Goal: Task Accomplishment & Management: Complete application form

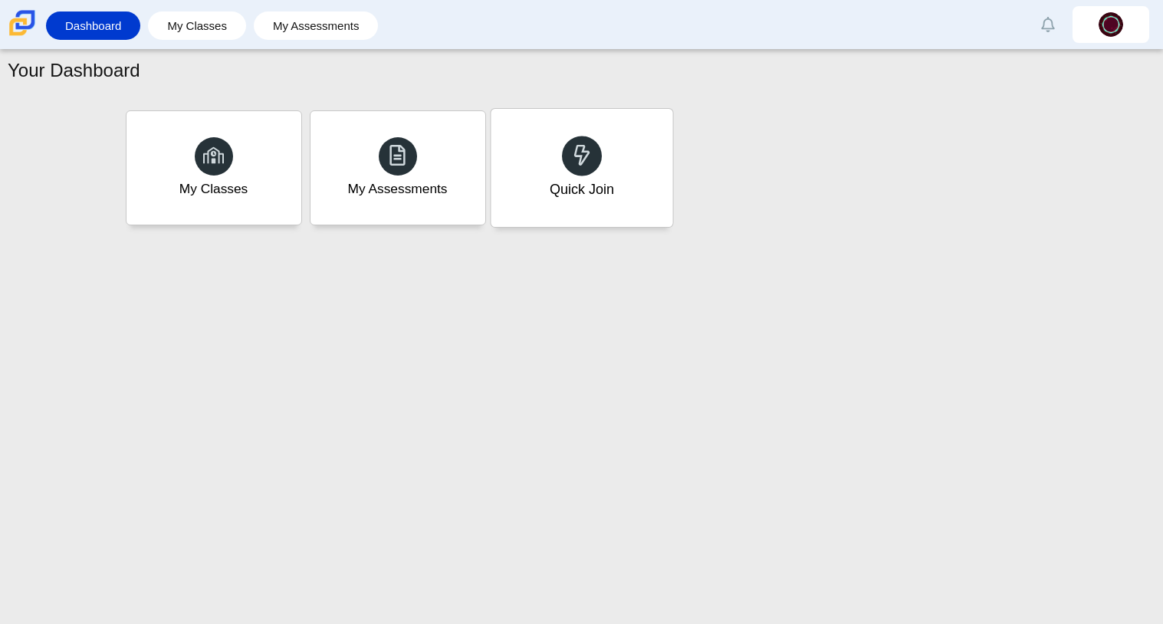
click at [600, 166] on div "Quick Join" at bounding box center [582, 168] width 182 height 118
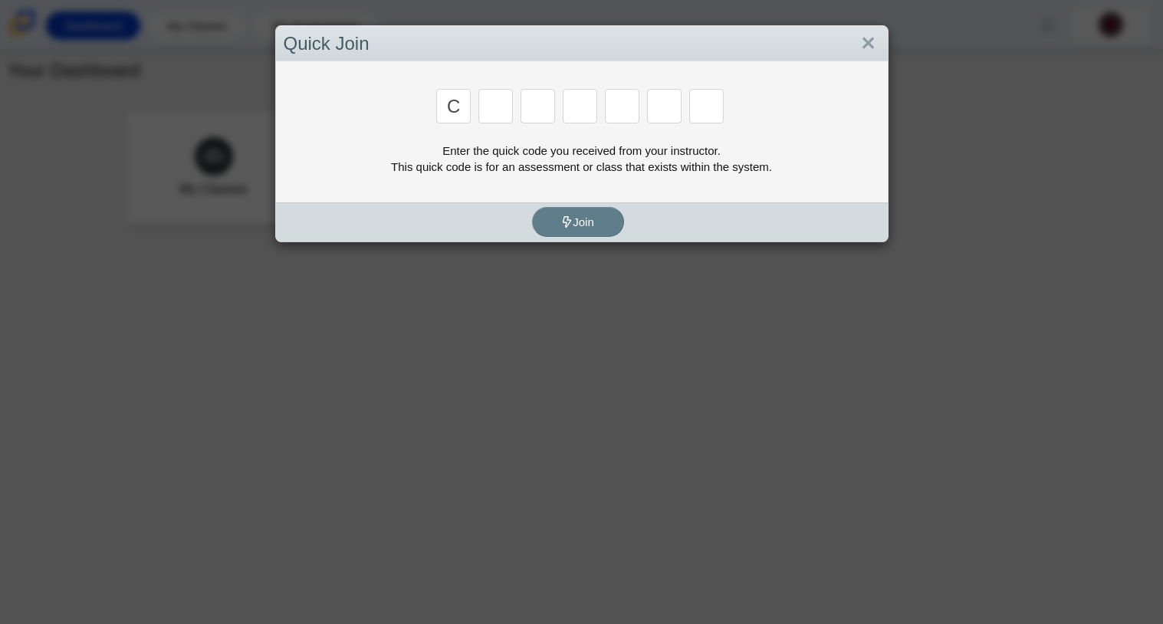
type input "c"
type input "x"
type input "h"
type input "9"
type input "h"
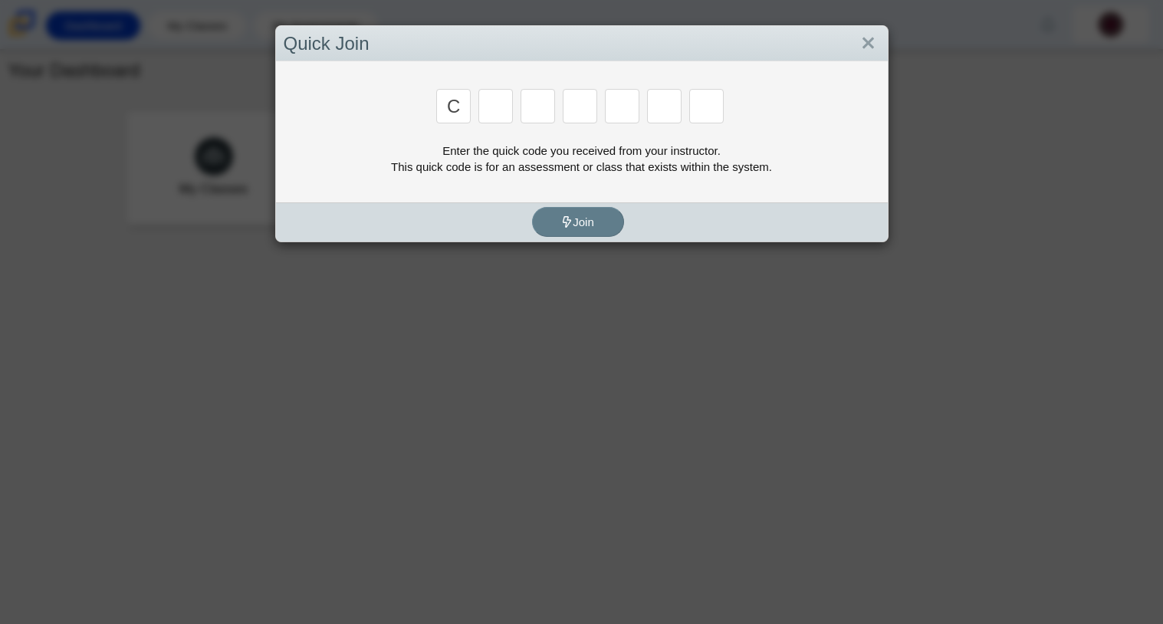
type input "c"
type input "x"
type input "h"
type input "9"
type input "m"
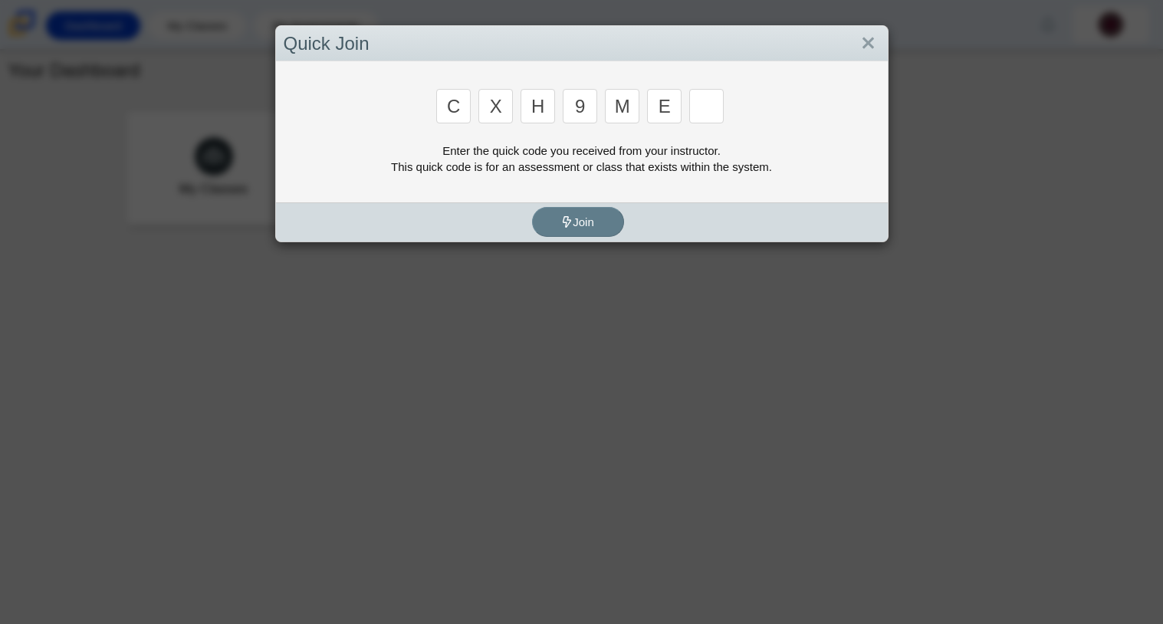
type input "e"
type input "2"
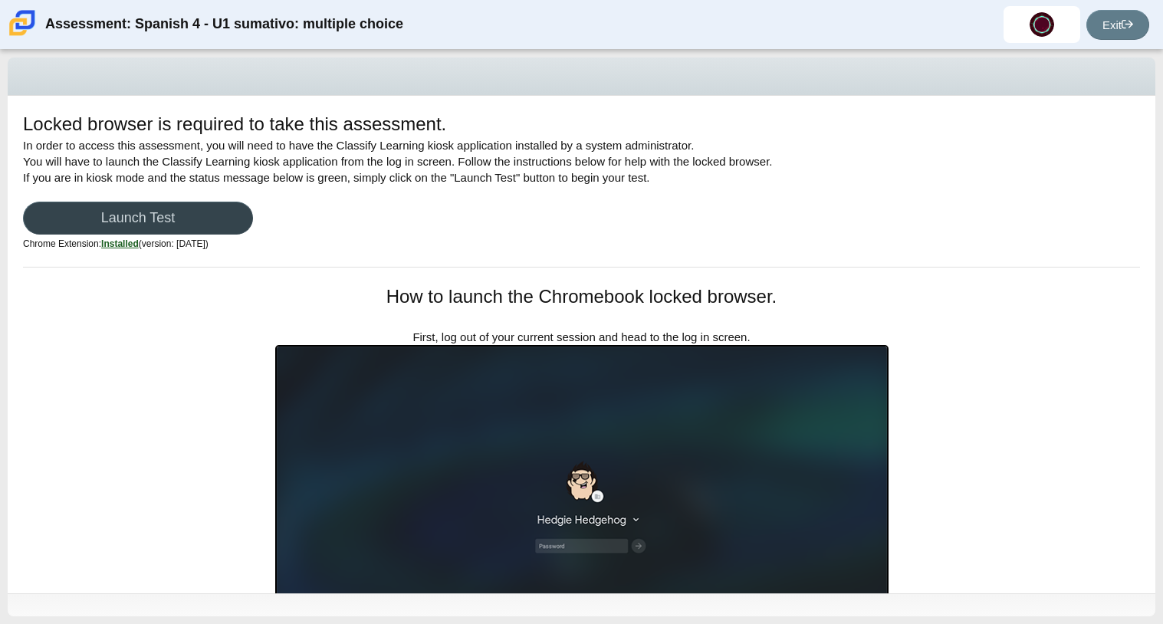
click at [187, 212] on link "Launch Test" at bounding box center [138, 218] width 230 height 33
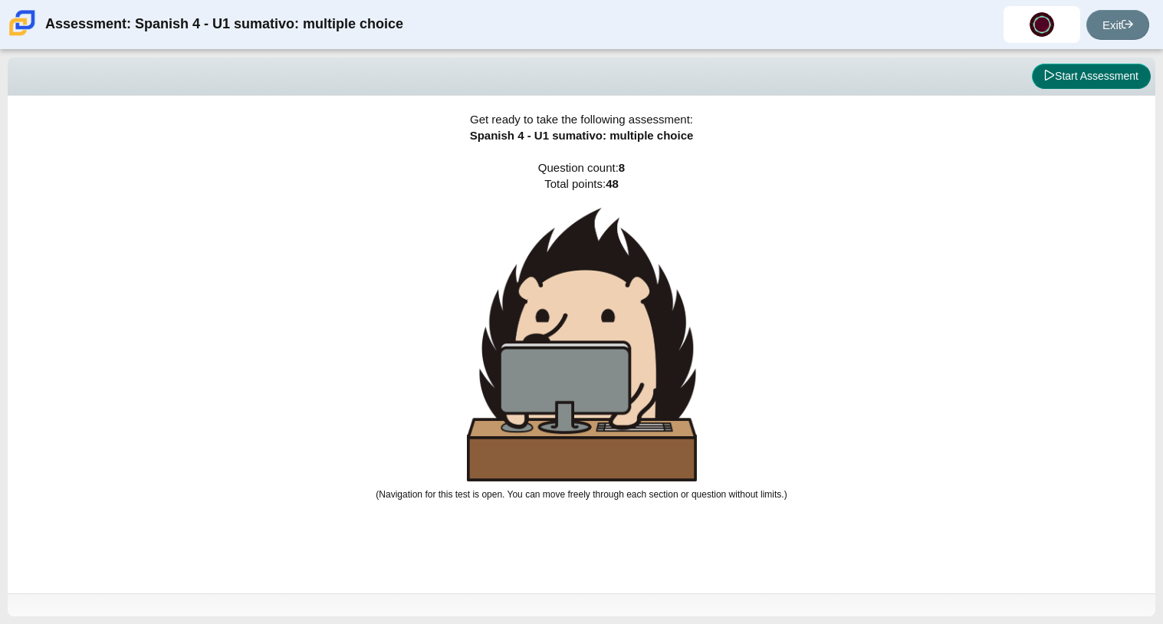
click at [1113, 70] on button "Start Assessment" at bounding box center [1091, 77] width 119 height 26
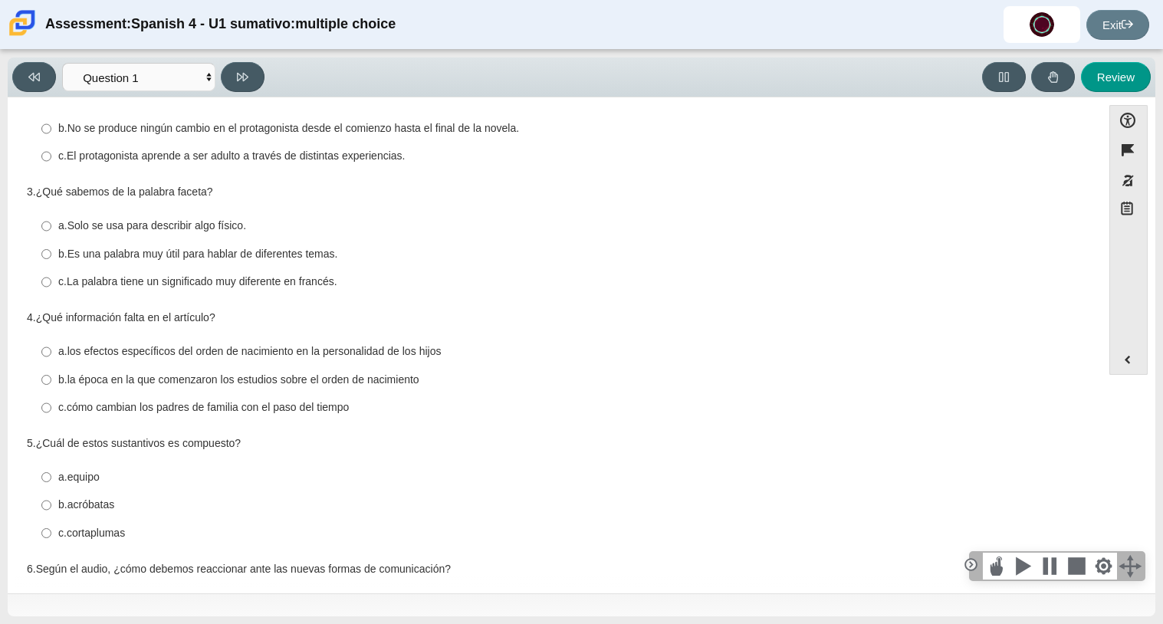
scroll to position [299, 0]
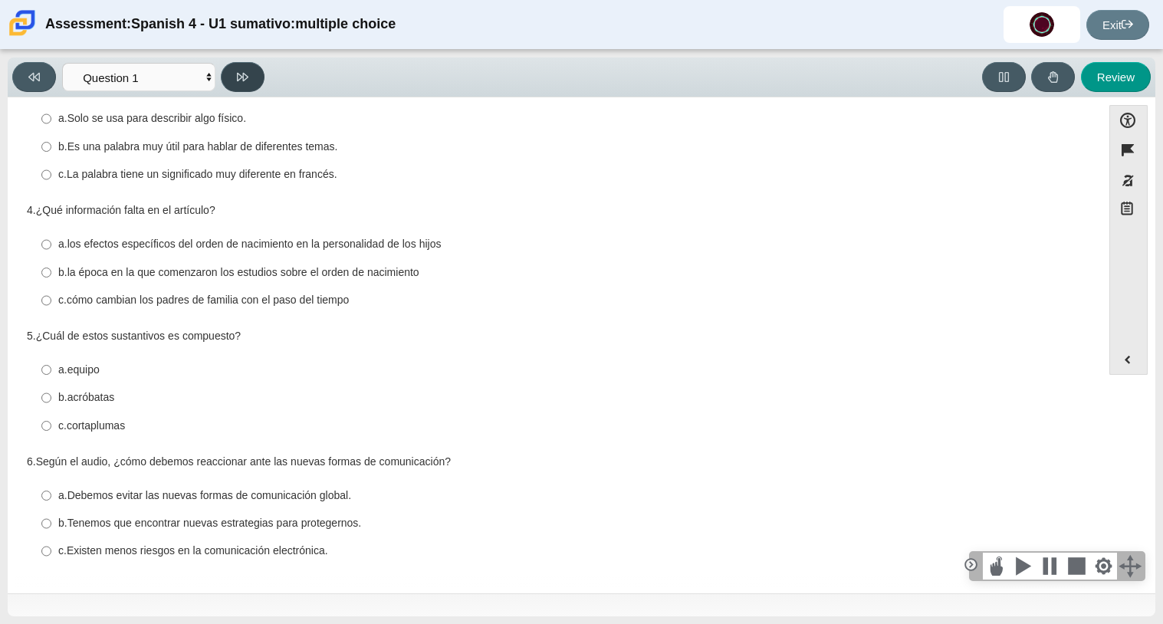
click at [241, 71] on icon at bounding box center [242, 76] width 11 height 11
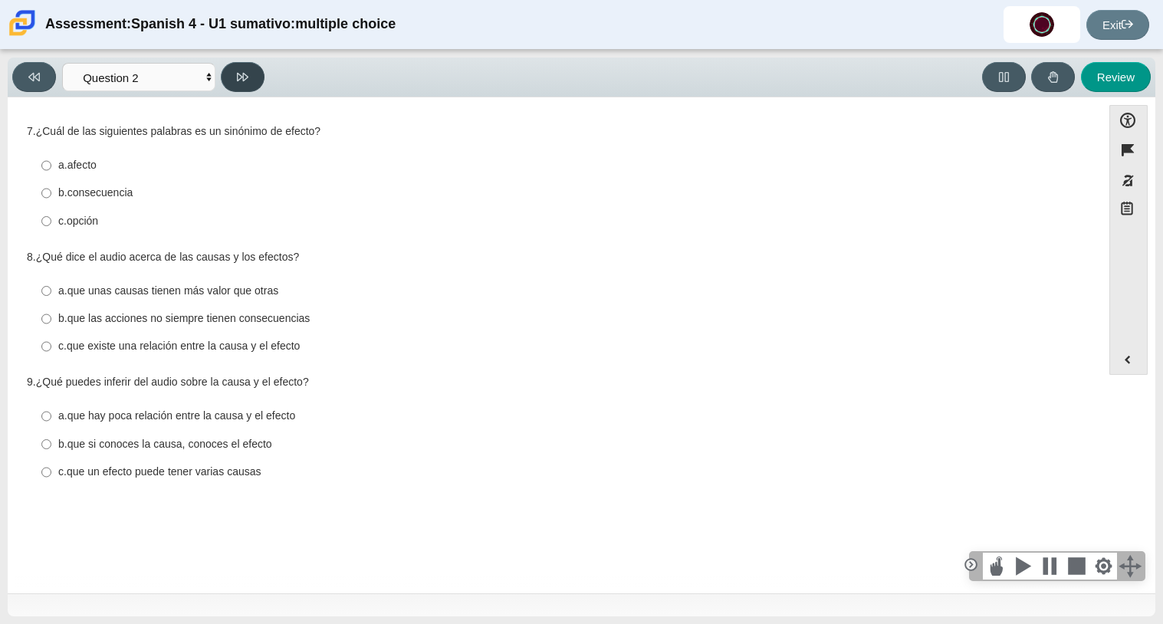
click at [231, 75] on button at bounding box center [243, 77] width 44 height 30
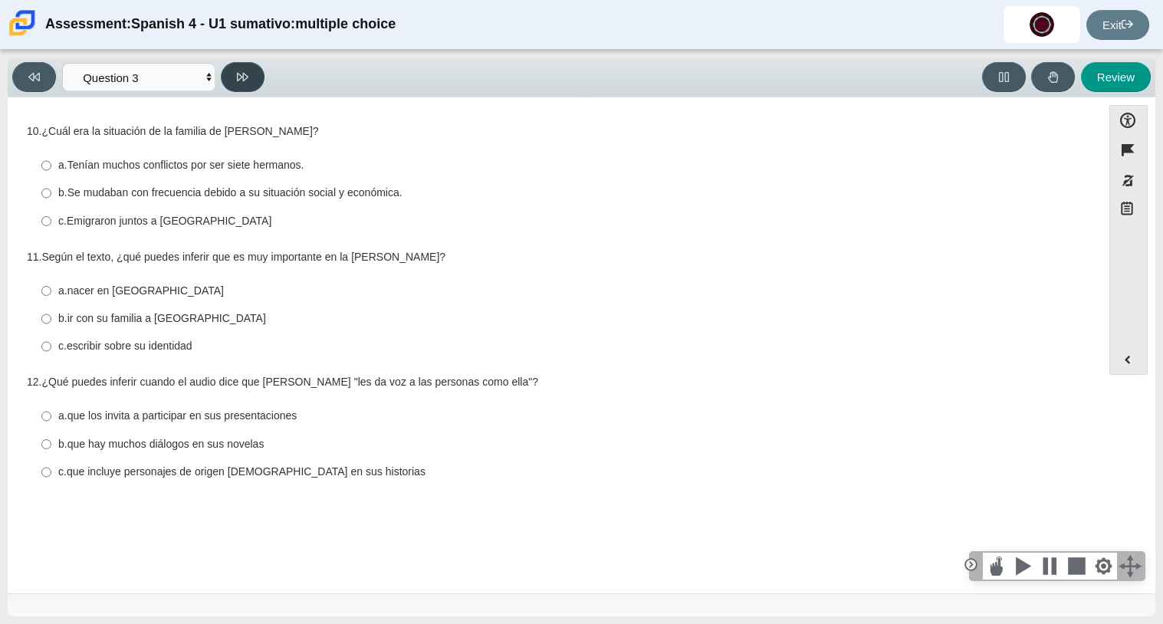
click at [247, 68] on button at bounding box center [243, 77] width 44 height 30
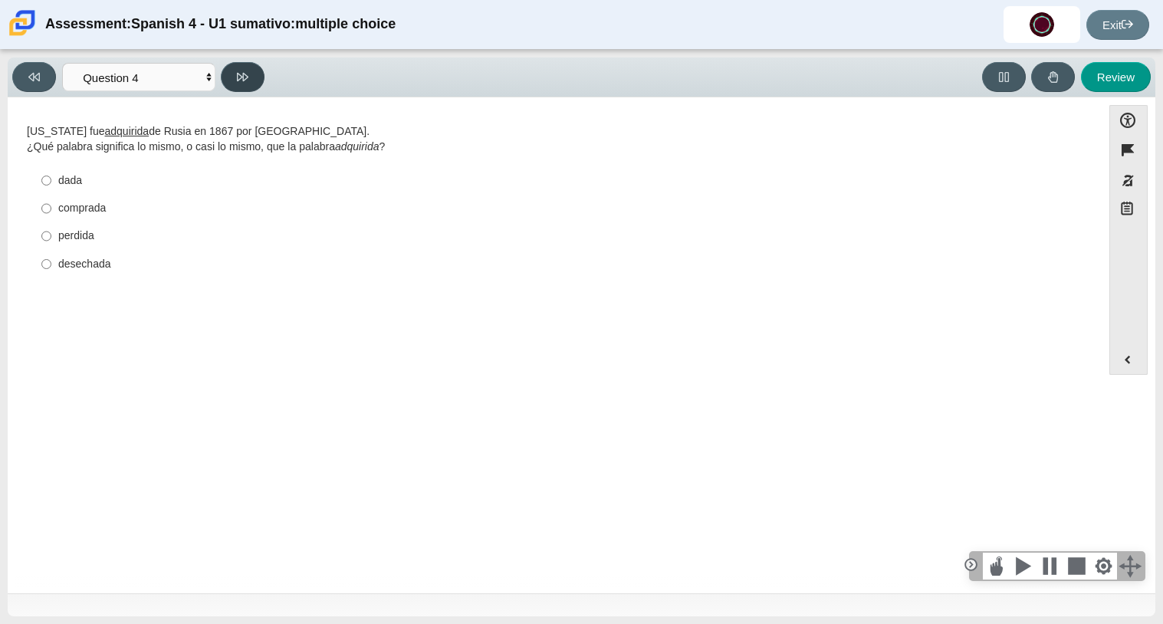
click at [247, 68] on button at bounding box center [243, 77] width 44 height 30
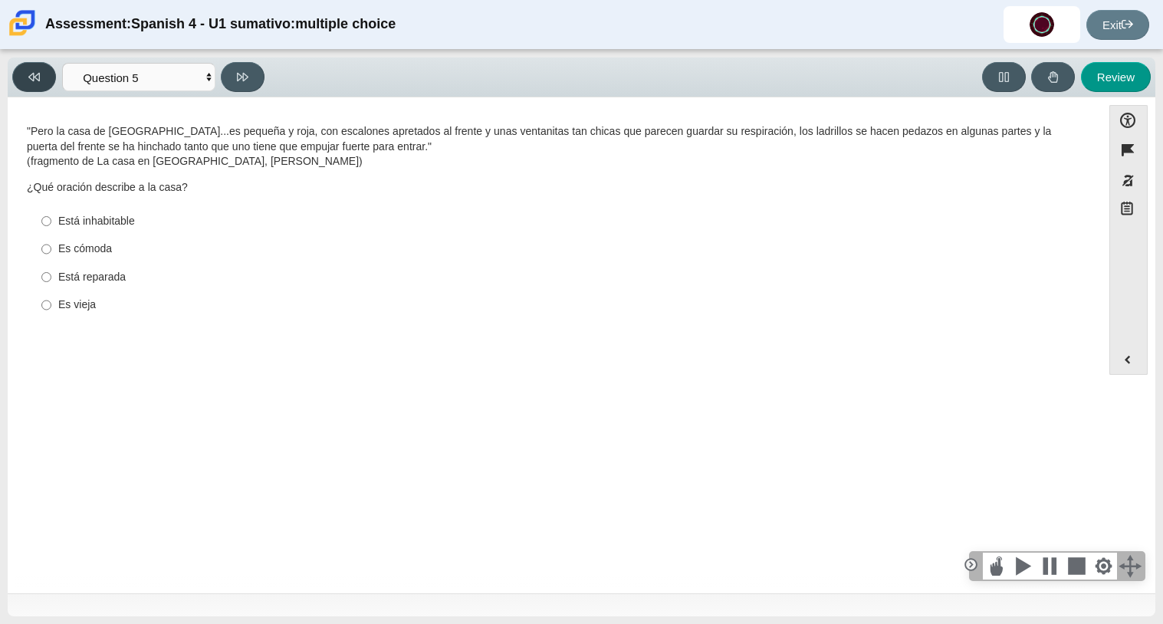
click at [45, 70] on button at bounding box center [34, 77] width 44 height 30
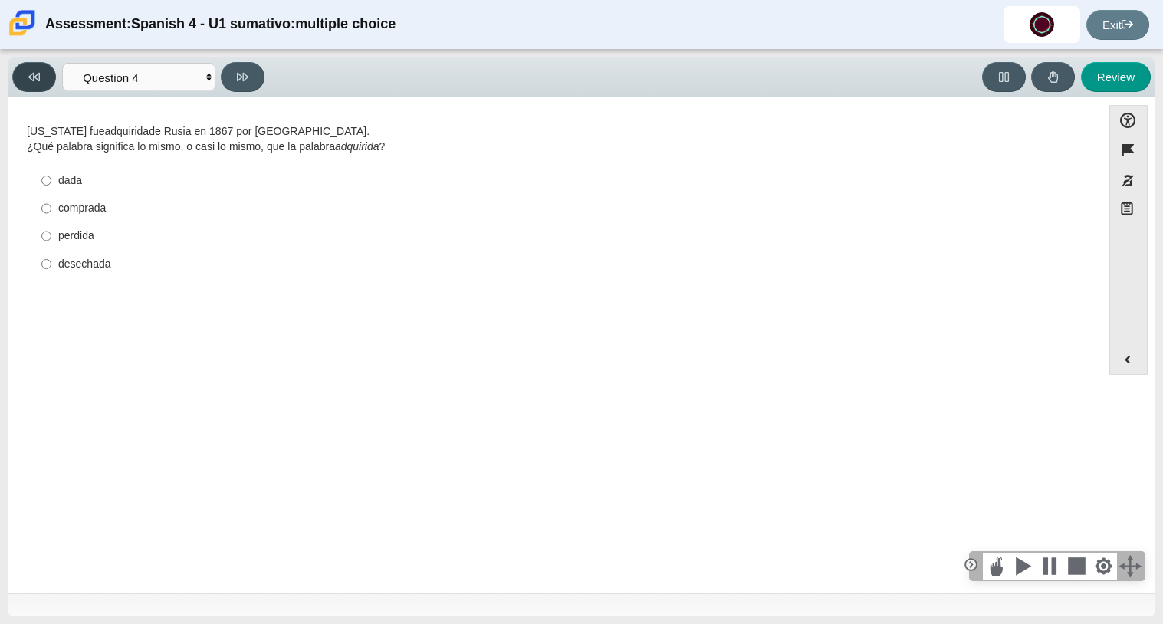
click at [45, 70] on button at bounding box center [34, 77] width 44 height 30
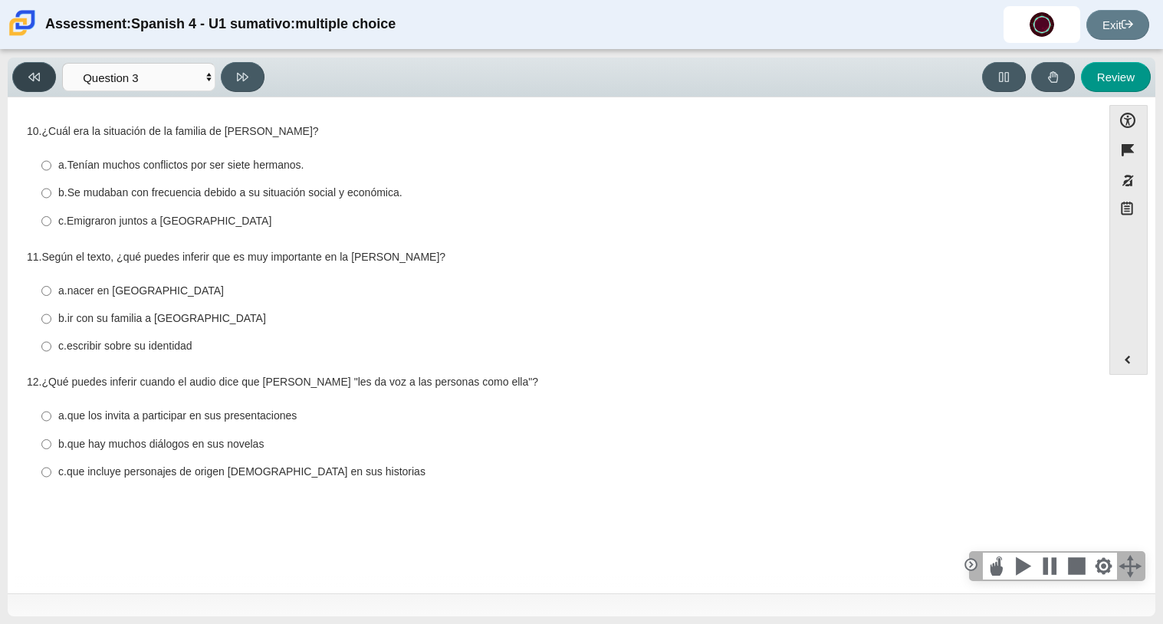
click at [45, 70] on button at bounding box center [34, 77] width 44 height 30
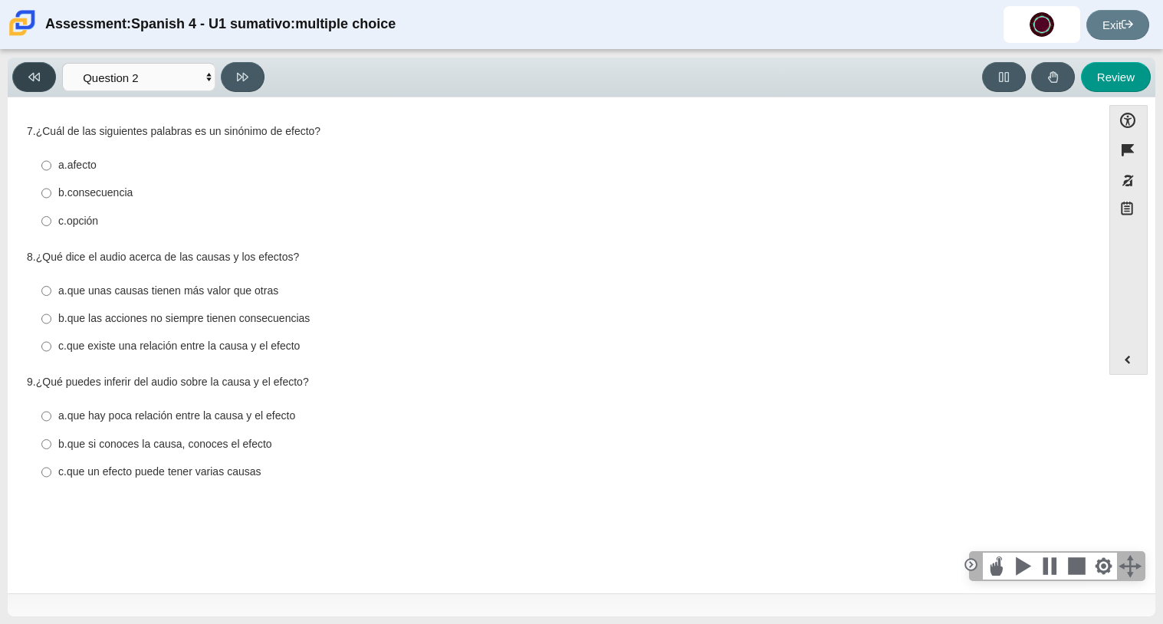
click at [45, 70] on button at bounding box center [34, 77] width 44 height 30
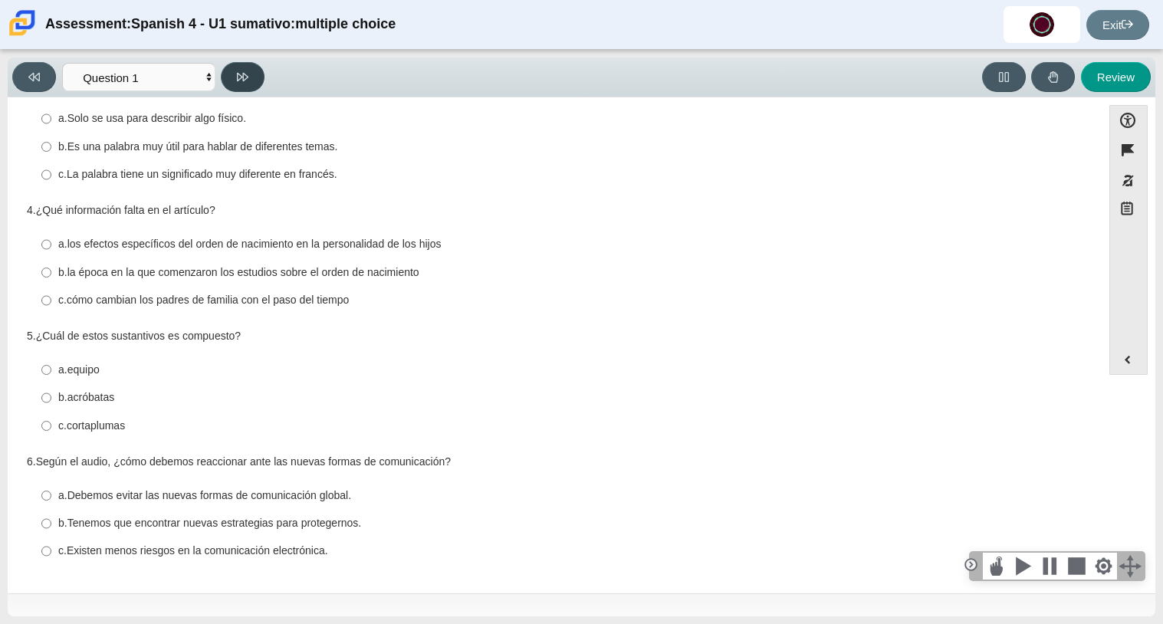
click at [244, 78] on icon at bounding box center [242, 77] width 11 height 8
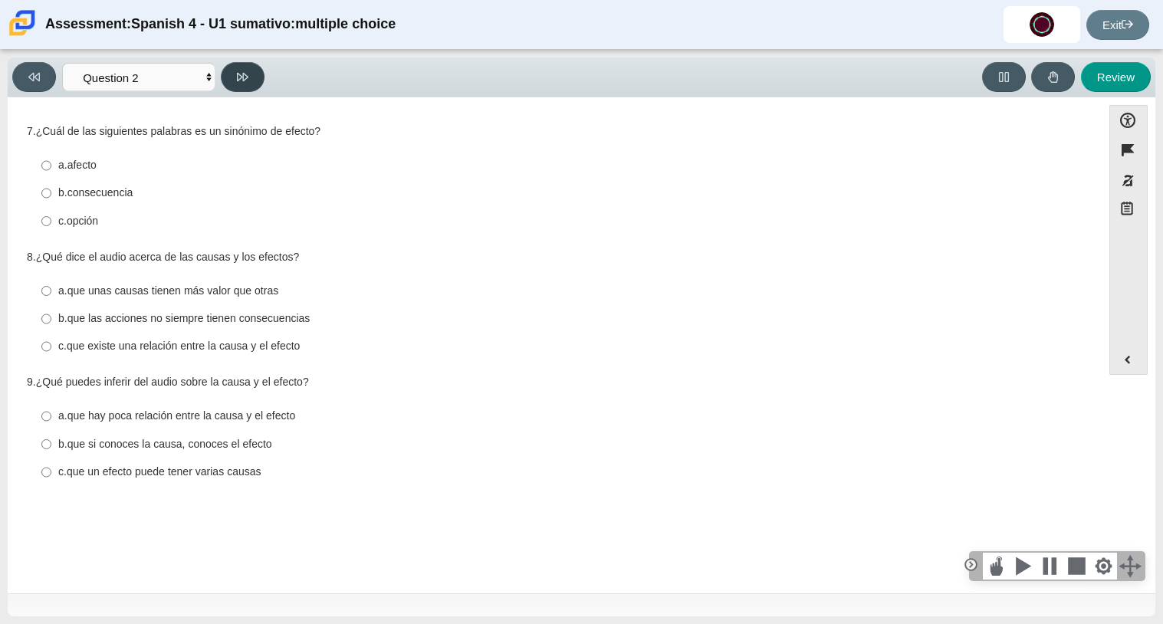
click at [244, 78] on icon at bounding box center [242, 77] width 11 height 8
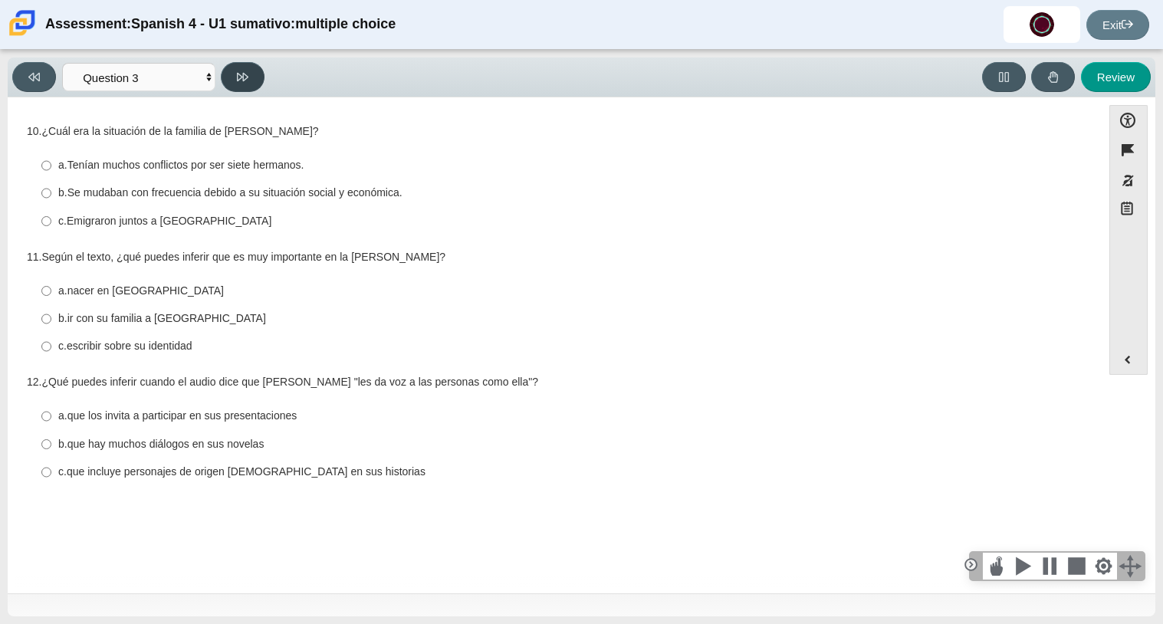
click at [244, 78] on icon at bounding box center [242, 77] width 11 height 8
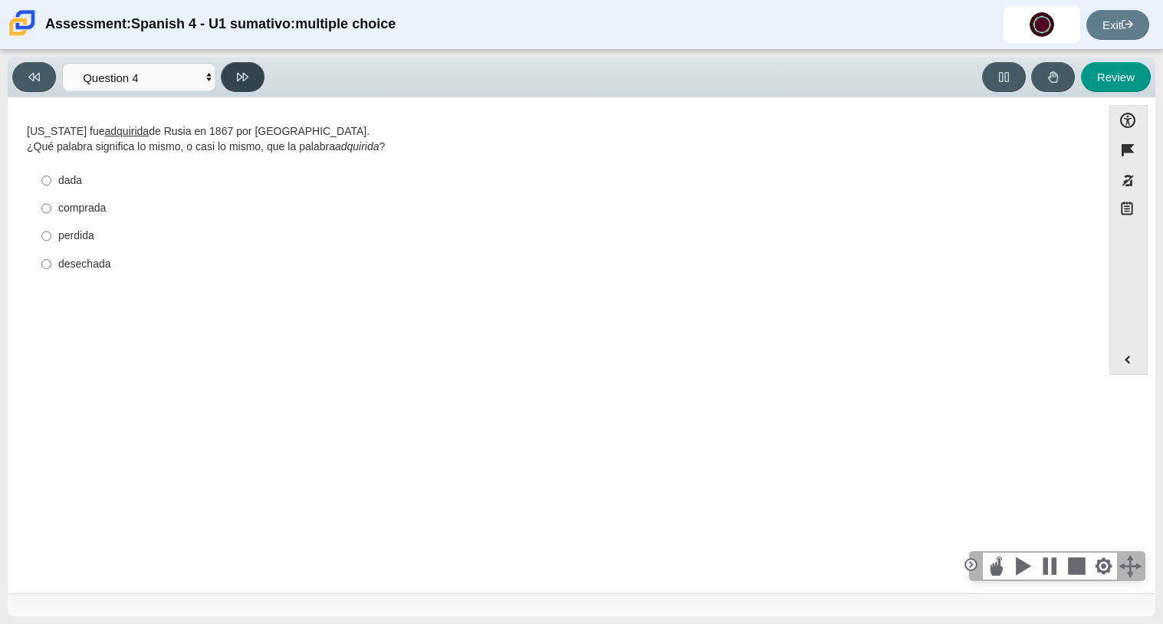
click at [244, 78] on icon at bounding box center [242, 77] width 11 height 8
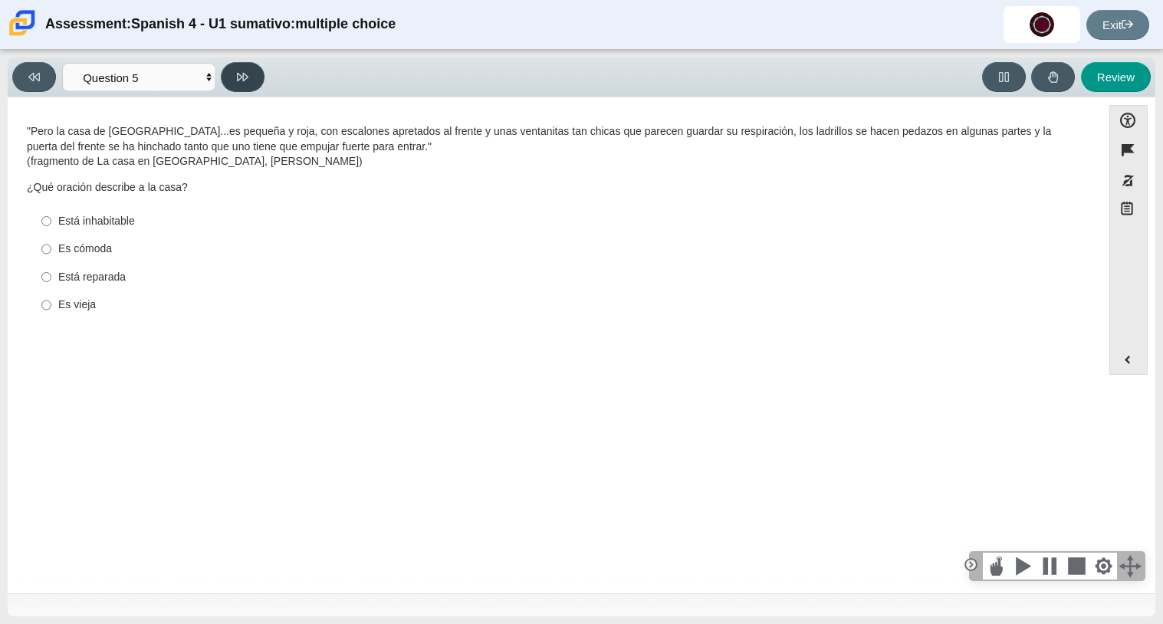
click at [244, 78] on icon at bounding box center [242, 77] width 11 height 8
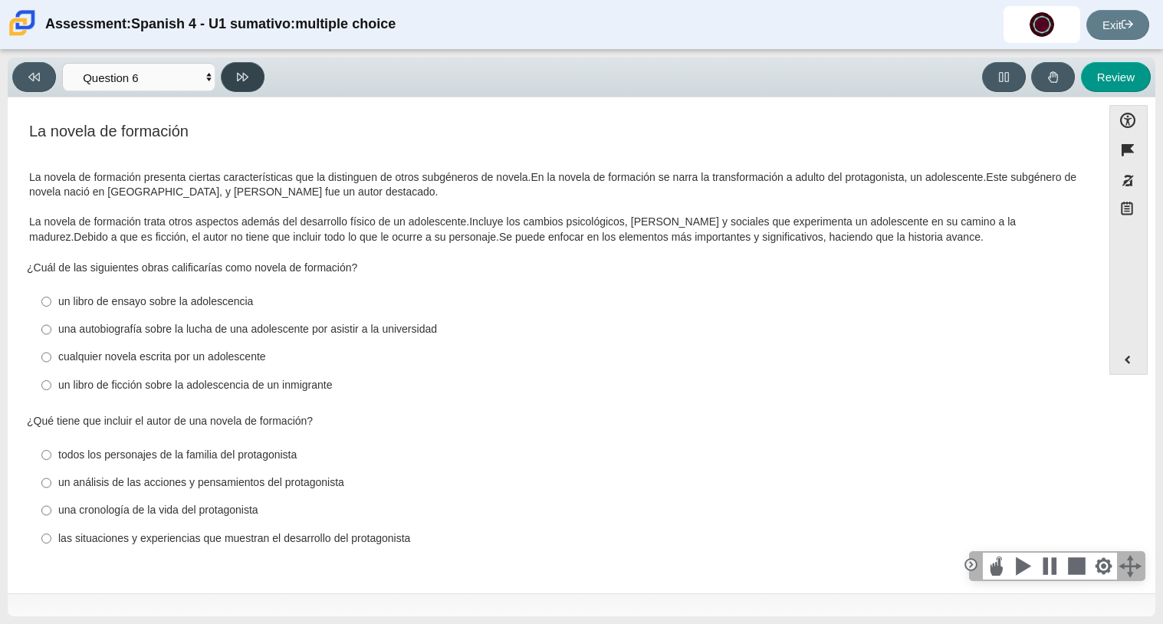
click at [244, 78] on icon at bounding box center [242, 77] width 11 height 8
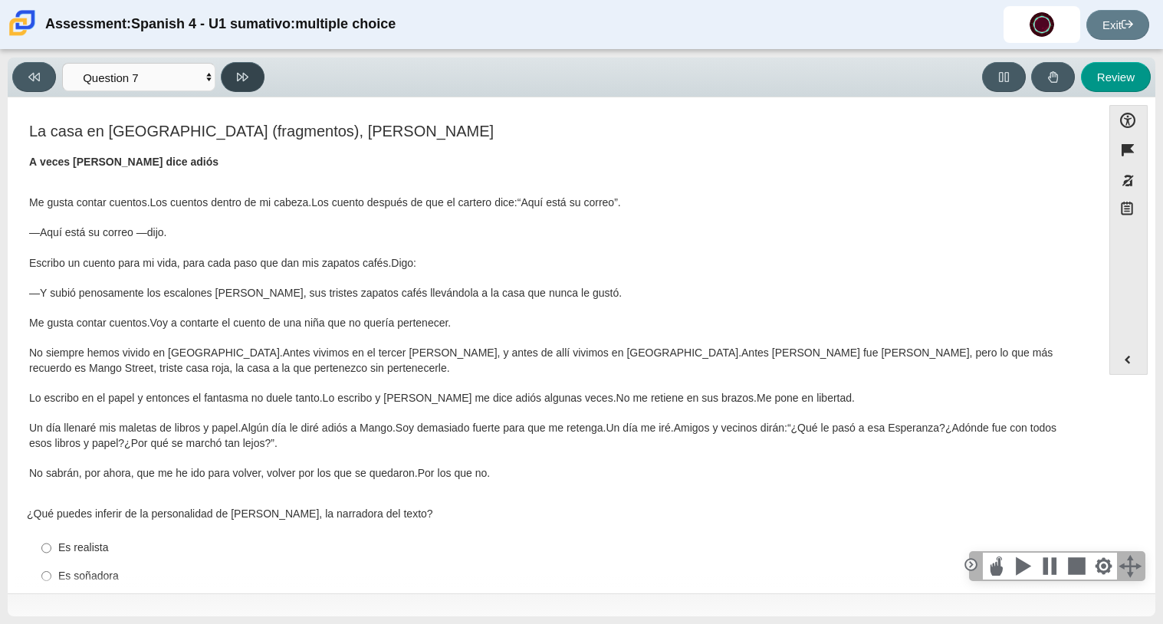
click at [244, 78] on icon at bounding box center [242, 77] width 11 height 8
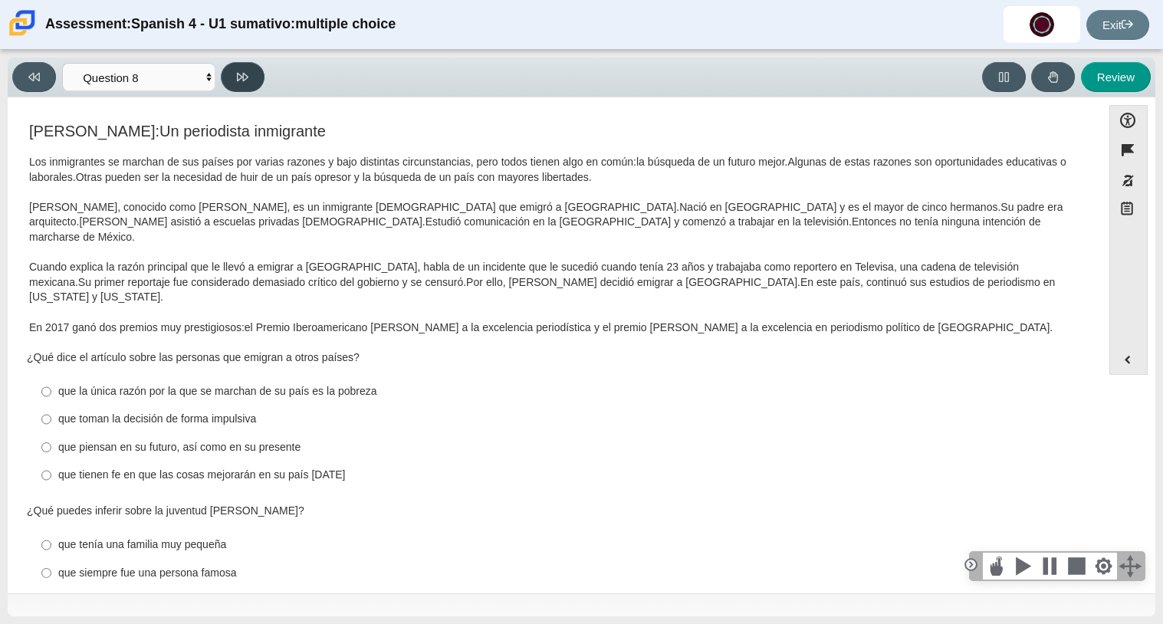
click at [244, 78] on icon at bounding box center [242, 77] width 11 height 8
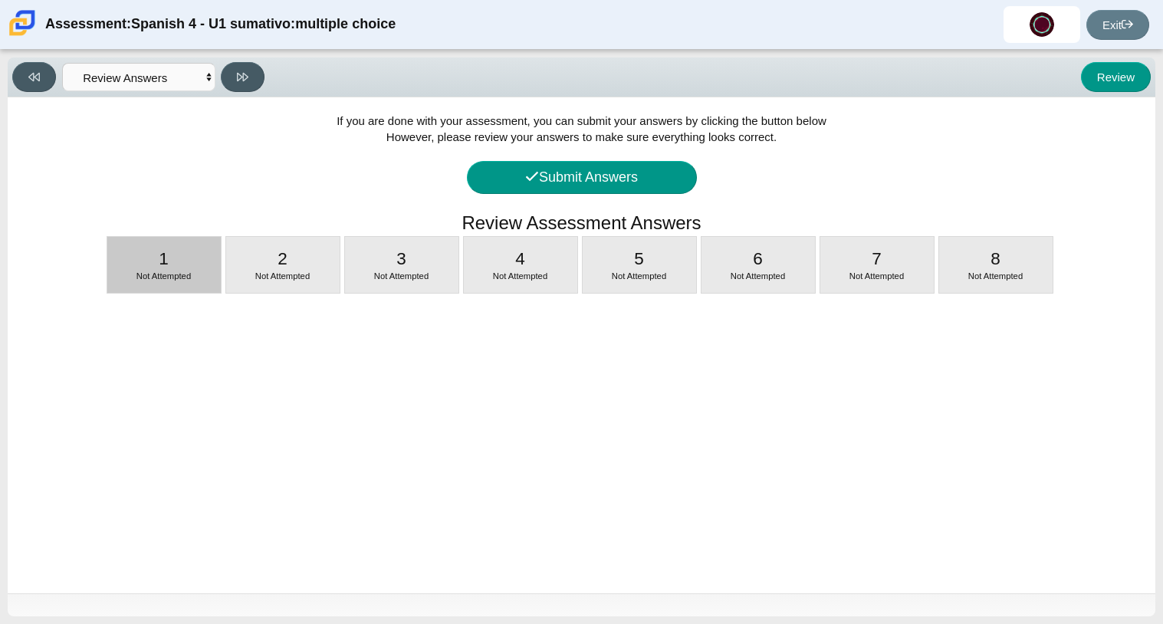
click at [123, 243] on div "1 Not Attempted" at bounding box center [163, 265] width 113 height 56
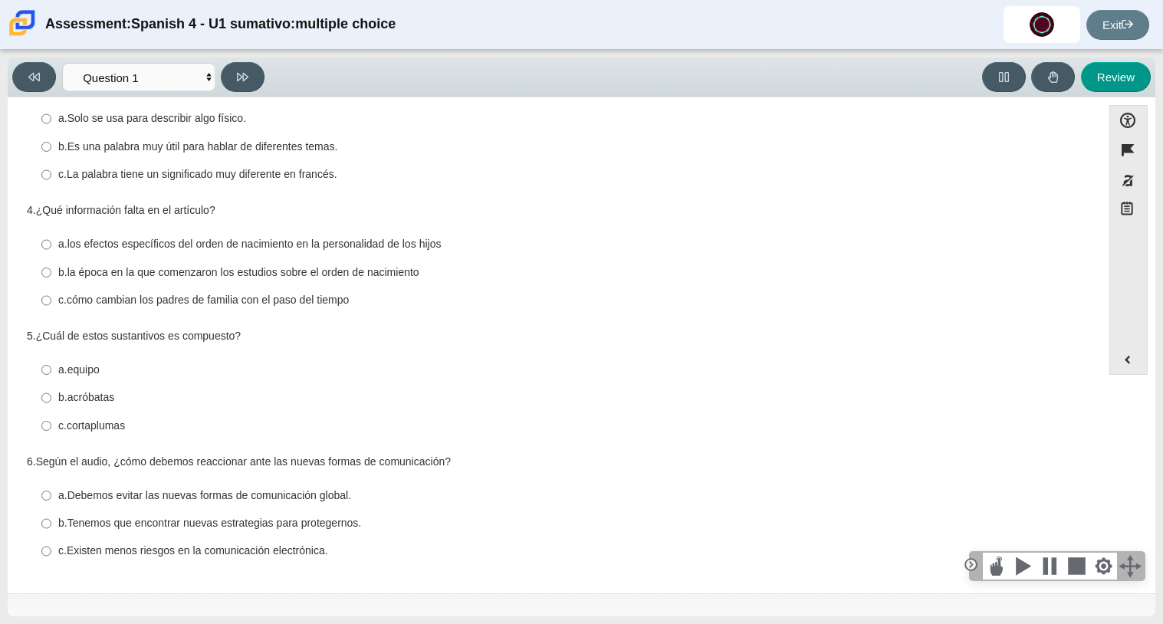
scroll to position [0, 0]
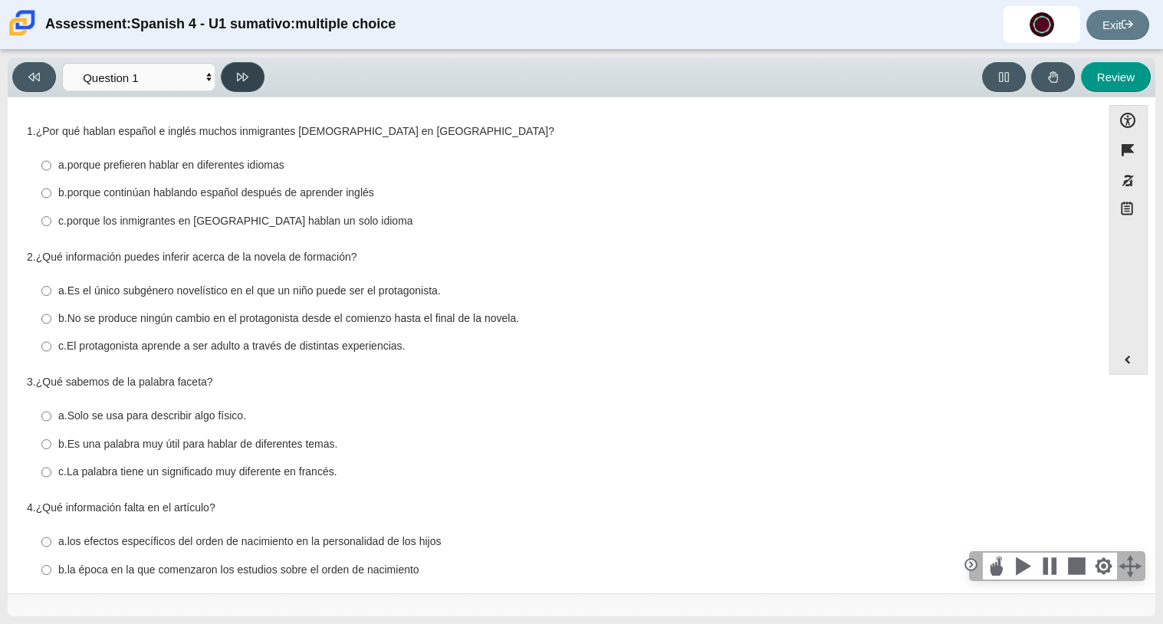
click at [247, 73] on icon at bounding box center [242, 76] width 11 height 11
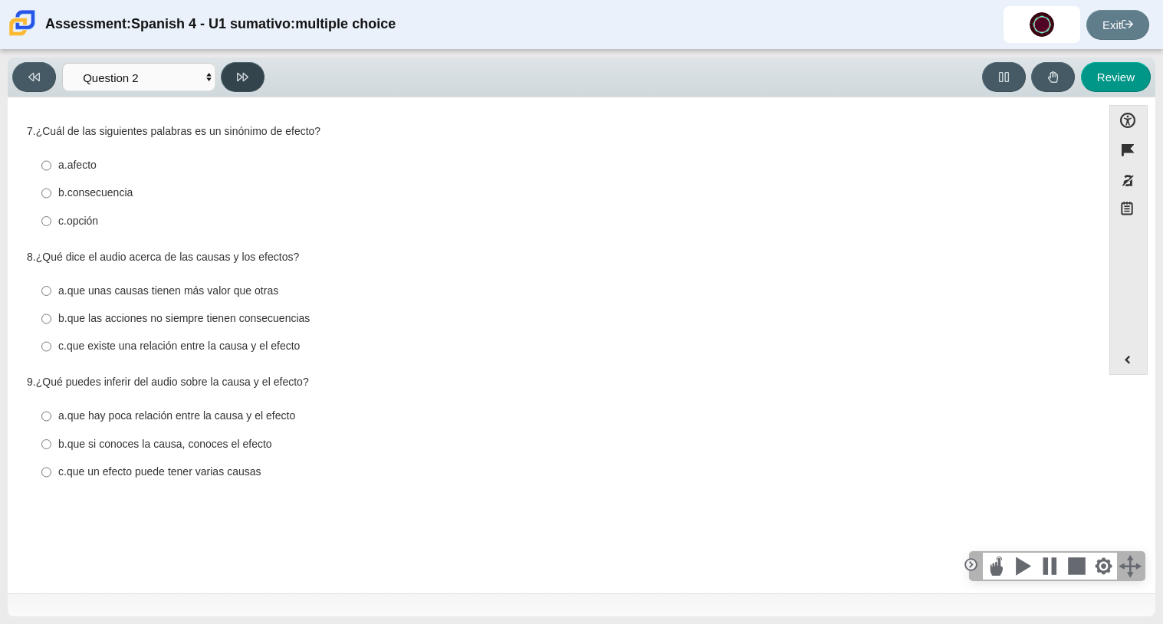
click at [247, 73] on icon at bounding box center [242, 76] width 11 height 11
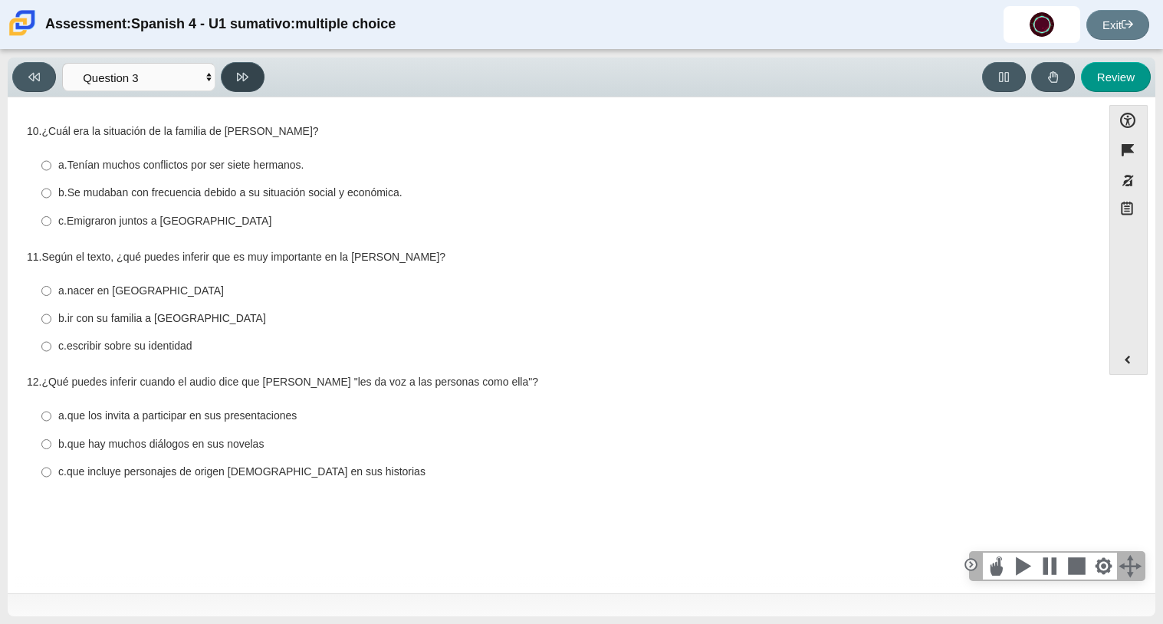
click at [247, 73] on icon at bounding box center [242, 76] width 11 height 11
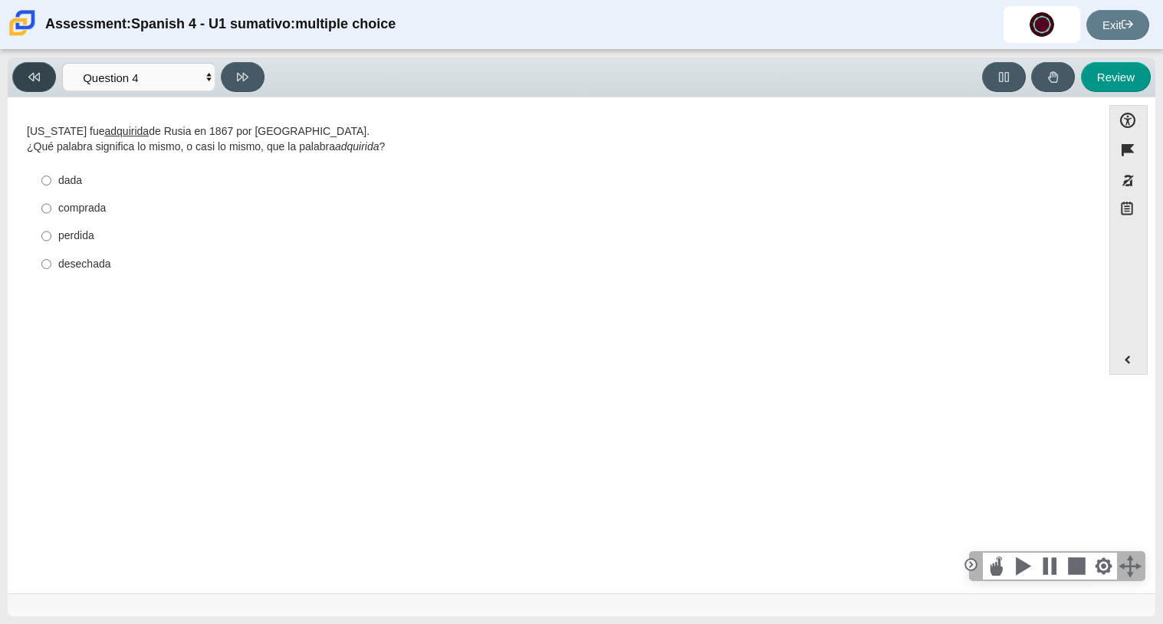
click at [36, 78] on icon at bounding box center [33, 76] width 11 height 11
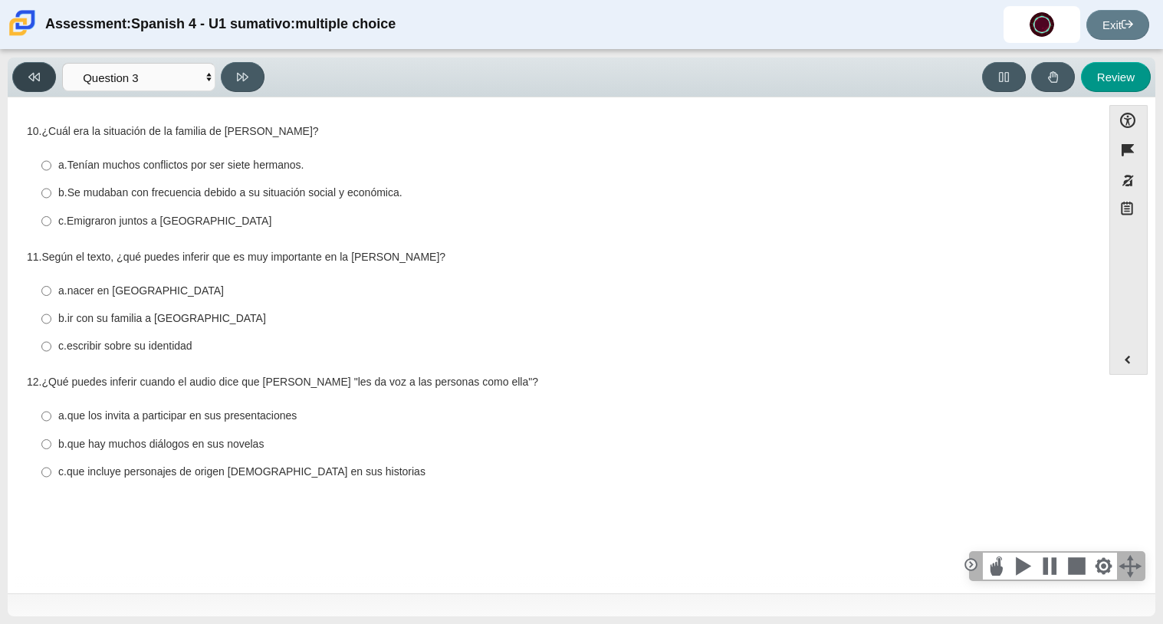
click at [36, 78] on icon at bounding box center [33, 76] width 11 height 11
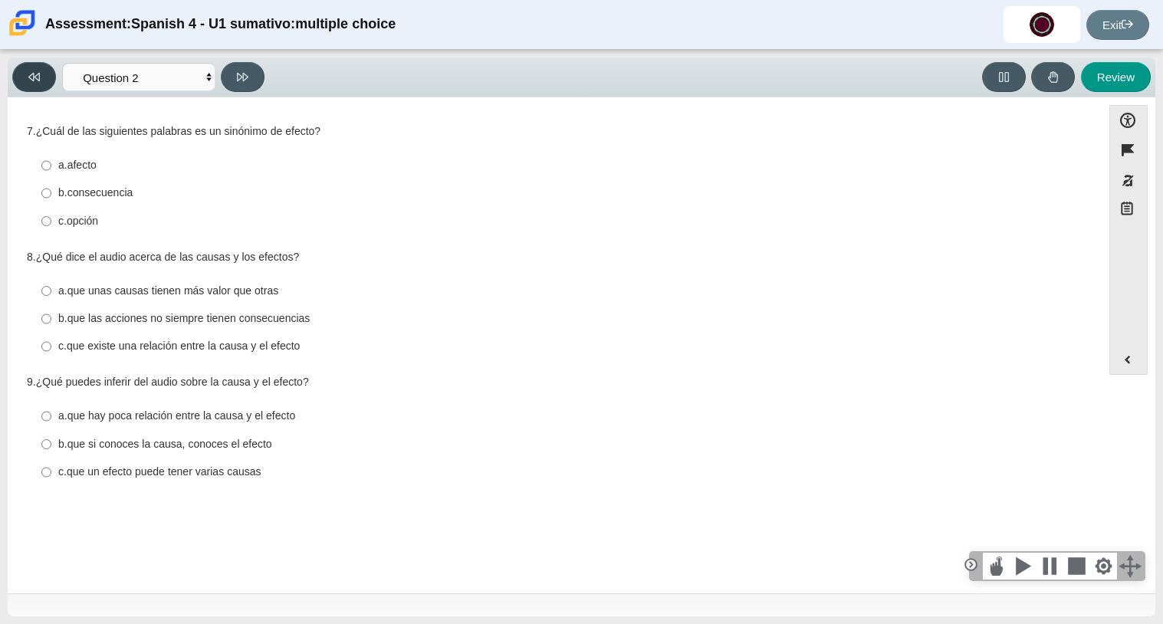
click at [36, 78] on icon at bounding box center [33, 76] width 11 height 11
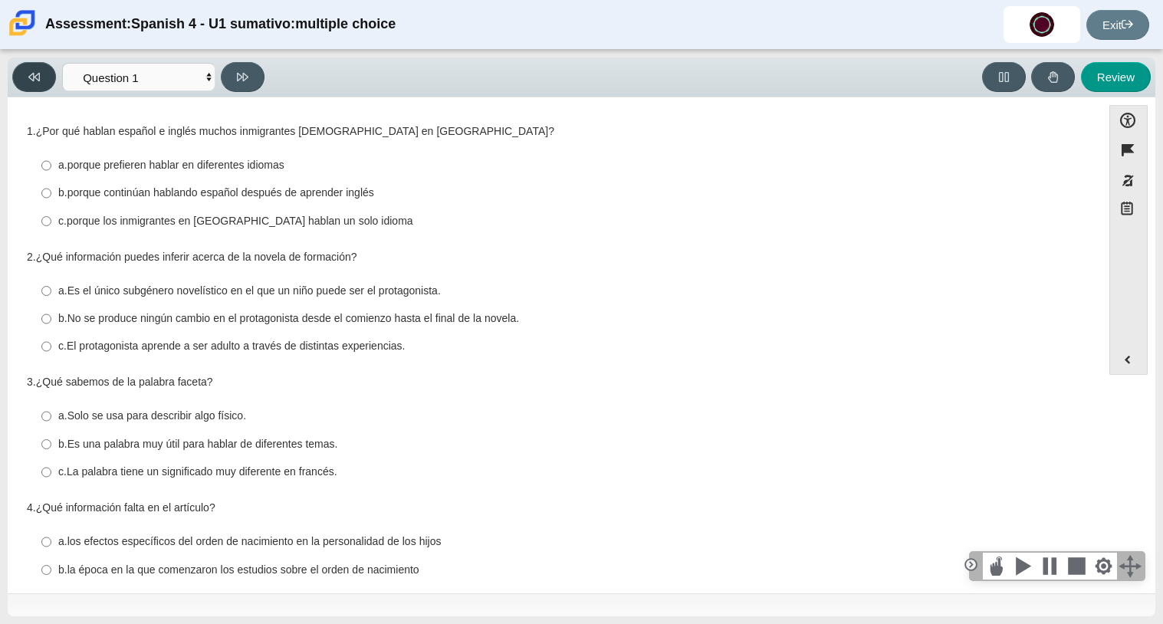
click at [36, 78] on icon at bounding box center [33, 76] width 11 height 11
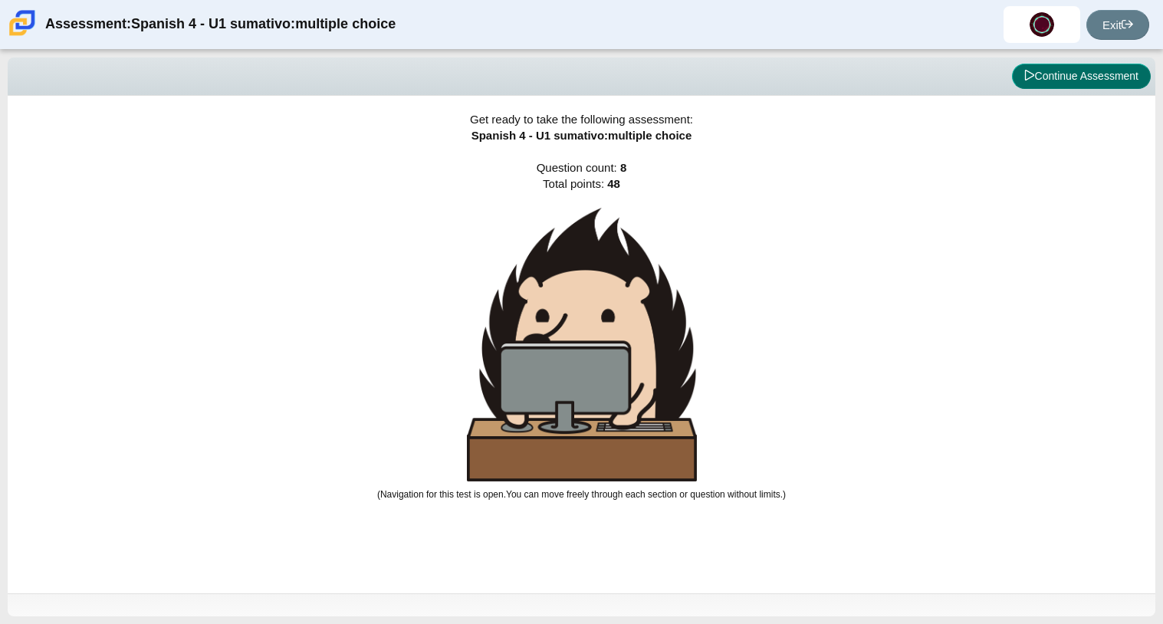
click at [1088, 87] on button "Continue Assessment" at bounding box center [1081, 77] width 139 height 26
select select "a41de488-02ac-4dd5-a09b-0381ab625a77"
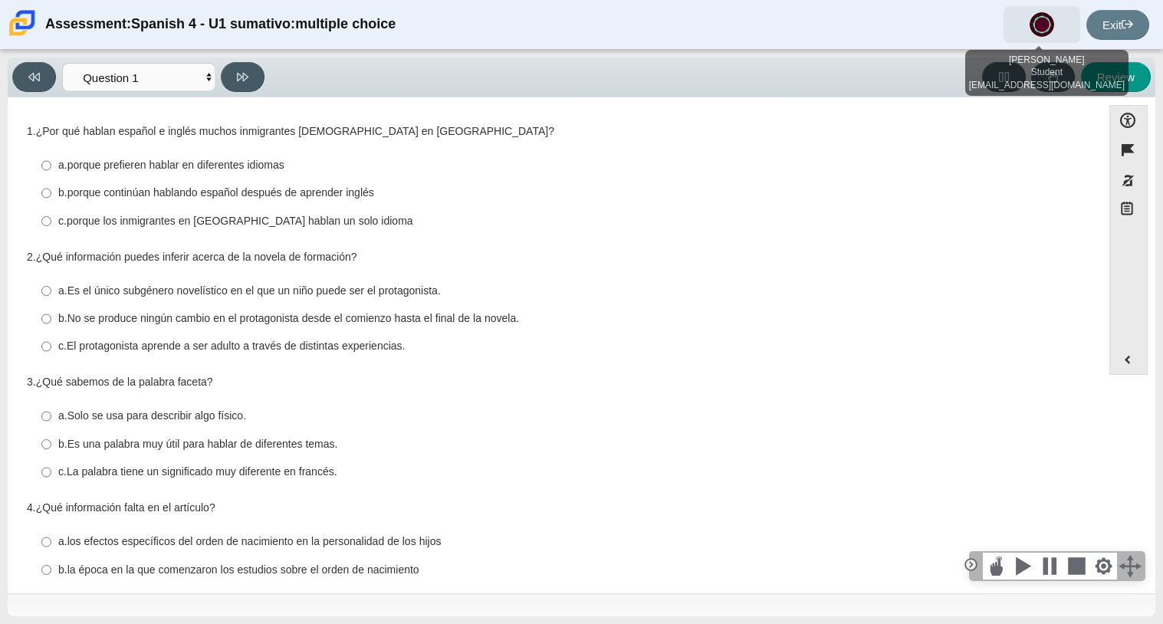
click at [1030, 7] on span at bounding box center [1041, 24] width 77 height 37
click at [1030, 19] on img at bounding box center [1041, 24] width 25 height 25
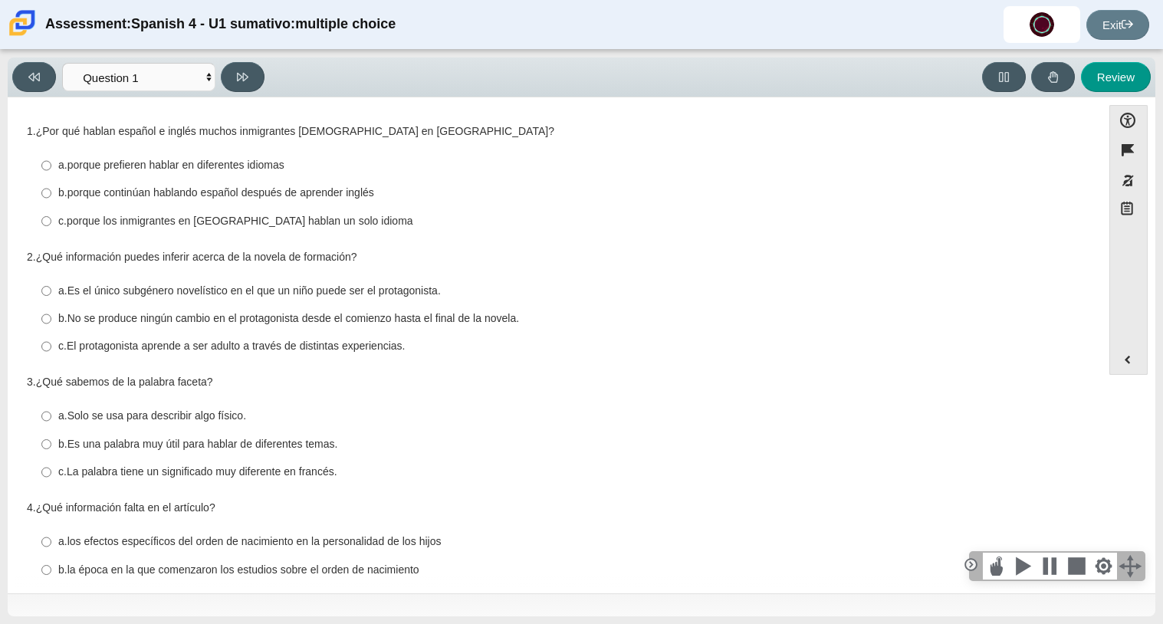
click at [289, 189] on thspan "porque continúan hablando español después de aprender inglés" at bounding box center [220, 192] width 307 height 14
click at [51, 189] on input "b. porque continúan hablando español después de aprender inglés b. porque conti…" at bounding box center [46, 193] width 10 height 28
radio input "true"
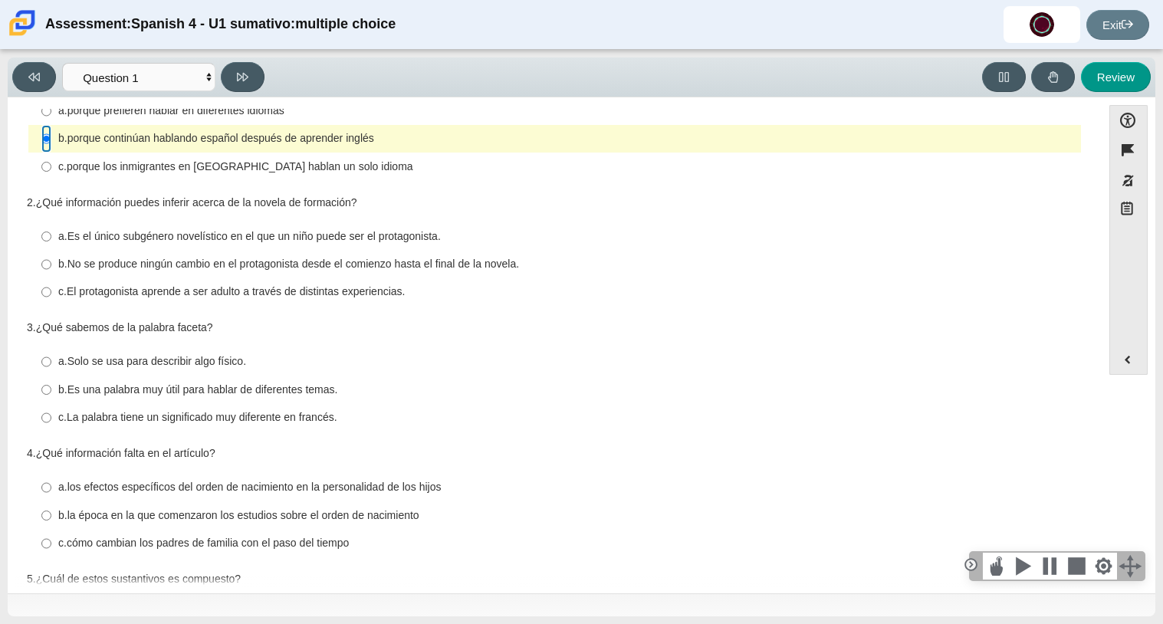
scroll to position [55, 0]
click at [409, 236] on thspan "Es el único subgénero novelístico en el que un niño puede ser el protagonista." at bounding box center [253, 235] width 373 height 14
click at [51, 236] on input "a. Es el único subgénero novelístico en el que un niño puede ser el protagonist…" at bounding box center [46, 236] width 10 height 28
radio input "true"
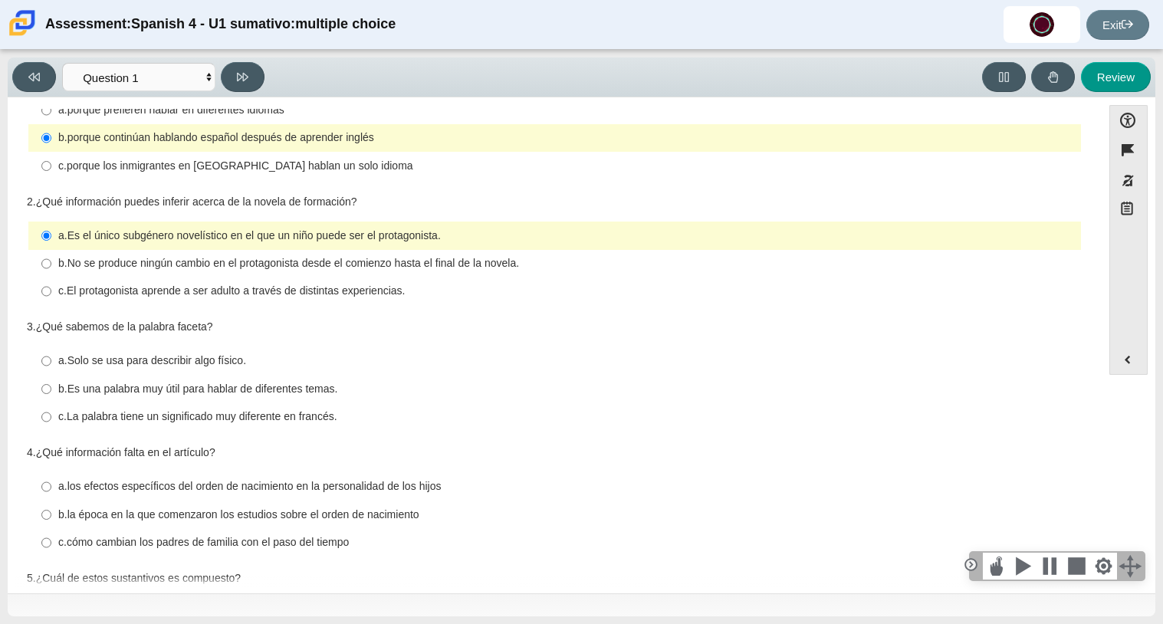
click at [173, 239] on thspan "Es el único subgénero novelístico en el que un niño puede ser el protagonista." at bounding box center [253, 235] width 373 height 14
click at [51, 239] on input "a. Es el único subgénero novelístico en el que un niño puede ser el protagonist…" at bounding box center [46, 236] width 10 height 28
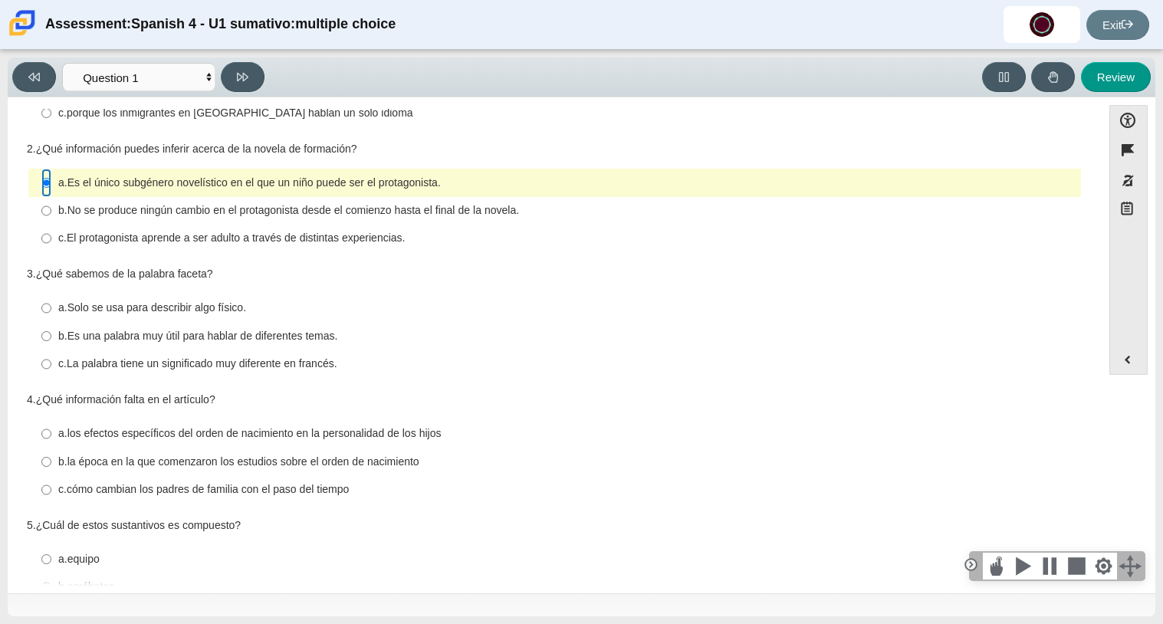
scroll to position [111, 0]
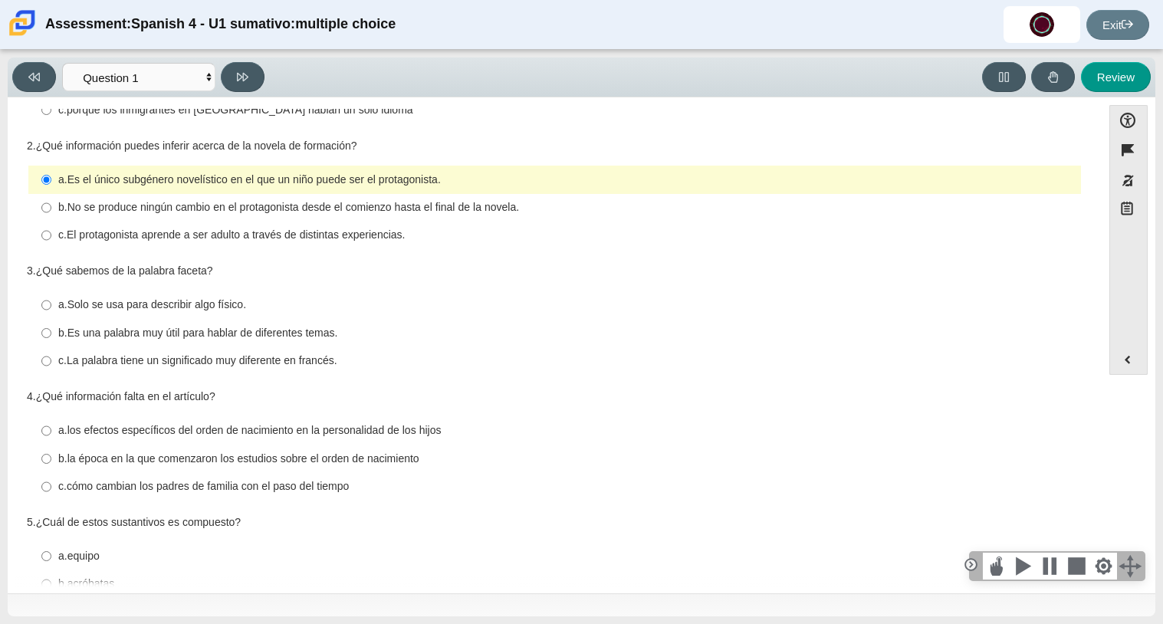
click at [209, 271] on thspan "¿Qué sabemos de la palabra faceta?" at bounding box center [124, 271] width 177 height 14
drag, startPoint x: 209, startPoint y: 271, endPoint x: 179, endPoint y: 276, distance: 30.4
click at [179, 276] on thspan "¿Qué sabemos de la palabra faceta?" at bounding box center [124, 271] width 177 height 14
click at [205, 269] on thspan "¿Qué sabemos de la palabra faceta?" at bounding box center [124, 271] width 177 height 14
click at [220, 366] on thspan "La palabra tiene un significado muy diferente en francés." at bounding box center [202, 360] width 271 height 14
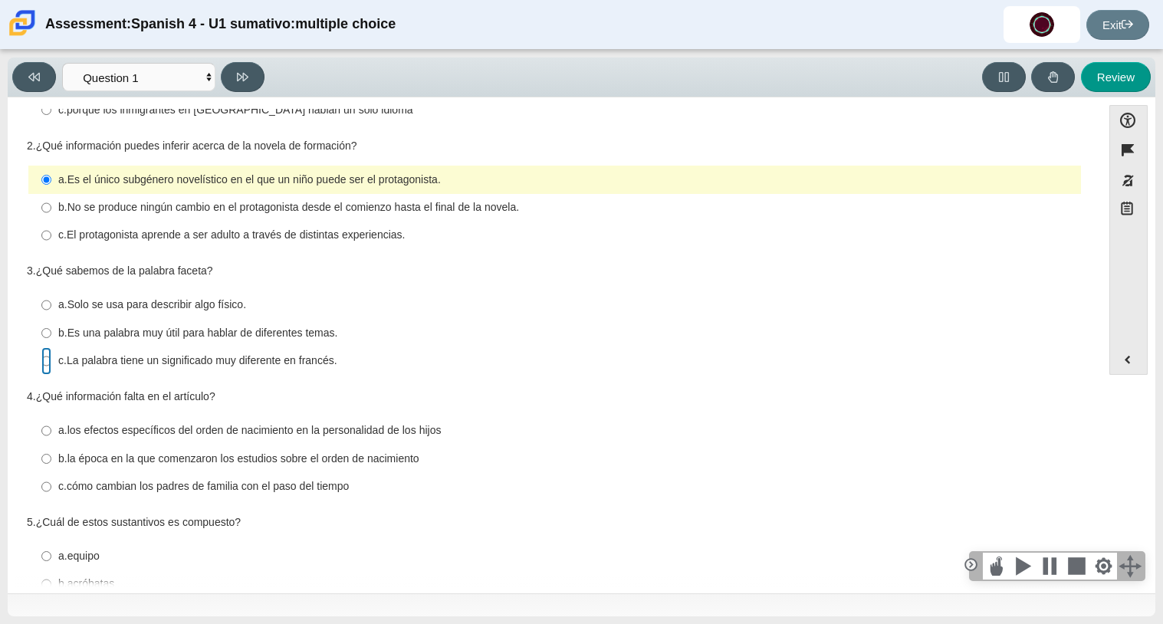
click at [51, 366] on input "c. La palabra tiene un significado muy diferente en francés. c. La palabra tien…" at bounding box center [46, 361] width 10 height 28
radio input "true"
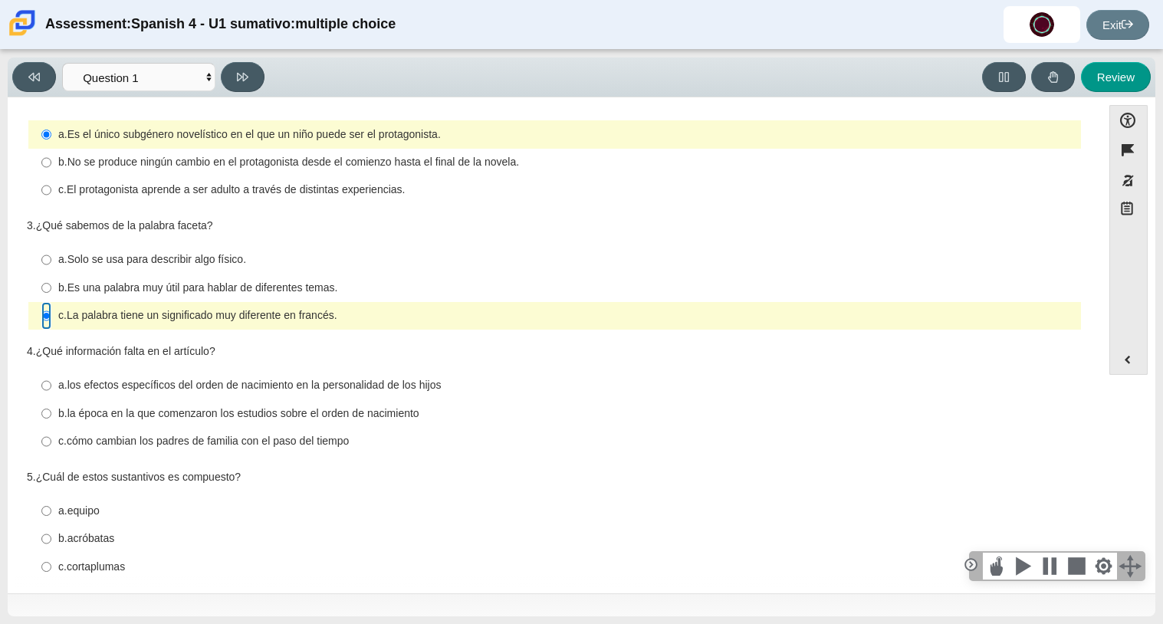
scroll to position [157, 0]
click at [288, 386] on thspan "los efectos específicos del orden de nacimiento en la personalidad de los hijos" at bounding box center [254, 384] width 374 height 14
click at [51, 386] on input "a. los efectos específicos del orden de nacimiento en la personalidad de los hi…" at bounding box center [46, 385] width 10 height 28
radio input "true"
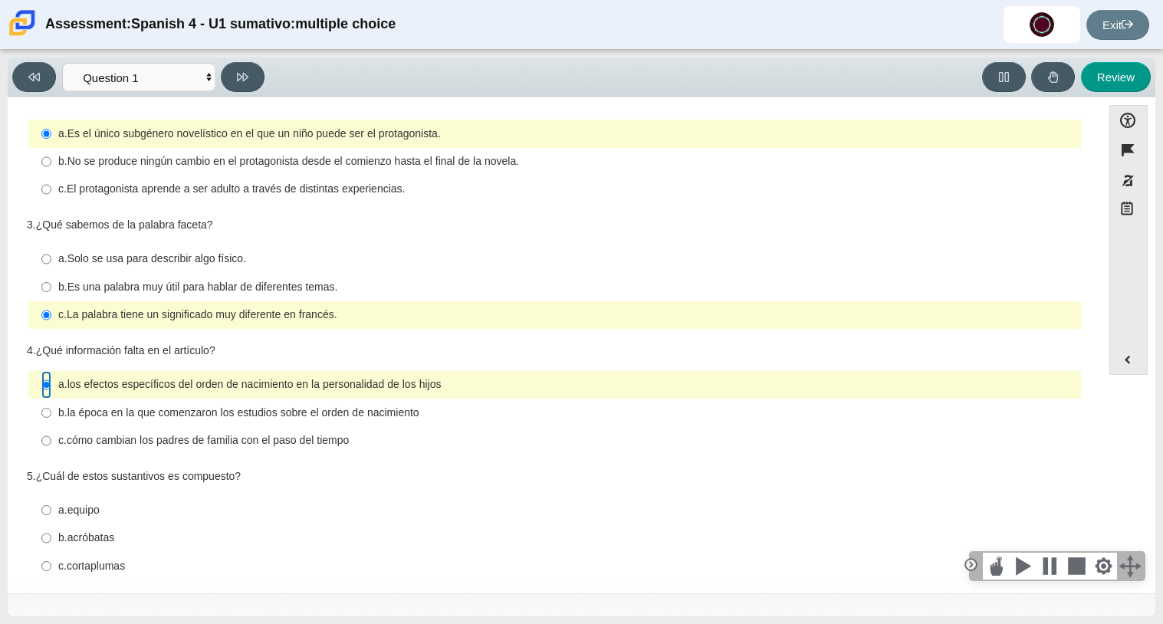
scroll to position [299, 0]
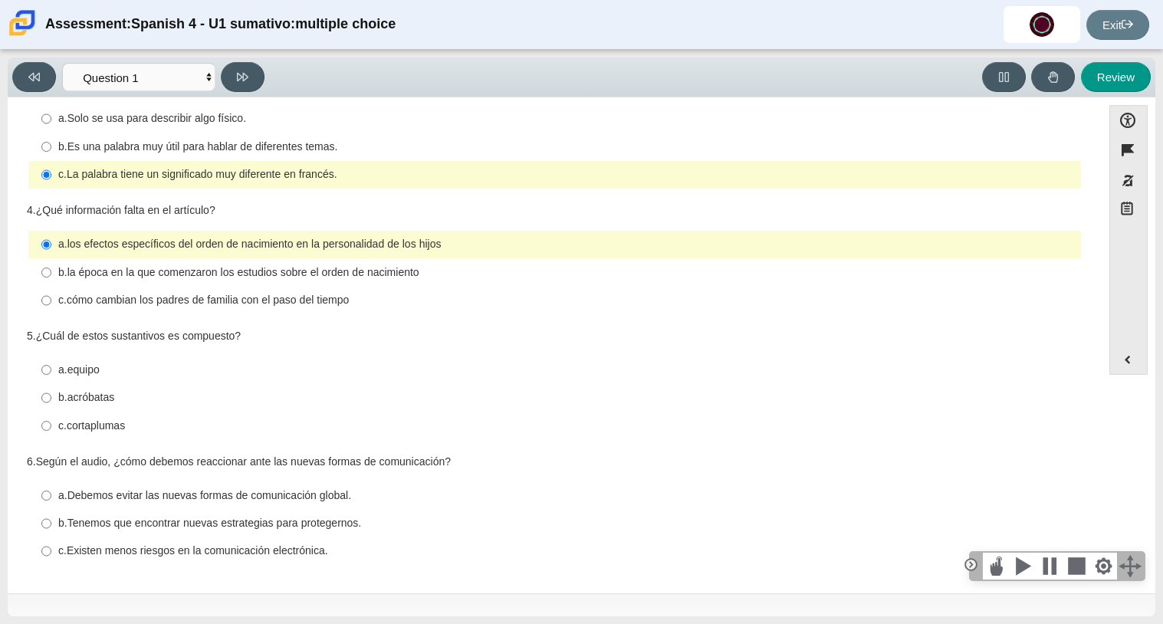
click at [107, 429] on thspan "cortaplumas" at bounding box center [96, 425] width 58 height 14
click at [51, 429] on input "c. cortaplumas c. cortaplumas" at bounding box center [46, 426] width 10 height 28
radio input "true"
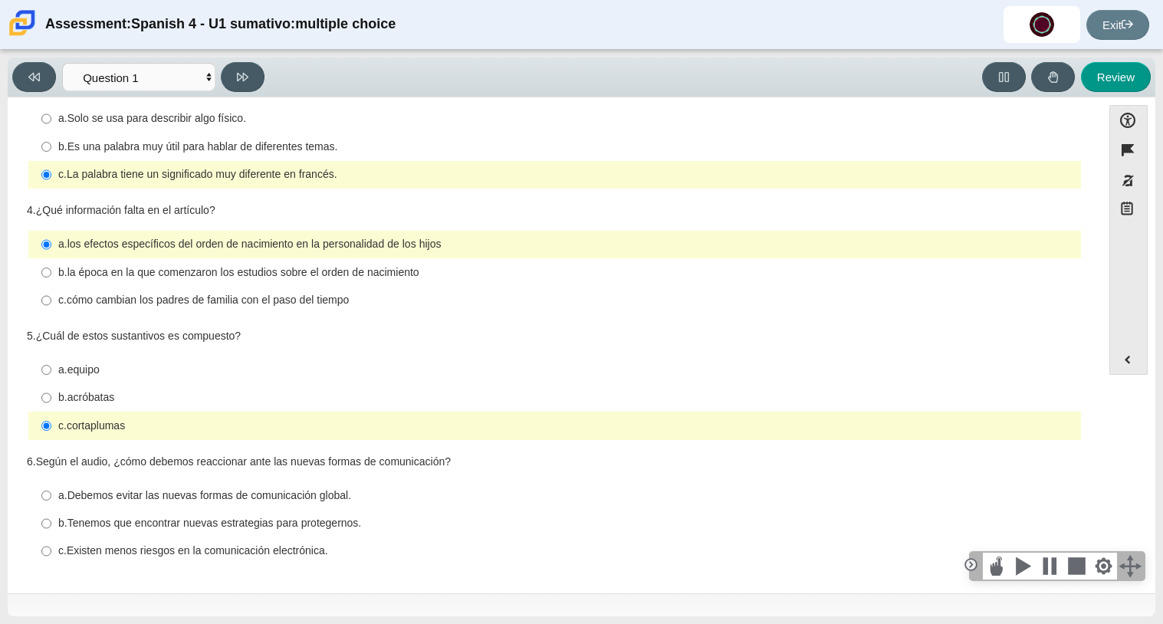
click at [311, 505] on label "a. Debemos evitar las nuevas formas de comunicación global. a. Debemos evitar l…" at bounding box center [556, 495] width 1050 height 28
click at [51, 505] on input "a. Debemos evitar las nuevas formas de comunicación global. a. Debemos evitar l…" at bounding box center [46, 495] width 10 height 28
radio input "true"
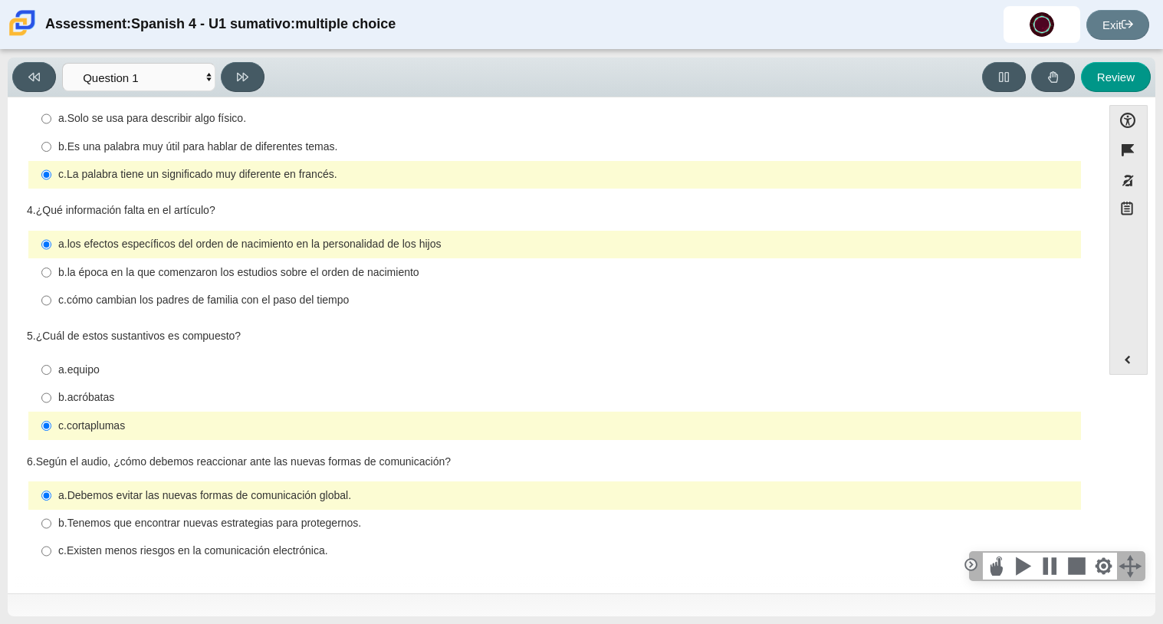
click at [317, 527] on thspan "Tenemos que encontrar nuevas estrategias para protegernos." at bounding box center [214, 523] width 294 height 14
click at [51, 527] on input "b. Tenemos que encontrar nuevas estrategias para protegernos. b. Tenemos que en…" at bounding box center [46, 524] width 10 height 28
radio input "true"
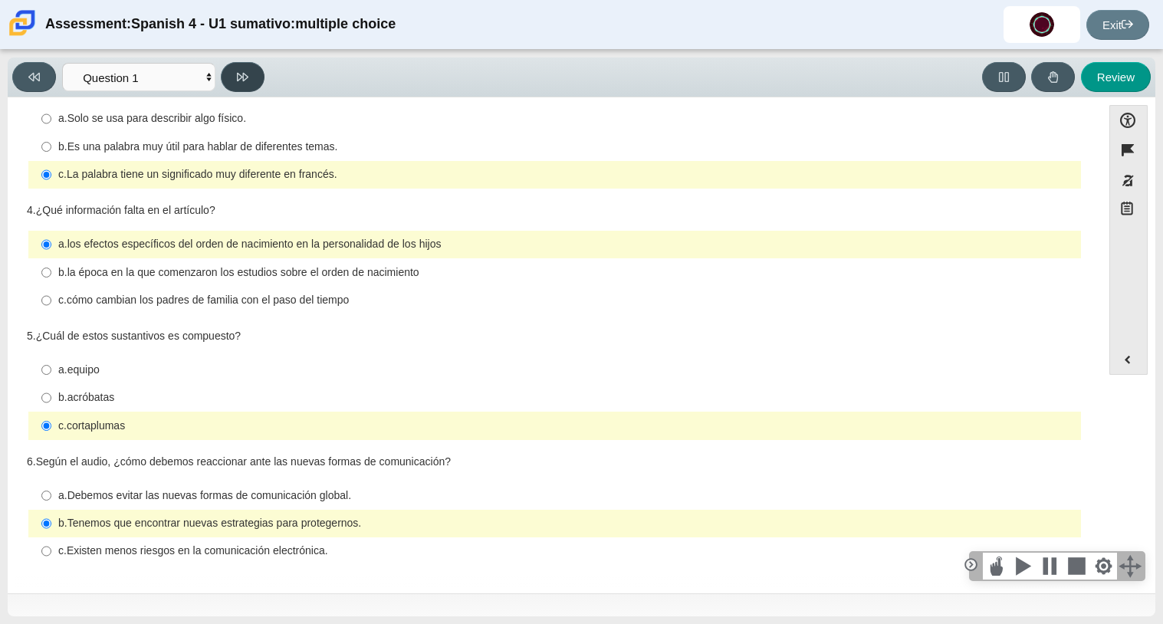
click at [229, 77] on button at bounding box center [243, 77] width 44 height 30
select select "f076714a-6747-478e-936f-d582d2f603d1"
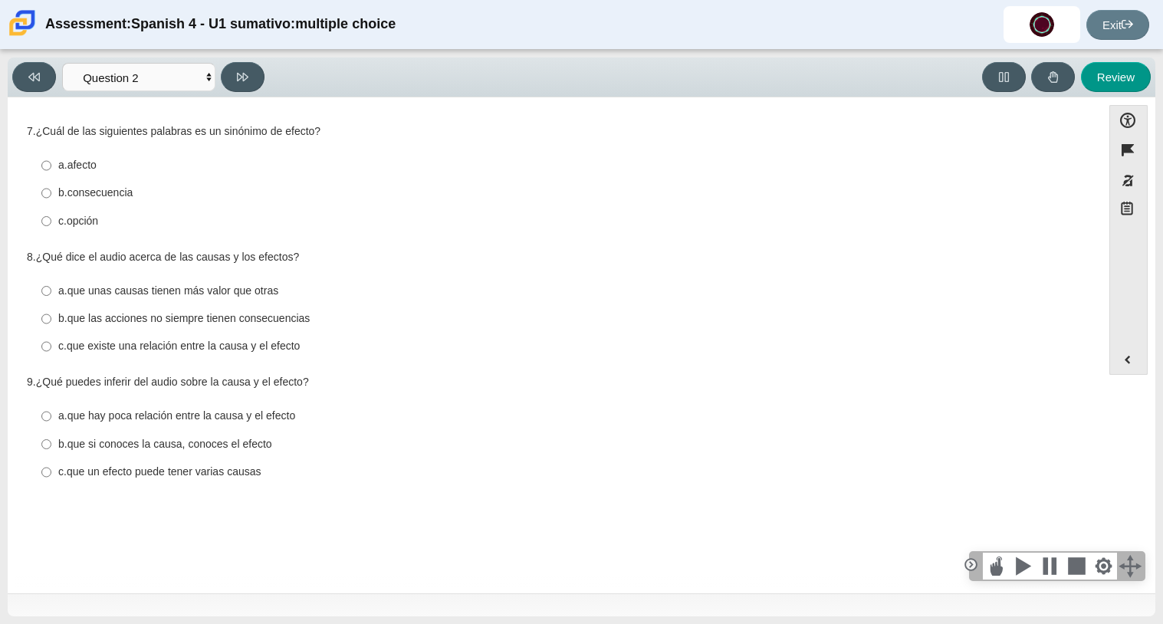
click at [142, 468] on thspan "que un efecto puede tener varias causas" at bounding box center [164, 471] width 195 height 14
click at [51, 468] on input "c. que un efecto puede tener varias causas c. que un efecto puede tener varias …" at bounding box center [46, 472] width 10 height 28
radio input "true"
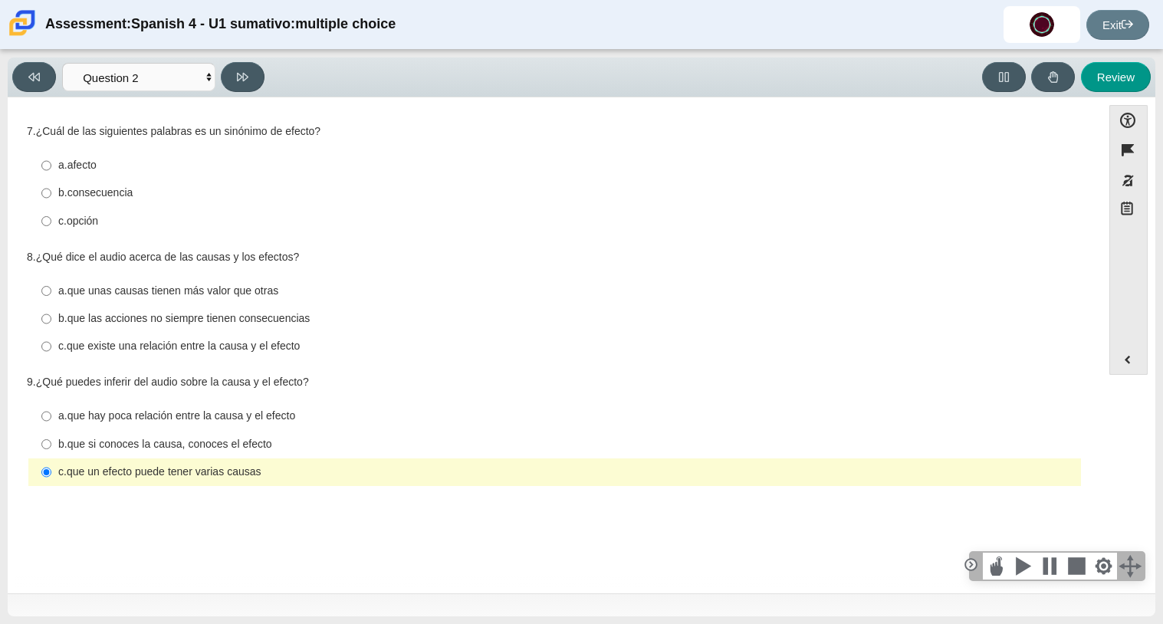
click at [222, 348] on thspan "que existe una relación entre la causa y el efecto" at bounding box center [184, 346] width 234 height 14
click at [51, 348] on input "c. que existe una relación entre la causa y el efecto c. que existe una relació…" at bounding box center [46, 347] width 10 height 28
radio input "true"
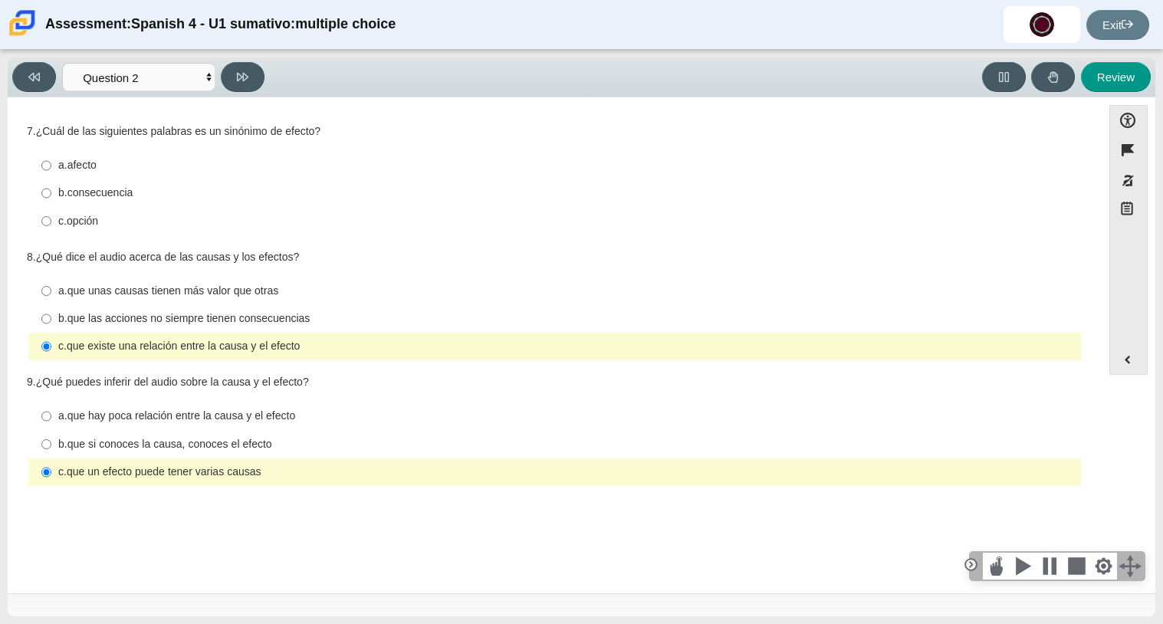
click at [102, 162] on div "a. afecto" at bounding box center [566, 165] width 1016 height 15
click at [51, 162] on input "a. afecto a. afecto" at bounding box center [46, 166] width 10 height 28
radio input "true"
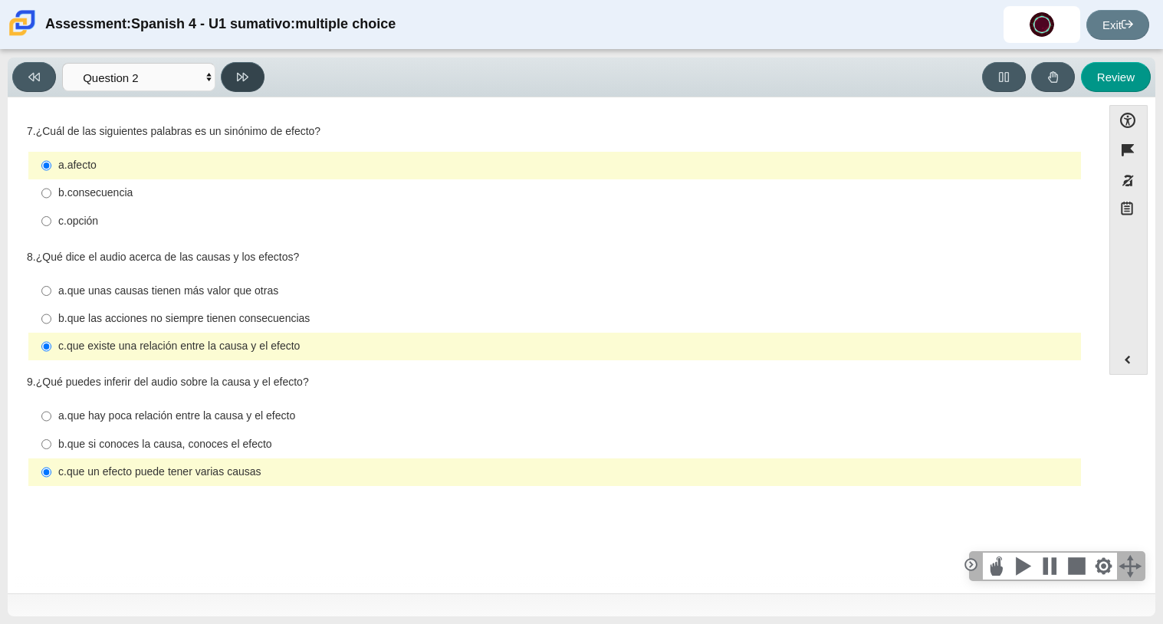
click at [257, 90] on button at bounding box center [243, 77] width 44 height 30
select select "955d698b-f94a-4dc0-b255-03112f50ff9e"
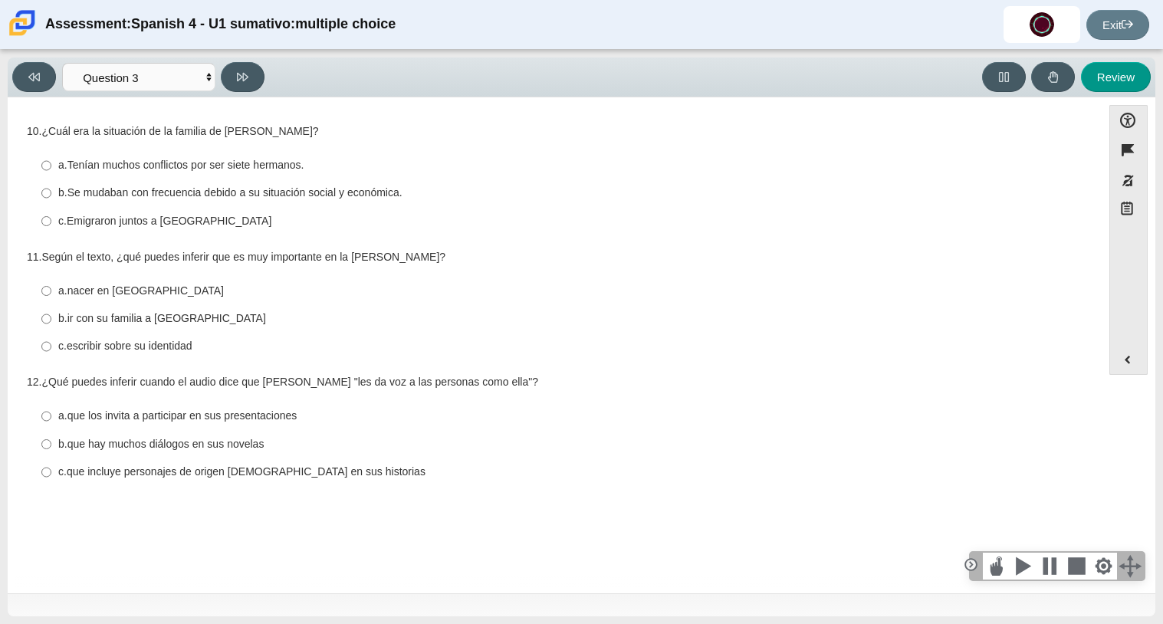
click at [265, 189] on thspan "Se mudaban con frecuencia debido a su situación social y económica." at bounding box center [234, 192] width 335 height 14
click at [51, 189] on input "b. Se mudaban con frecuencia debido a su situación social y económica. b. Se mu…" at bounding box center [46, 193] width 10 height 28
radio input "true"
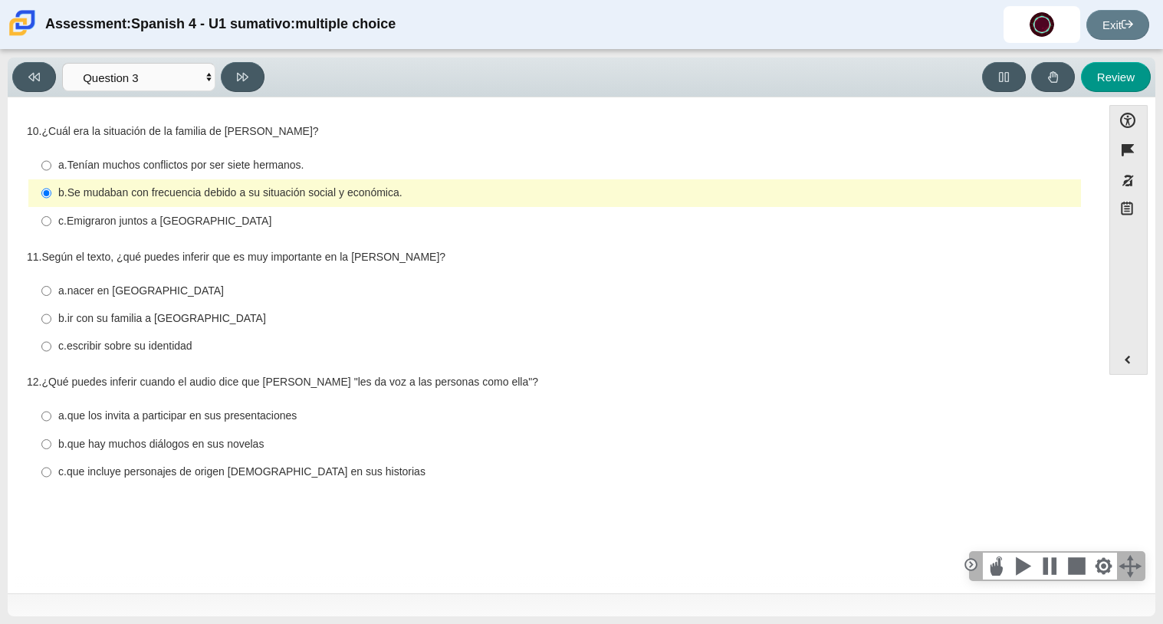
click at [316, 305] on label "b. ir con su familia a [GEOGRAPHIC_DATA] b. ir con su familia a [GEOGRAPHIC_DAT…" at bounding box center [556, 319] width 1050 height 28
click at [51, 305] on input "b. ir con su familia a [GEOGRAPHIC_DATA] b. ir con su familia a [GEOGRAPHIC_DAT…" at bounding box center [46, 319] width 10 height 28
radio input "true"
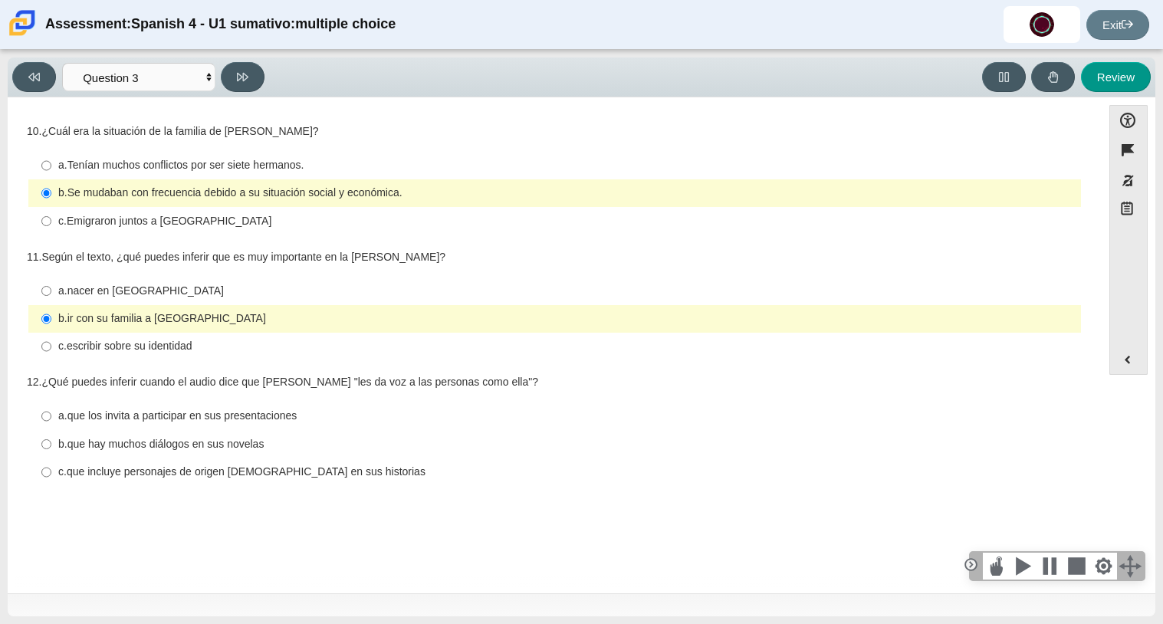
click at [313, 274] on div "11. Según el texto, ¿qué puedes inferir que es muy importante en la [PERSON_NAM…" at bounding box center [554, 306] width 1055 height 113
click at [168, 350] on thspan "escribir sobre su identidad" at bounding box center [130, 346] width 126 height 14
click at [51, 350] on input "c. escribir sobre su identidad c. escribir sobre su identidad" at bounding box center [46, 347] width 10 height 28
radio input "true"
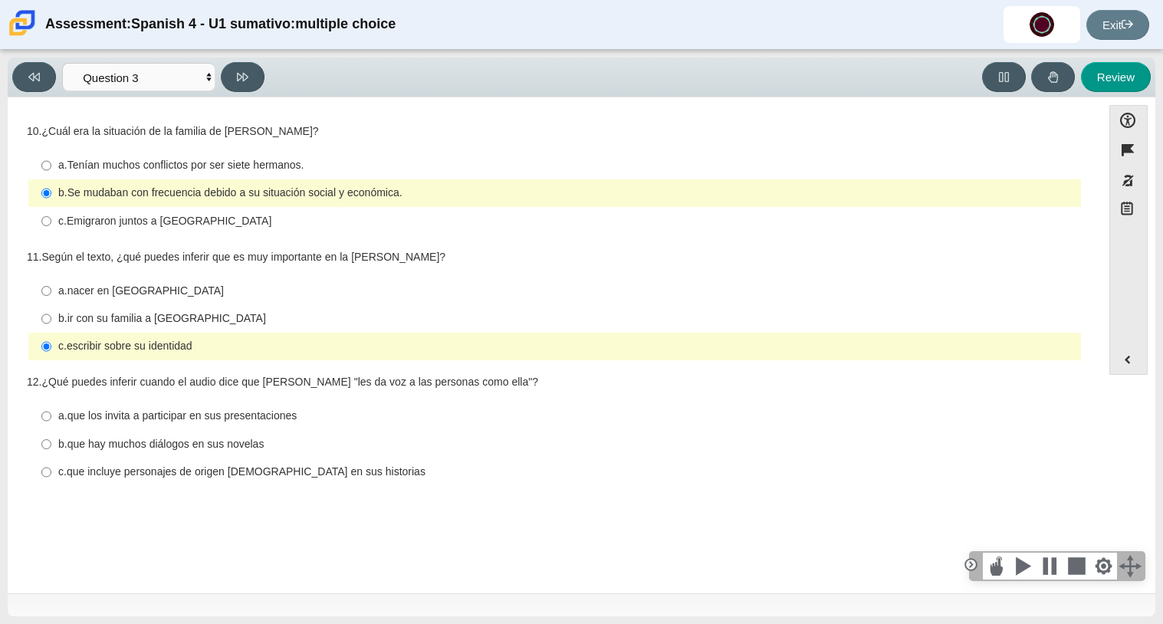
click at [297, 469] on thspan "que incluye personajes de origen [DEMOGRAPHIC_DATA] en sus historias" at bounding box center [246, 471] width 359 height 14
click at [51, 469] on input "c. que incluye personajes de origen [DEMOGRAPHIC_DATA] en sus historias c. que …" at bounding box center [46, 472] width 10 height 28
radio input "true"
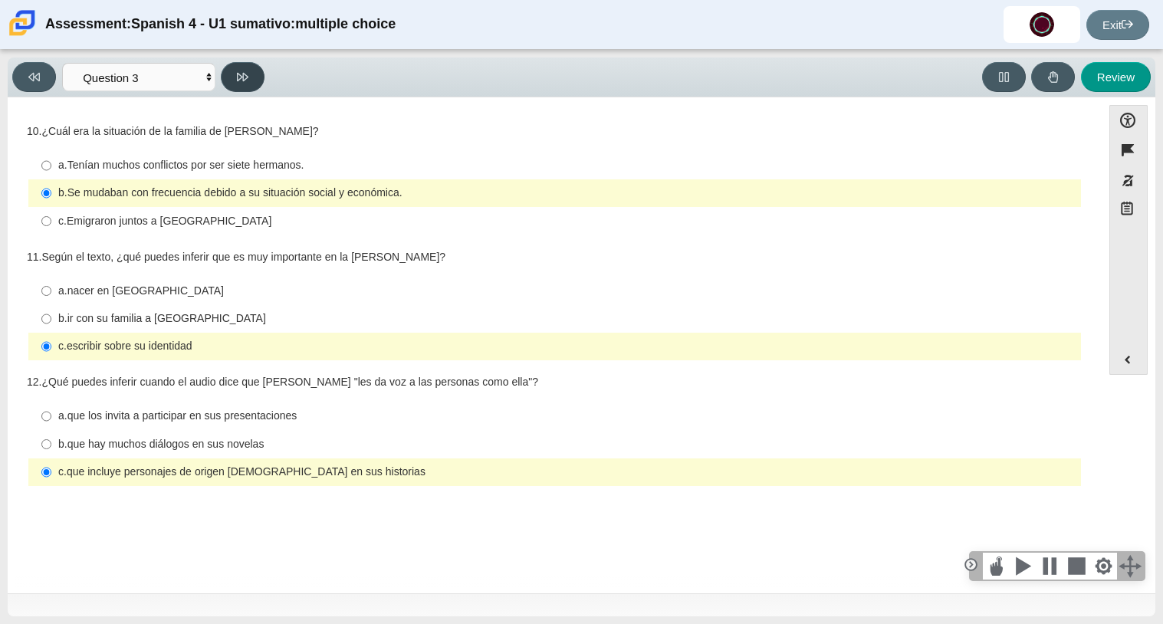
click at [258, 71] on button at bounding box center [243, 77] width 44 height 30
select select "390cf710-00ed-41bc-9fa6-d48920198324"
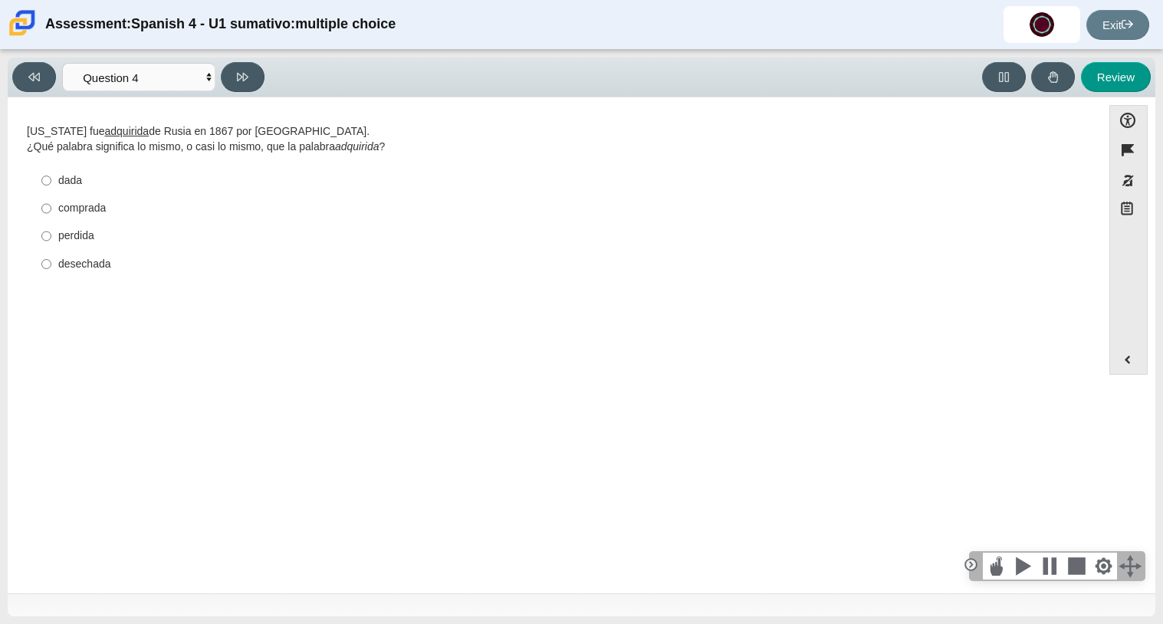
click at [55, 245] on label "perdida perdida" at bounding box center [556, 236] width 1050 height 28
click at [51, 245] on input "perdida perdida" at bounding box center [46, 236] width 10 height 28
radio input "true"
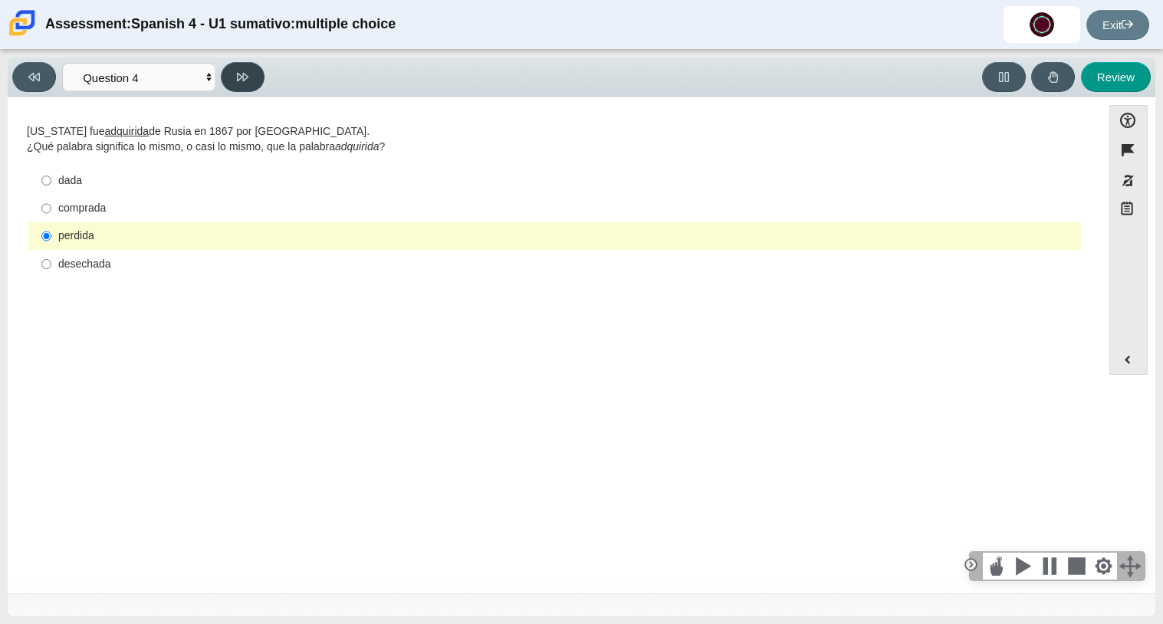
click at [236, 62] on div "Viewing Question 4 of 8 in Pacing Mode Comprensión auditiva Question 1 Question…" at bounding box center [141, 77] width 258 height 30
click at [236, 62] on button at bounding box center [243, 77] width 44 height 30
select select "de5bc71e-117a-4bdd-886d-d95d03d193af"
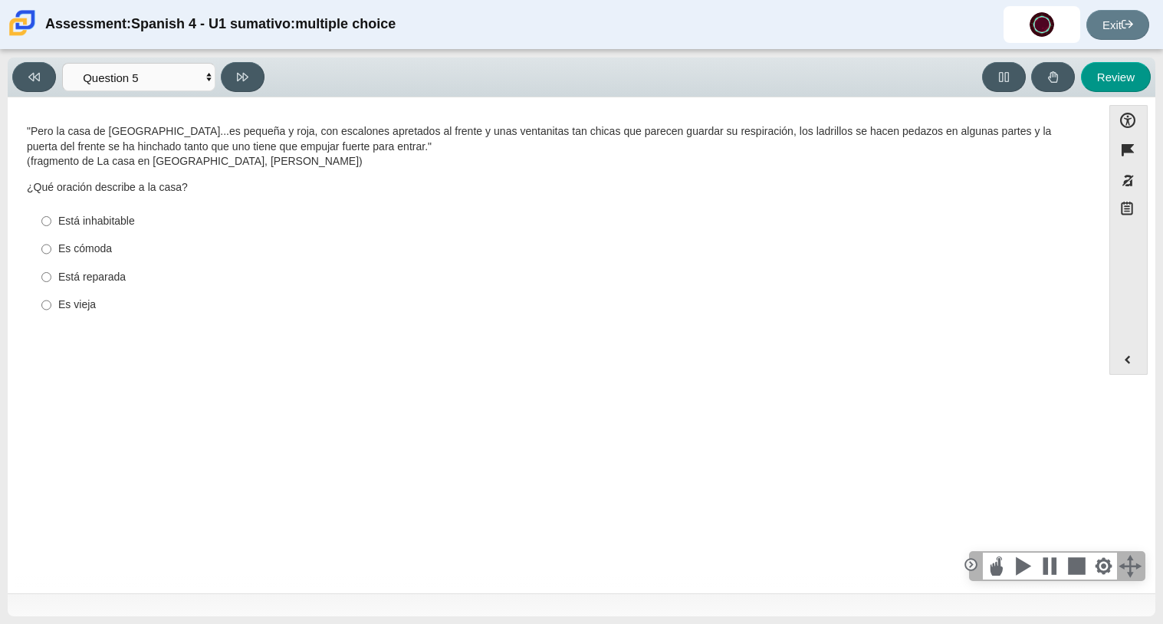
click at [199, 132] on thspan "es pequeña y roja, con escalones apretados al frente y unas ventanitas tan chic…" at bounding box center [539, 138] width 1024 height 29
drag, startPoint x: 199, startPoint y: 132, endPoint x: 380, endPoint y: 127, distance: 181.7
click at [380, 127] on thspan "es pequeña y roja, con escalones apretados al frente y unas ventanitas tan chic…" at bounding box center [539, 138] width 1024 height 29
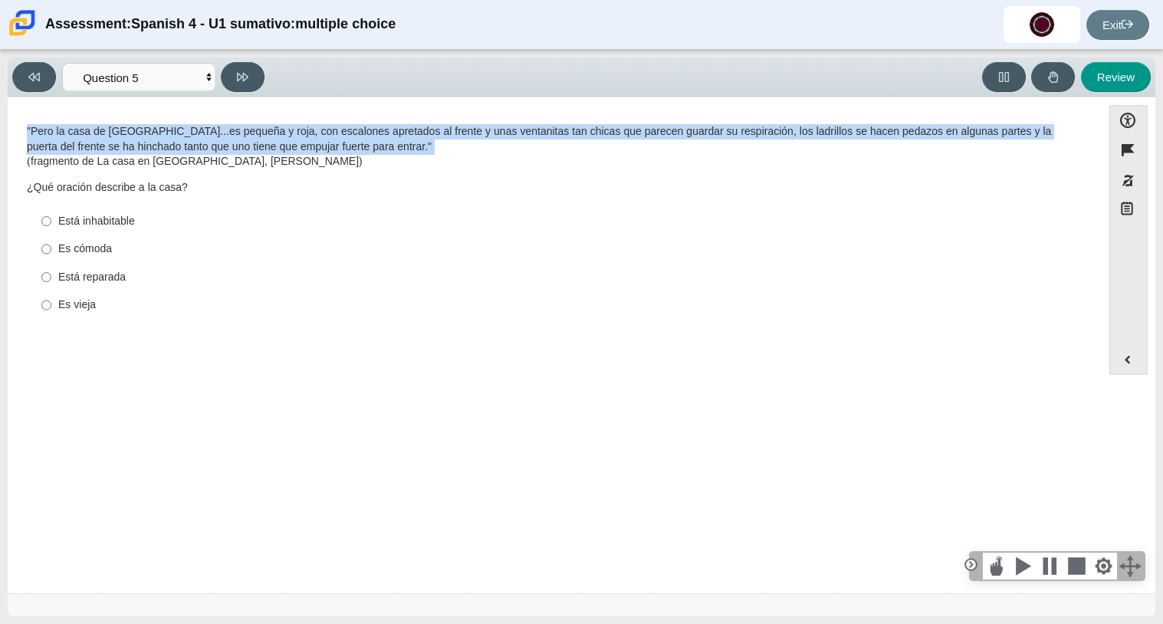
click at [380, 127] on thspan "es pequeña y roja, con escalones apretados al frente y unas ventanitas tan chic…" at bounding box center [539, 138] width 1024 height 29
click at [379, 127] on thspan "es pequeña y roja, con escalones apretados al frente y unas ventanitas tan chic…" at bounding box center [539, 138] width 1024 height 29
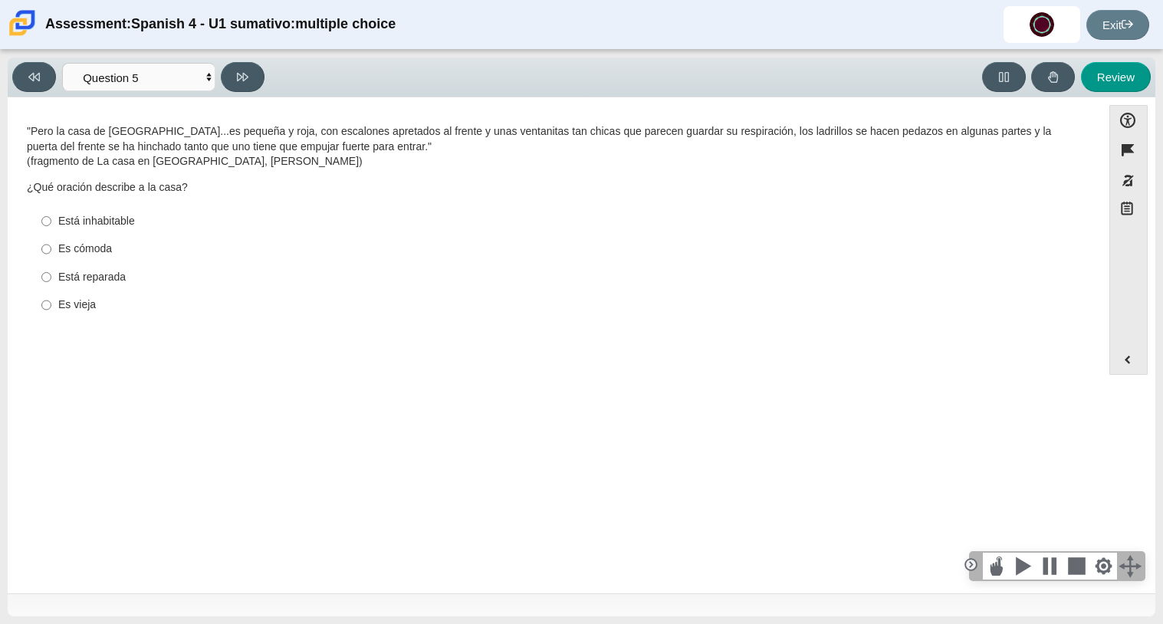
click at [34, 126] on thspan ""Pero la casa de [GEOGRAPHIC_DATA]." at bounding box center [125, 131] width 196 height 14
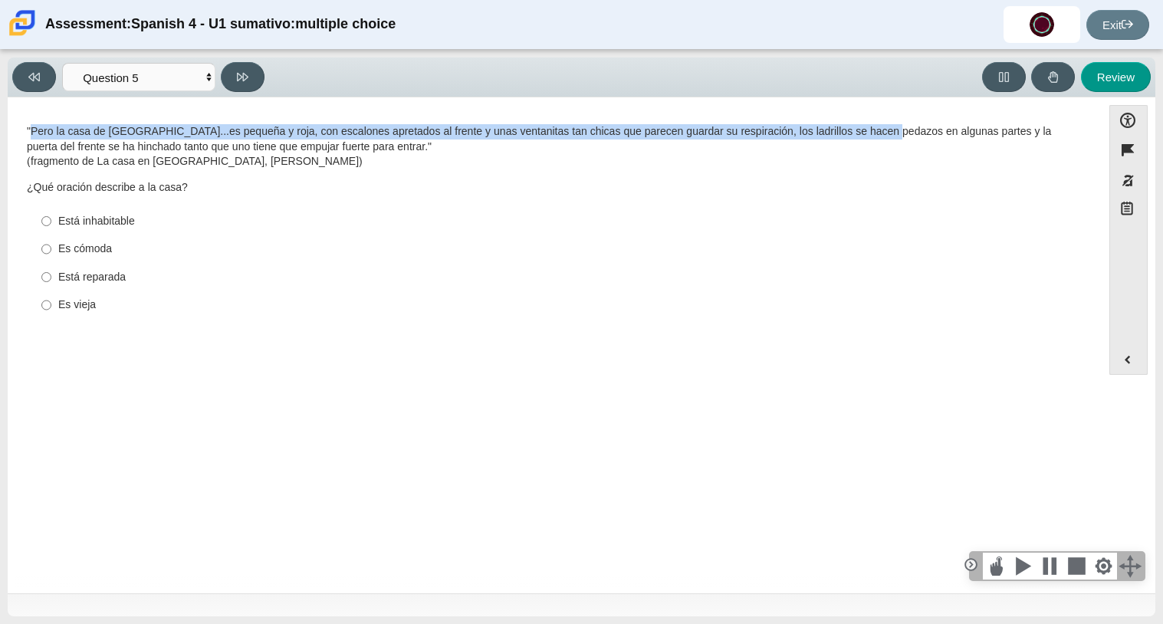
drag, startPoint x: 34, startPoint y: 126, endPoint x: 852, endPoint y: 131, distance: 817.8
click at [852, 131] on p ""Pero la casa de [GEOGRAPHIC_DATA]. . . es pequeña y roja, con escalones apreta…" at bounding box center [554, 146] width 1055 height 45
click at [822, 172] on div ""Pero la casa de [GEOGRAPHIC_DATA]. . . es pequeña y roja, con escalones apreta…" at bounding box center [554, 159] width 1055 height 71
click at [873, 126] on thspan "es pequeña y roja, con escalones apretados al frente y unas ventanitas tan chic…" at bounding box center [539, 138] width 1024 height 29
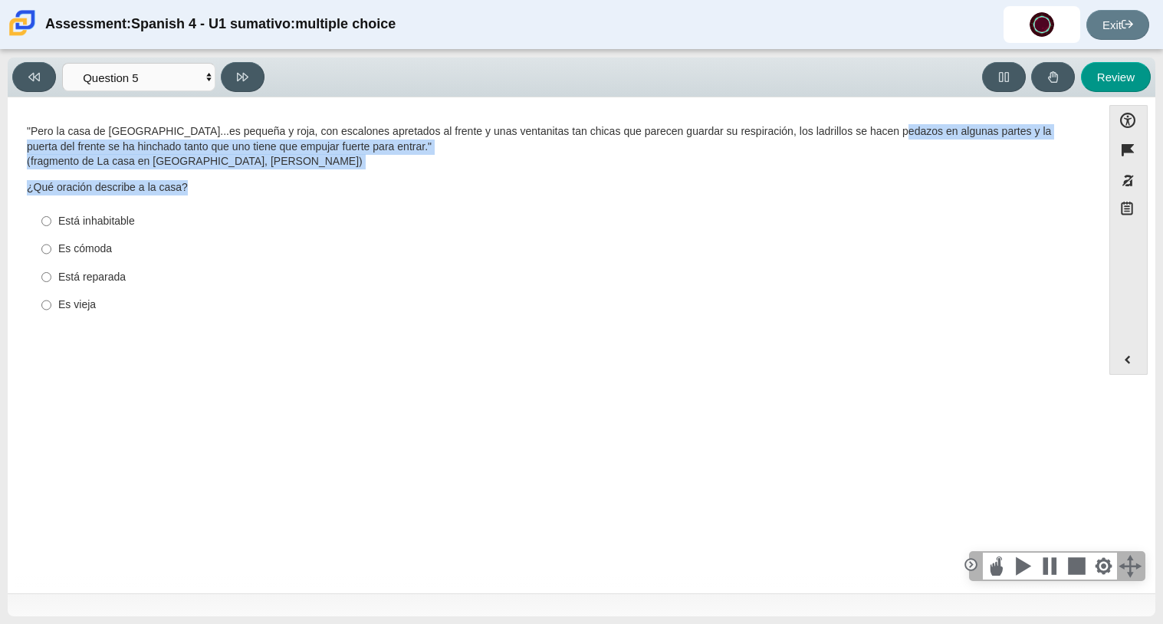
drag, startPoint x: 873, startPoint y: 126, endPoint x: 710, endPoint y: 205, distance: 181.3
click at [710, 205] on div ""Pero la casa de [GEOGRAPHIC_DATA]. . . es pequeña y roja, con escalones apreta…" at bounding box center [554, 222] width 1055 height 196
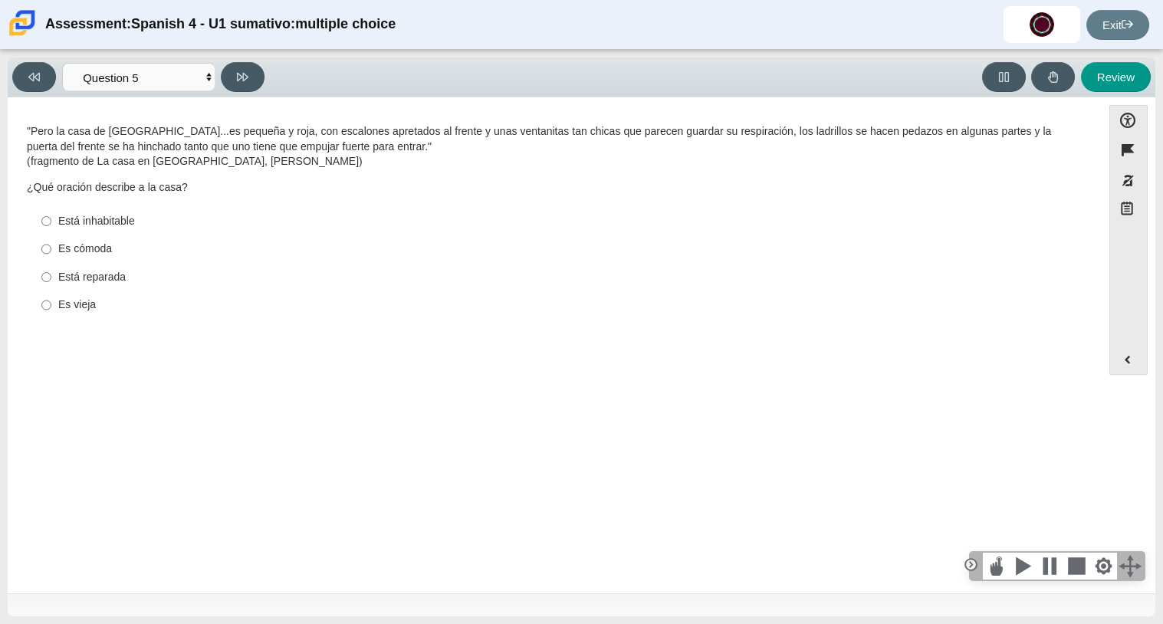
click at [81, 297] on div "Es vieja" at bounding box center [566, 304] width 1016 height 15
click at [51, 297] on input "Es vieja Es vieja" at bounding box center [46, 305] width 10 height 28
radio input "true"
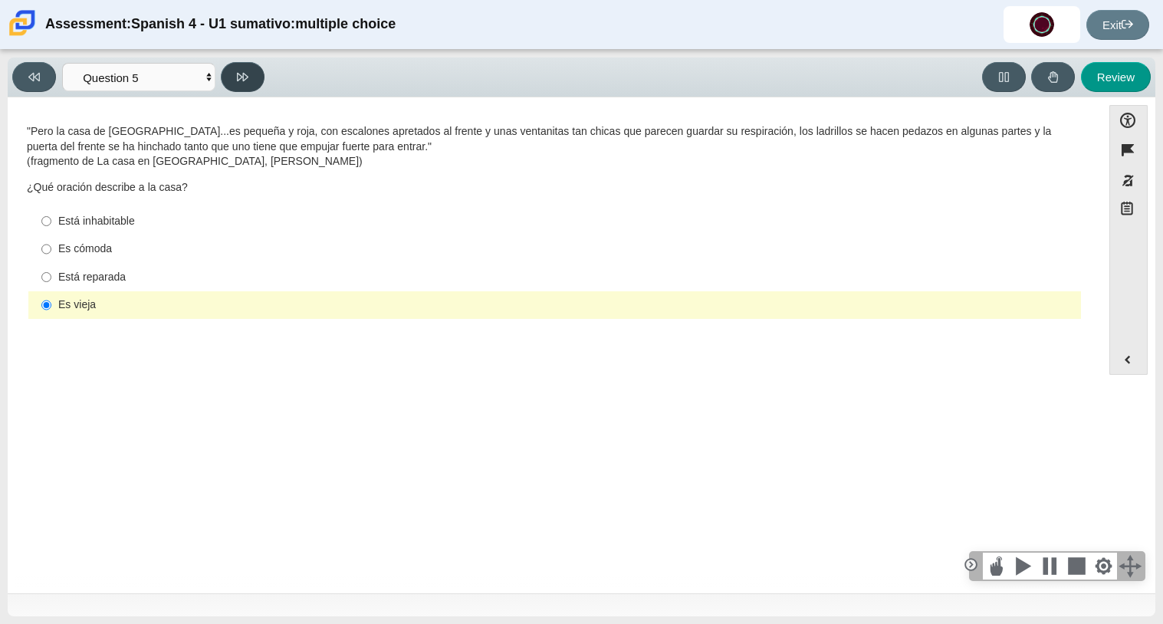
click at [247, 68] on button at bounding box center [243, 77] width 44 height 30
select select "ad9780d8-5edb-414e-87ea-0bcd5a75287a"
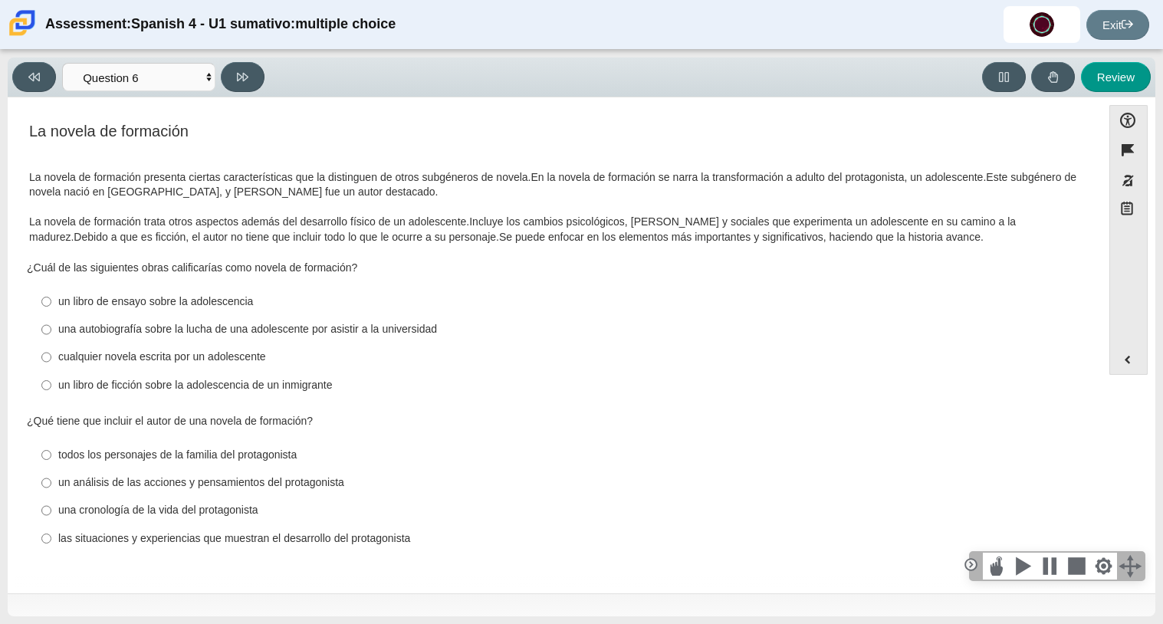
click at [231, 385] on div "un libro de ficción sobre la adolescencia de un inmigrante" at bounding box center [566, 385] width 1016 height 15
click at [51, 385] on input "un libro de ficción sobre la adolescencia de un inmigrante un libro de ficción …" at bounding box center [46, 385] width 10 height 28
radio input "true"
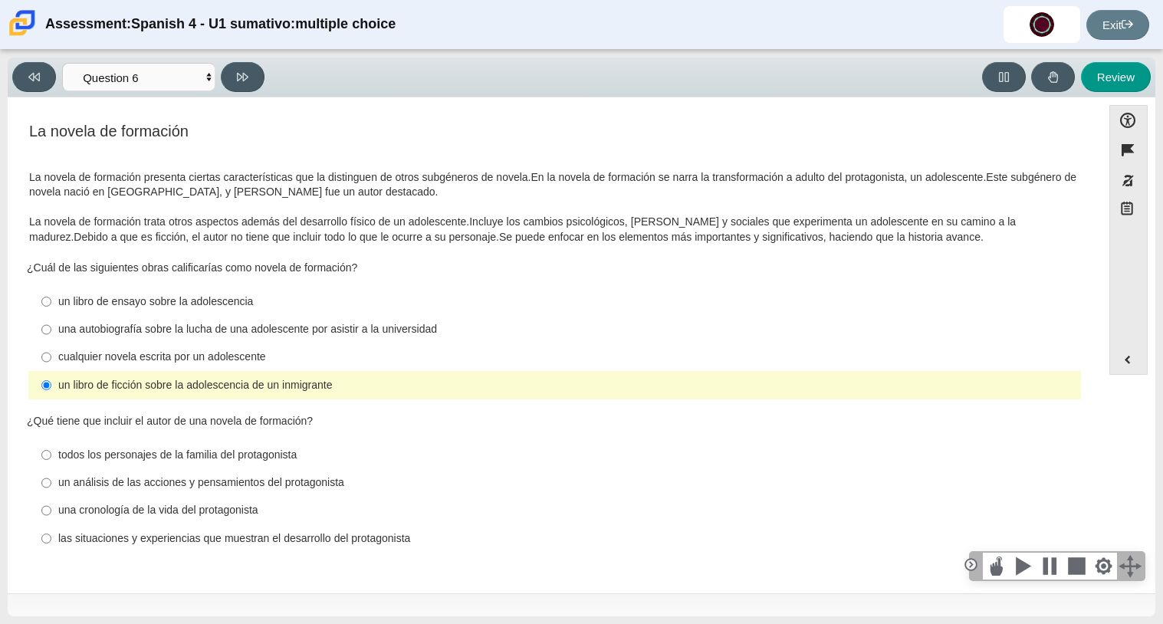
click at [238, 543] on div "las situaciones y experiencias que muestran el desarrollo del protagonista" at bounding box center [566, 538] width 1016 height 15
click at [51, 543] on input "las situaciones y experiencias que muestran el desarrollo del protagonista las …" at bounding box center [46, 538] width 10 height 28
radio input "true"
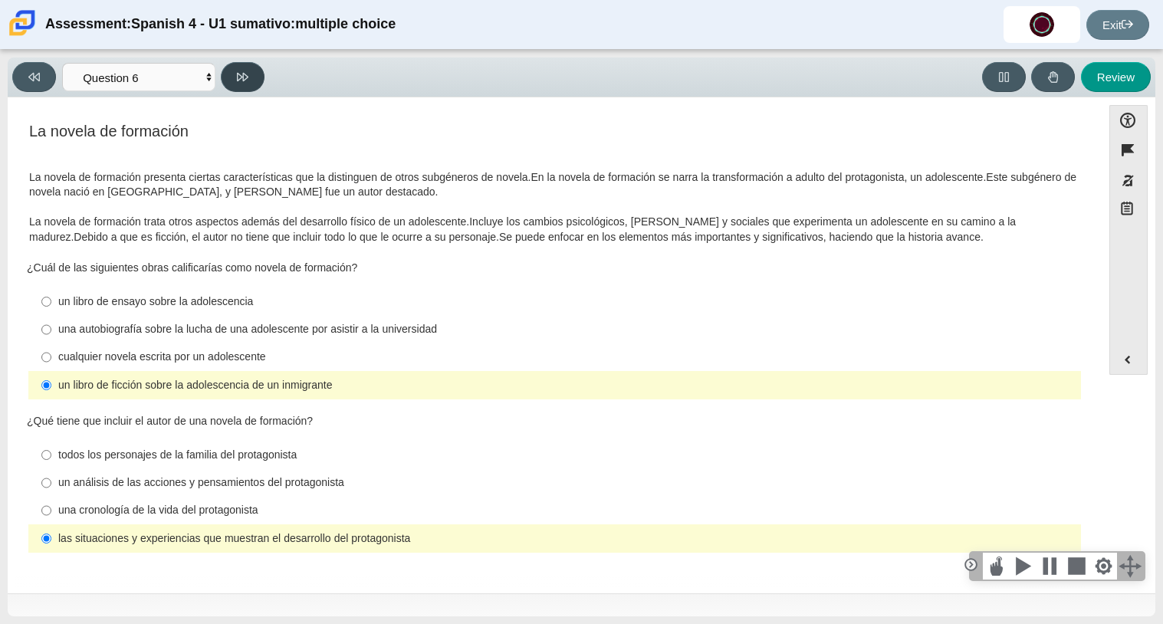
click at [241, 85] on button at bounding box center [243, 77] width 44 height 30
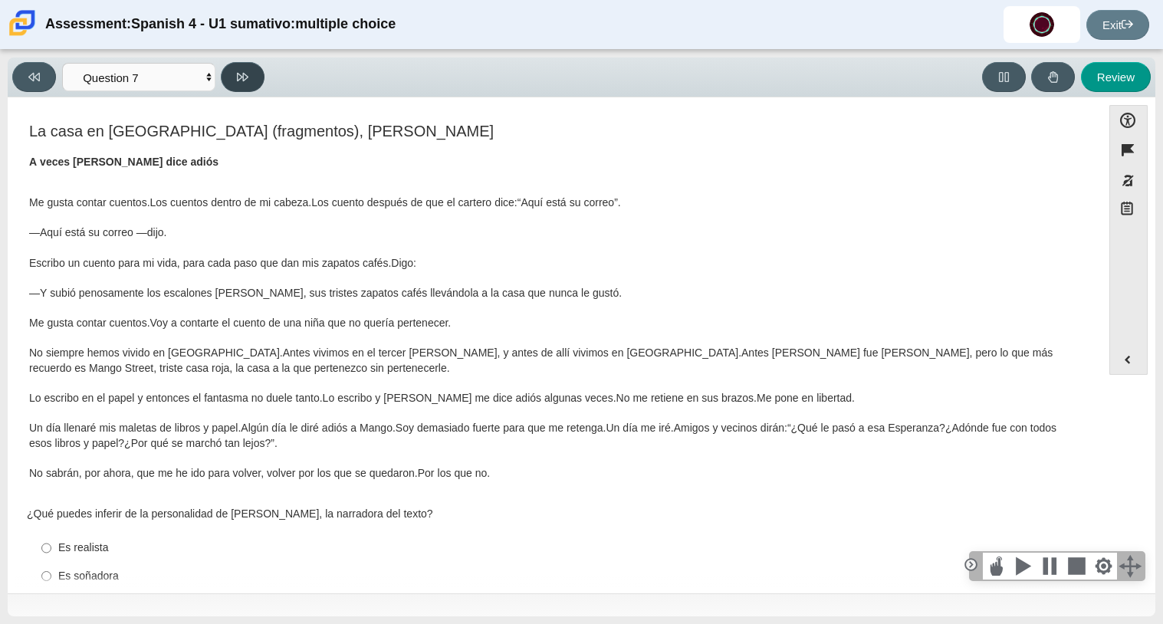
click at [241, 85] on button at bounding box center [243, 77] width 44 height 30
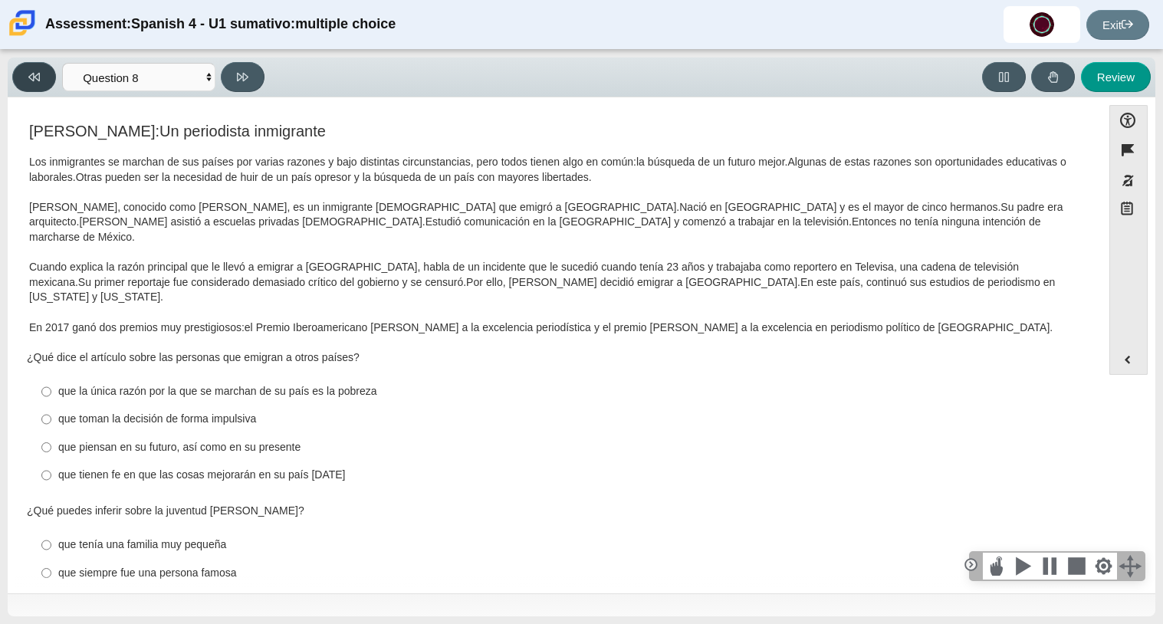
click at [39, 77] on icon at bounding box center [33, 77] width 11 height 8
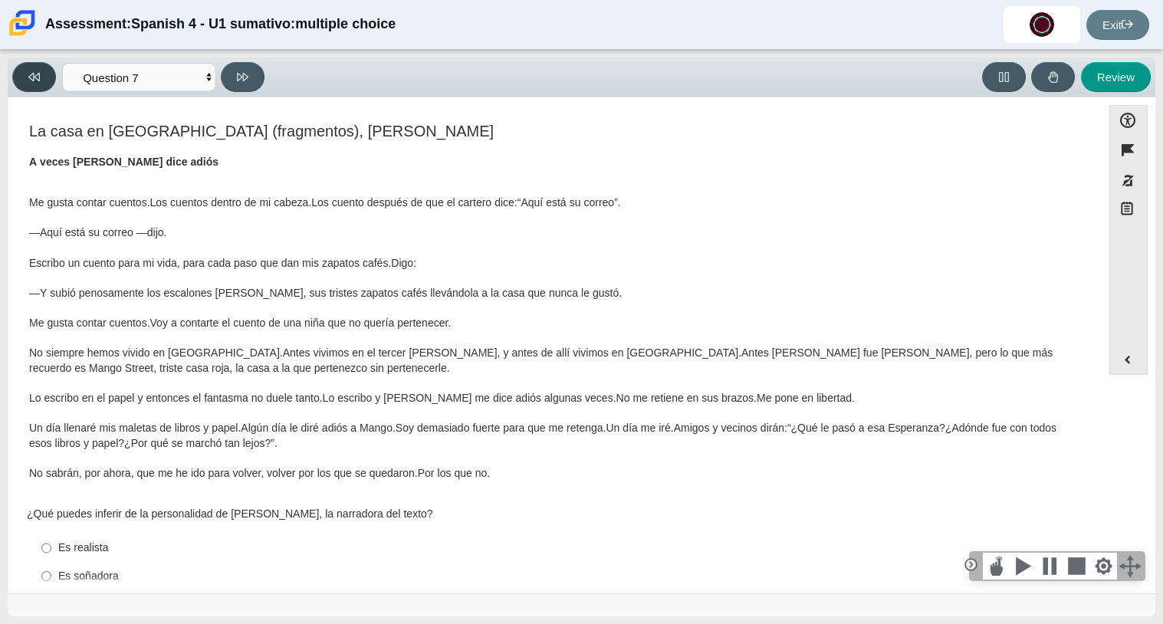
click at [39, 77] on icon at bounding box center [33, 77] width 11 height 8
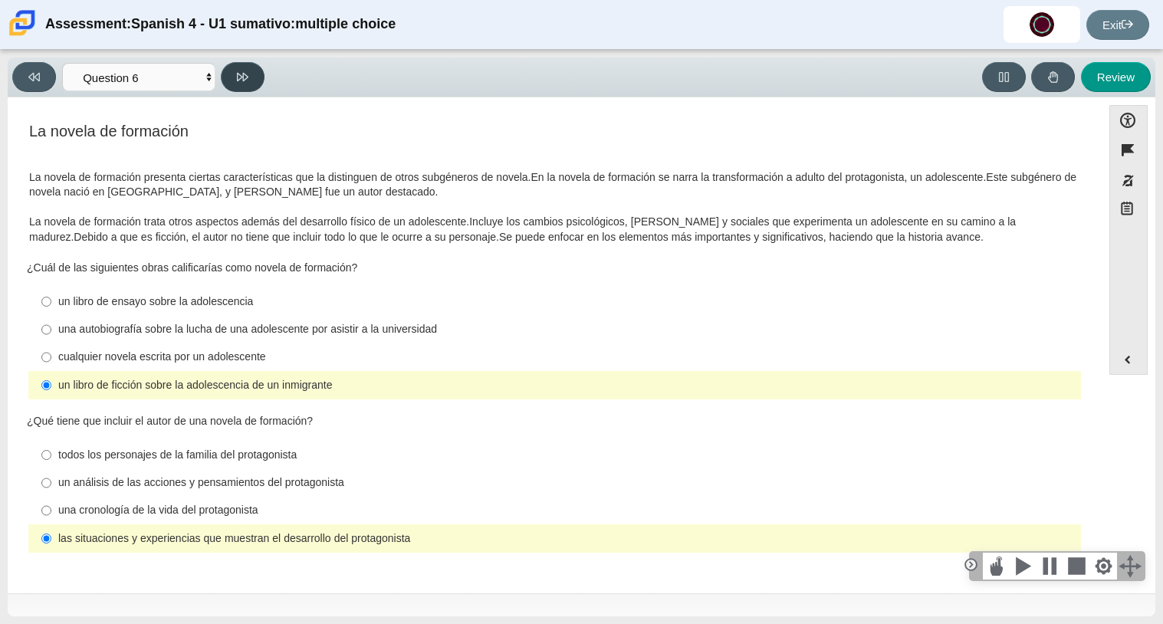
click at [226, 71] on button at bounding box center [243, 77] width 44 height 30
select select "6168cc92-63b6-45d3-a929-0b9cba560165"
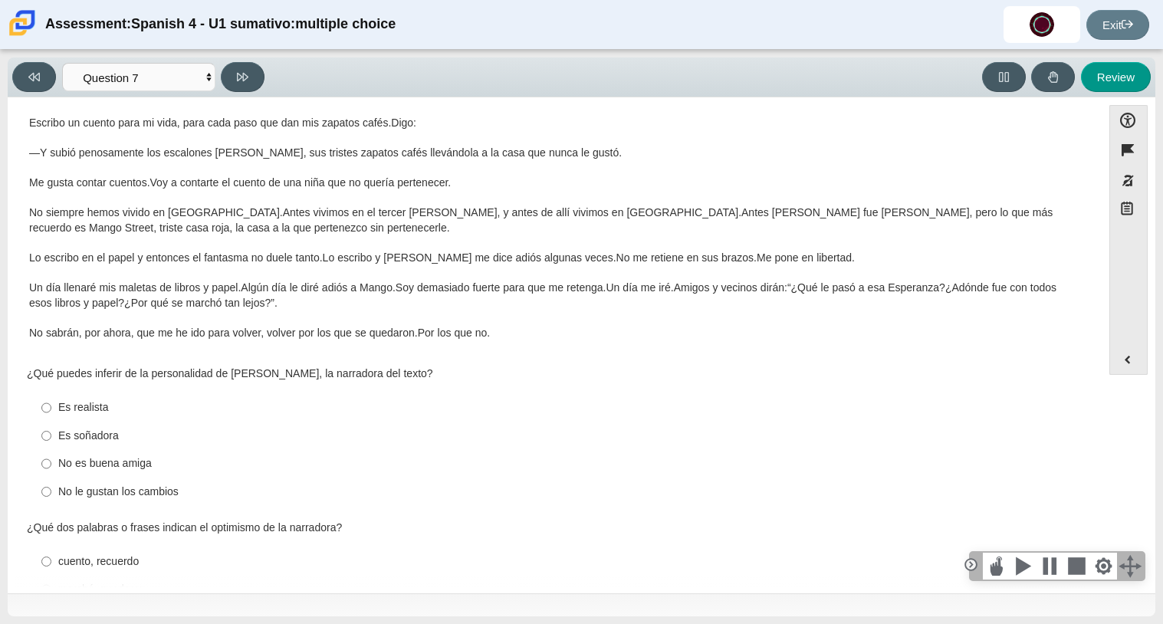
scroll to position [170, 0]
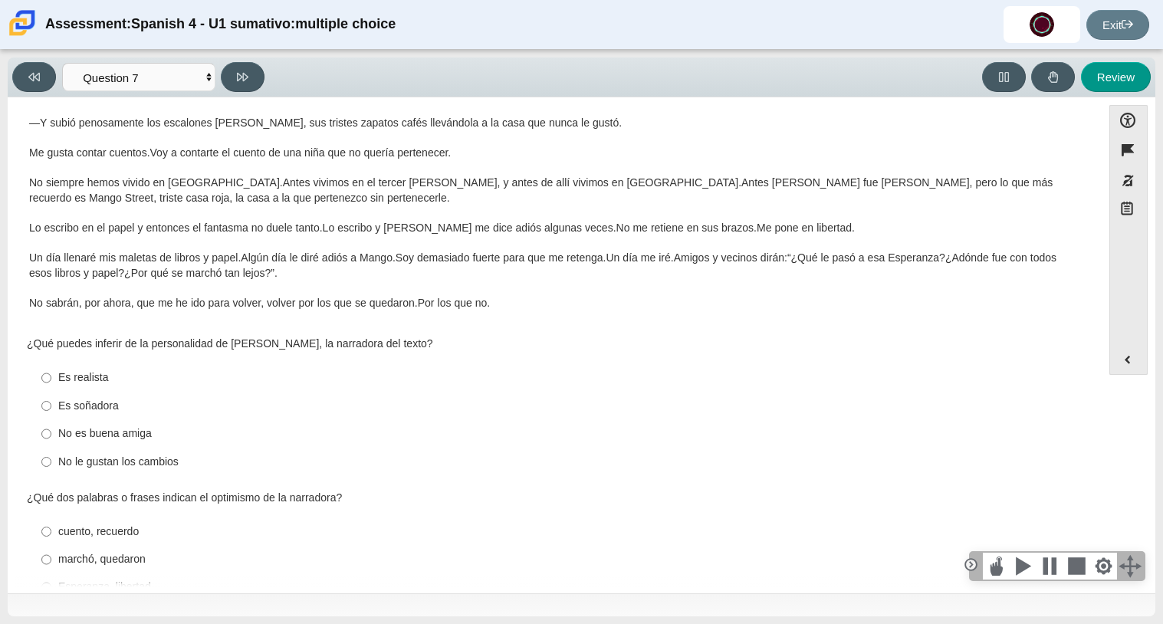
click at [111, 452] on label "No le gustan los cambios No le gustan los cambios" at bounding box center [556, 462] width 1050 height 28
click at [51, 452] on input "No le gustan los cambios No le gustan los cambios" at bounding box center [46, 462] width 10 height 28
radio input "true"
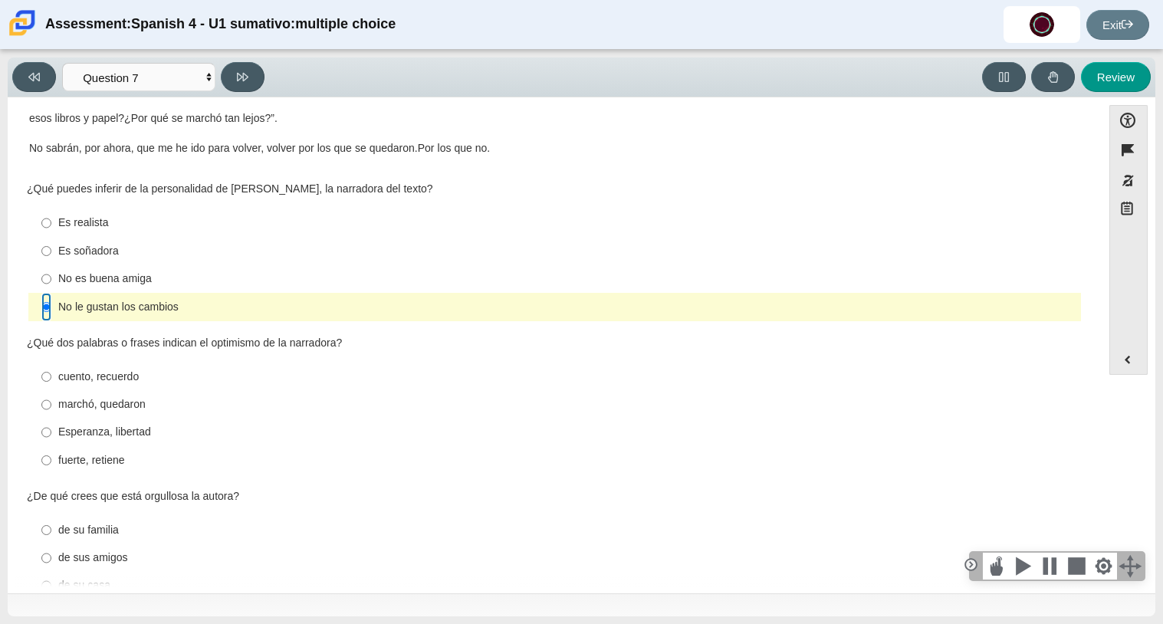
scroll to position [322, 0]
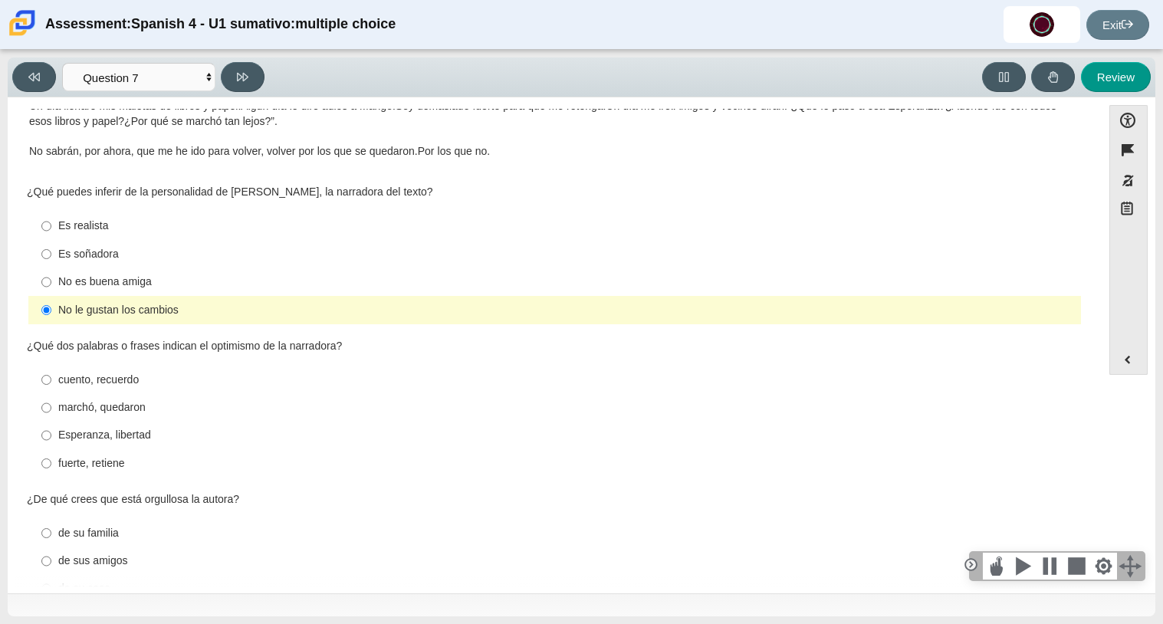
click at [87, 410] on div "marchó, quedaron" at bounding box center [566, 407] width 1016 height 15
click at [51, 410] on input "marchó, quedaron marchó, quedaron" at bounding box center [46, 408] width 10 height 28
radio input "true"
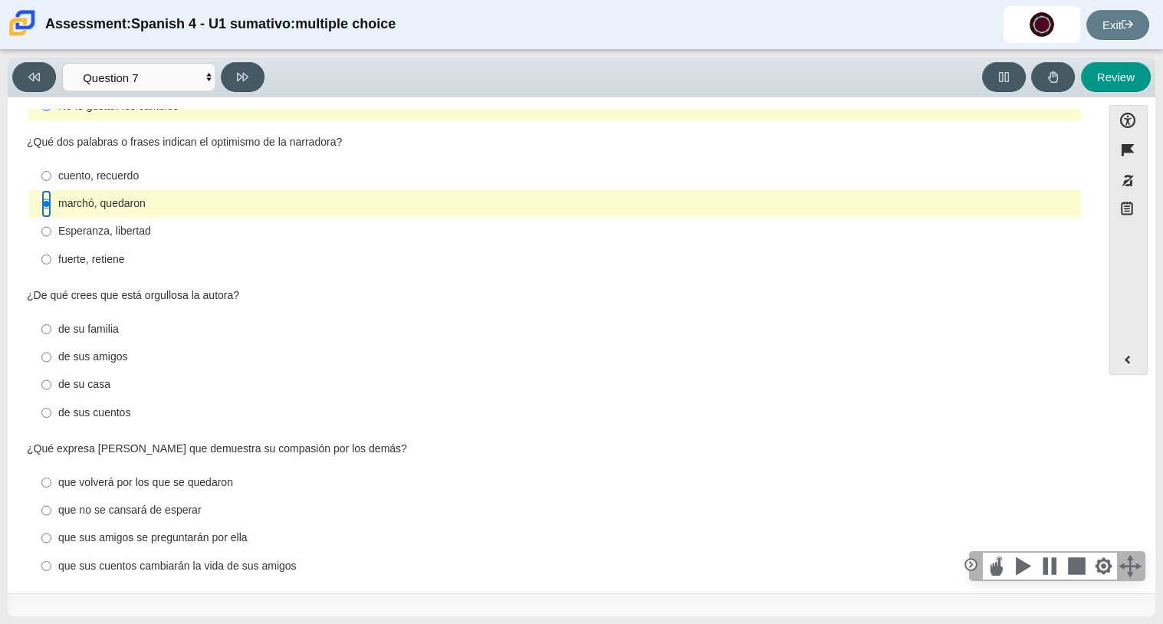
scroll to position [543, 0]
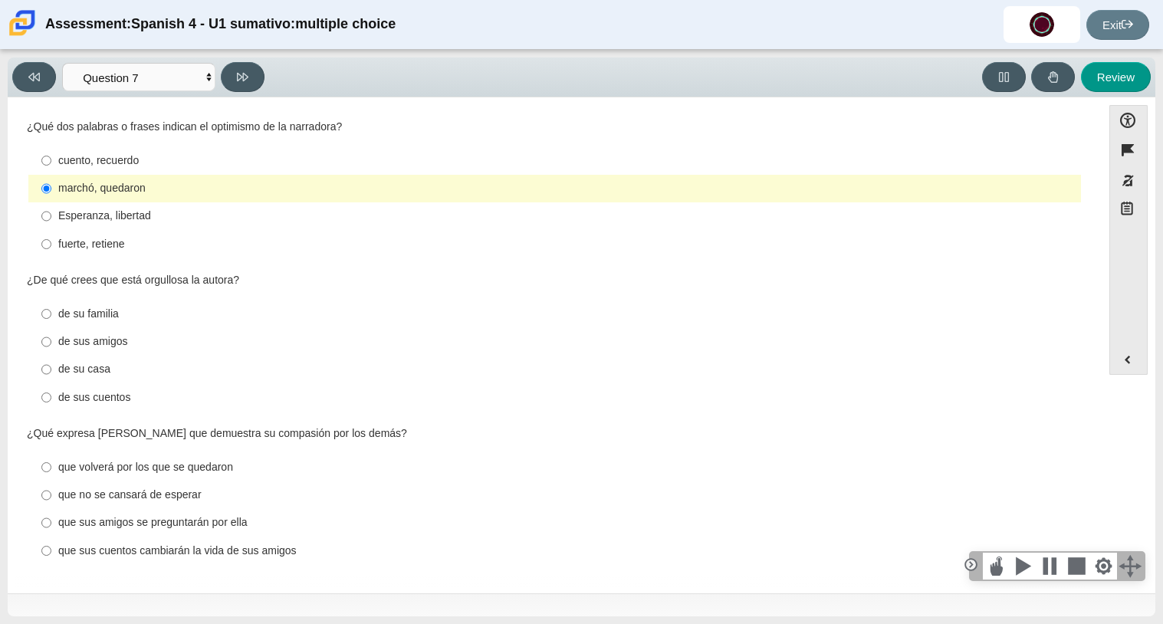
click at [55, 395] on label "de sus cuentos de sus cuentos" at bounding box center [556, 397] width 1050 height 28
click at [51, 395] on input "de sus cuentos de sus cuentos" at bounding box center [46, 397] width 10 height 28
radio input "true"
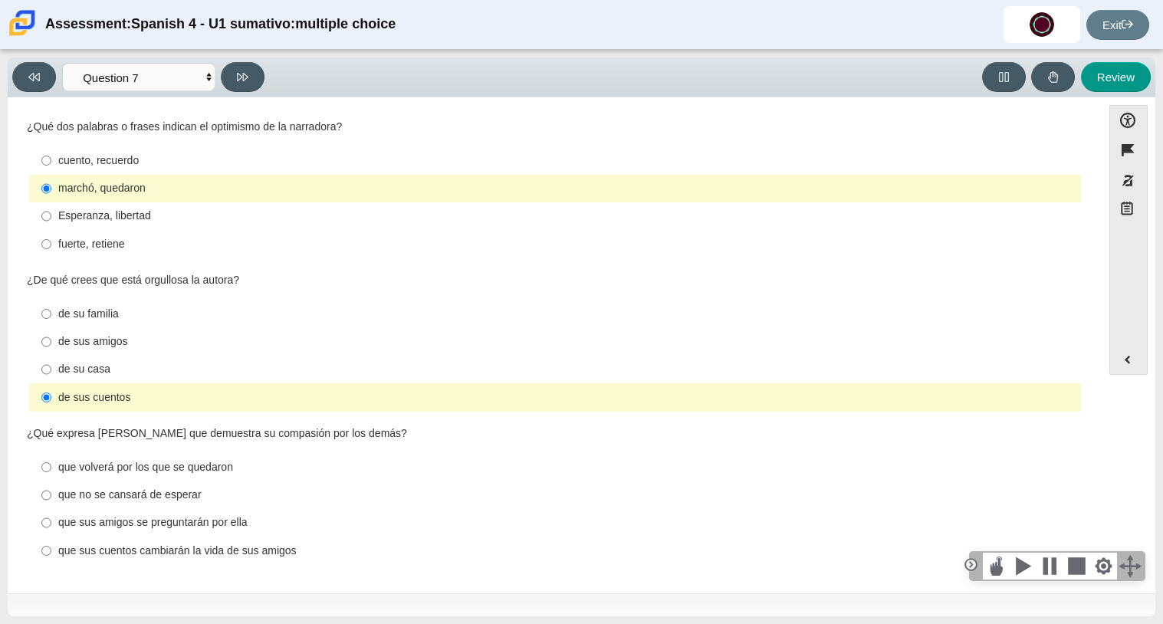
click at [113, 553] on div "que sus cuentos cambiarán la vida de sus amigos" at bounding box center [566, 550] width 1016 height 15
click at [51, 553] on input "que sus cuentos cambiarán la vida de sus amigos que sus cuentos cambiarán la vi…" at bounding box center [46, 551] width 10 height 28
radio input "true"
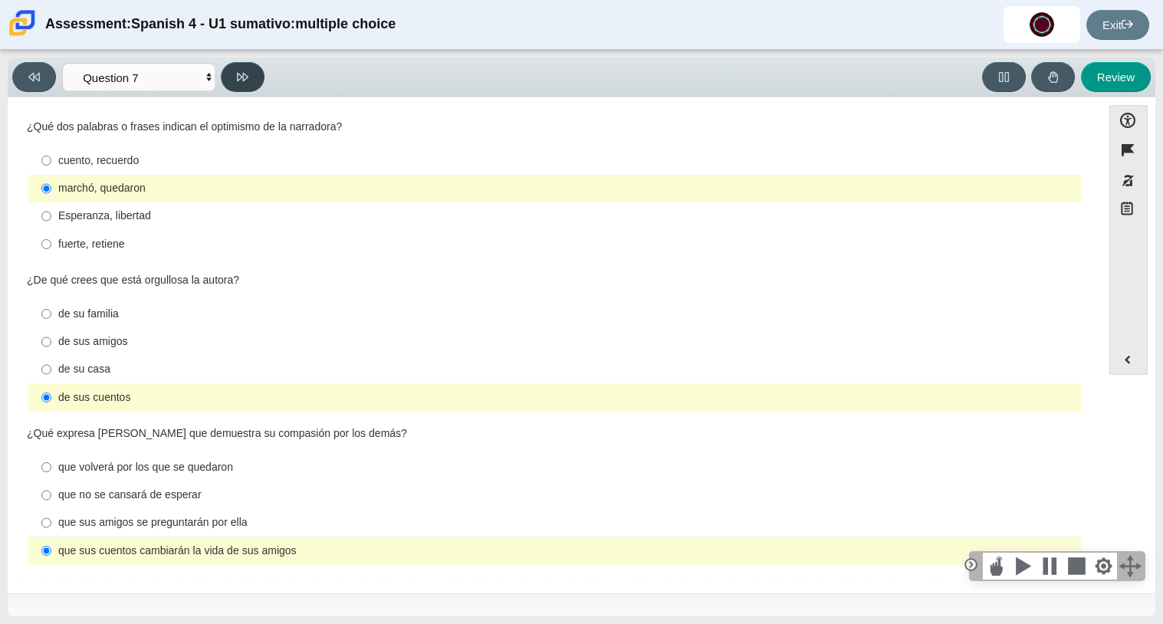
click at [260, 71] on button at bounding box center [243, 77] width 44 height 30
select select "98fe3b59-0d4b-482f-94e6-cc4dee5e60d3"
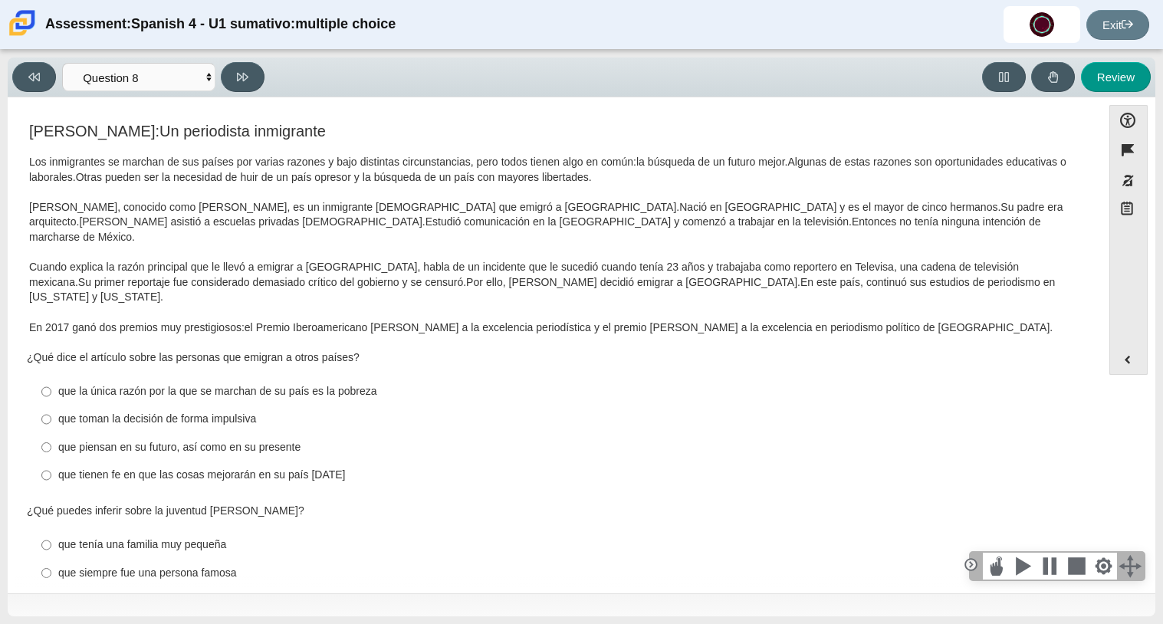
click at [221, 405] on label "que toman la decisión de forma impulsiva que toman la decisión de forma impulsi…" at bounding box center [556, 419] width 1050 height 28
click at [51, 405] on input "que toman la decisión de forma impulsiva que toman la decisión de forma impulsi…" at bounding box center [46, 419] width 10 height 28
radio input "true"
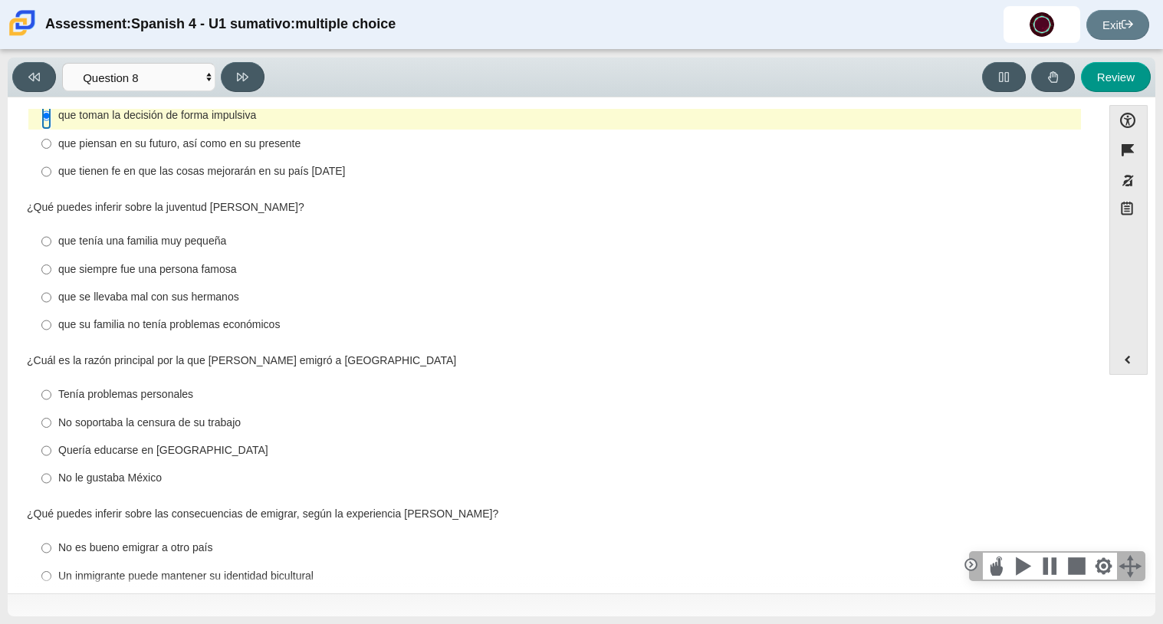
scroll to position [307, 0]
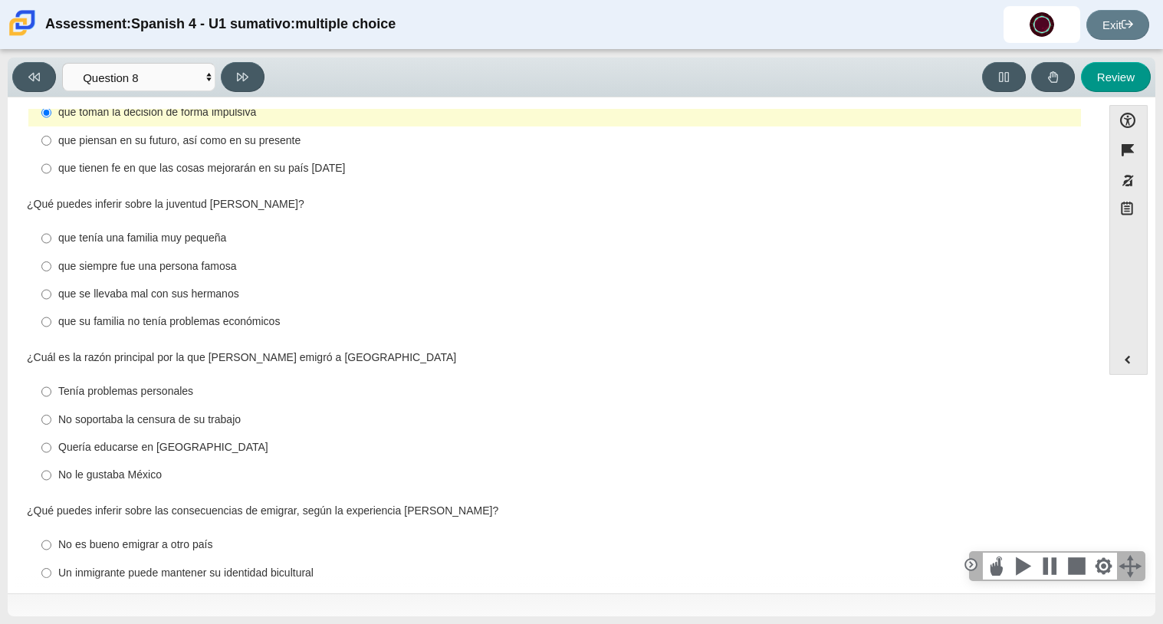
click at [247, 314] on div "que su familia no tenía problemas económicos" at bounding box center [566, 321] width 1016 height 15
click at [51, 308] on input "que su familia no tenía problemas económicos que su familia no tenía problemas …" at bounding box center [46, 322] width 10 height 28
radio input "true"
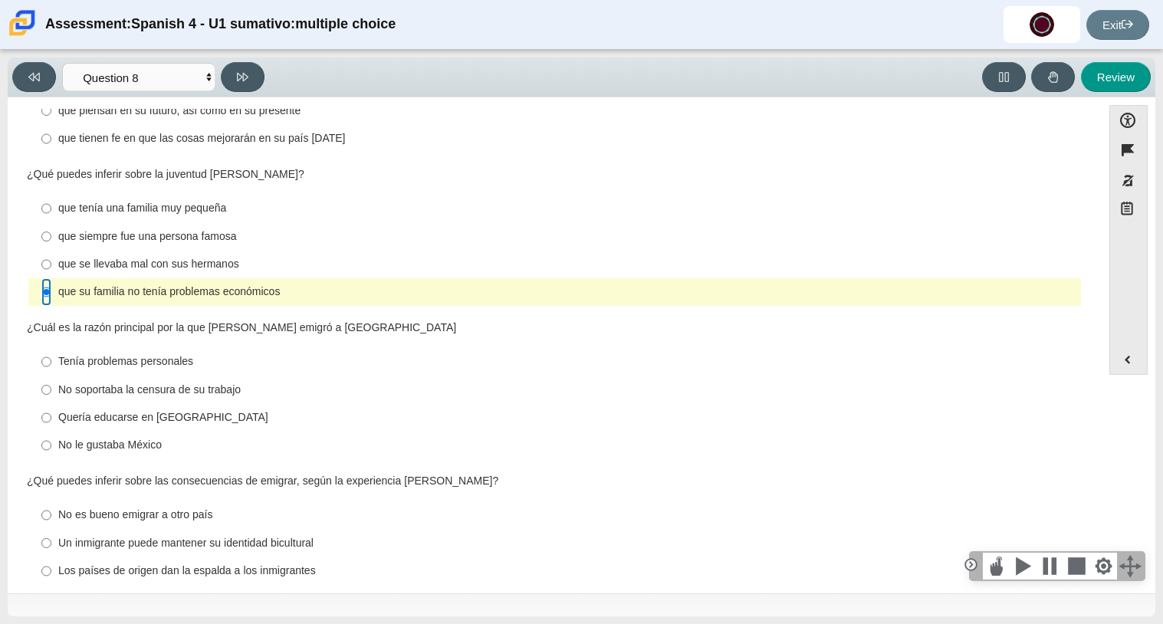
scroll to position [356, 0]
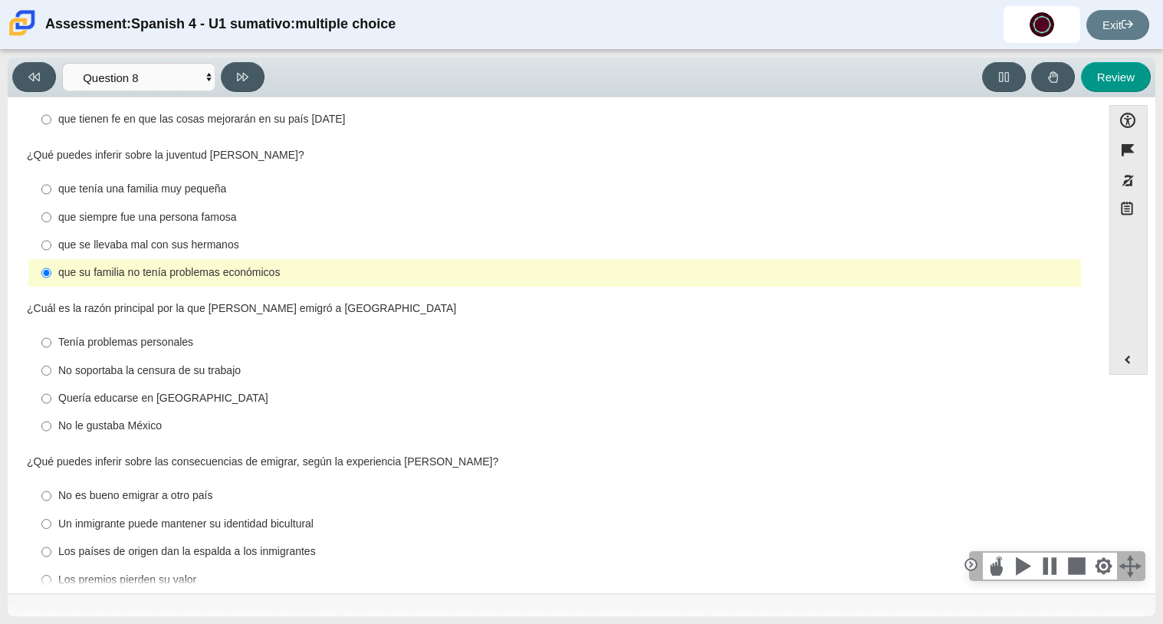
click at [128, 363] on div "No soportaba la censura de su trabajo" at bounding box center [566, 370] width 1016 height 15
click at [51, 356] on input "No soportaba la censura de su trabajo No soportaba la censura de su trabajo" at bounding box center [46, 370] width 10 height 28
radio input "true"
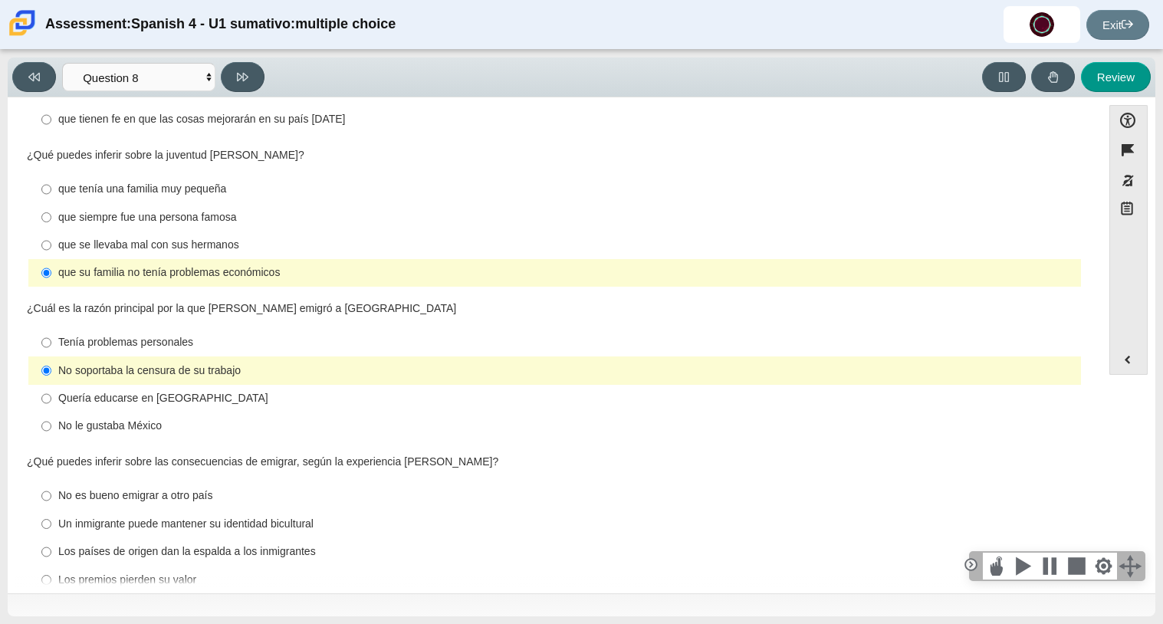
click at [86, 544] on div "Los países de origen dan la espalda a los inmigrantes" at bounding box center [566, 551] width 1016 height 15
click at [51, 538] on input "Los países de origen dan la espalda a los inmigrantes Los países de origen dan …" at bounding box center [46, 552] width 10 height 28
radio input "true"
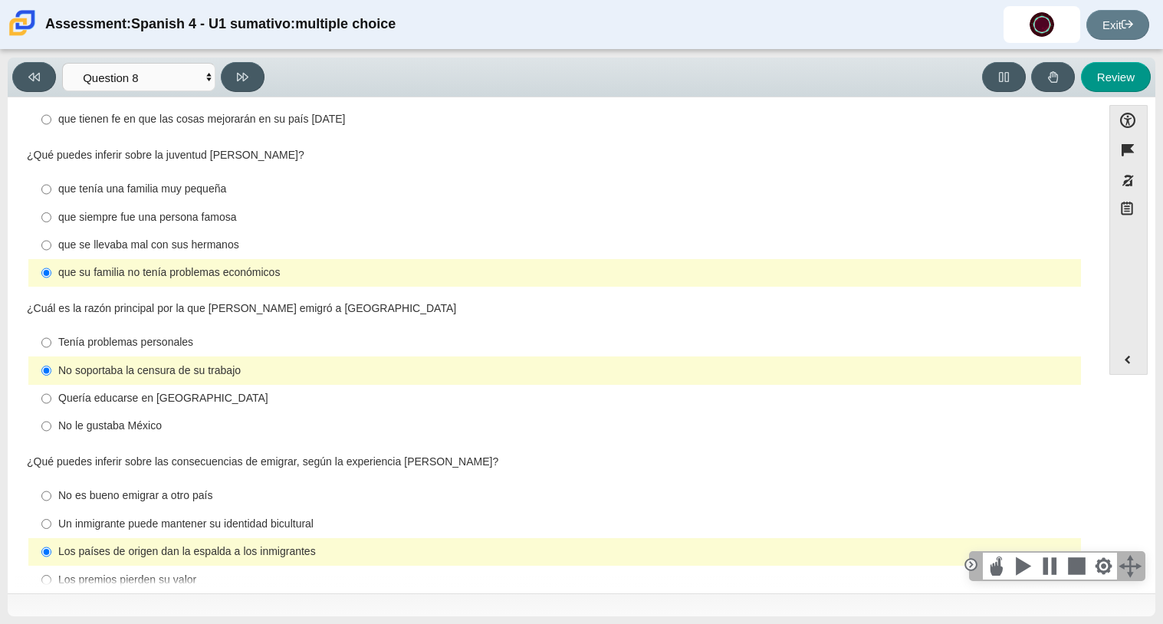
click at [88, 488] on div "No es bueno emigrar a otro país" at bounding box center [566, 495] width 1016 height 15
click at [51, 482] on input "No es bueno emigrar a otro país No es bueno emigrar a otro país" at bounding box center [46, 496] width 10 height 28
radio input "true"
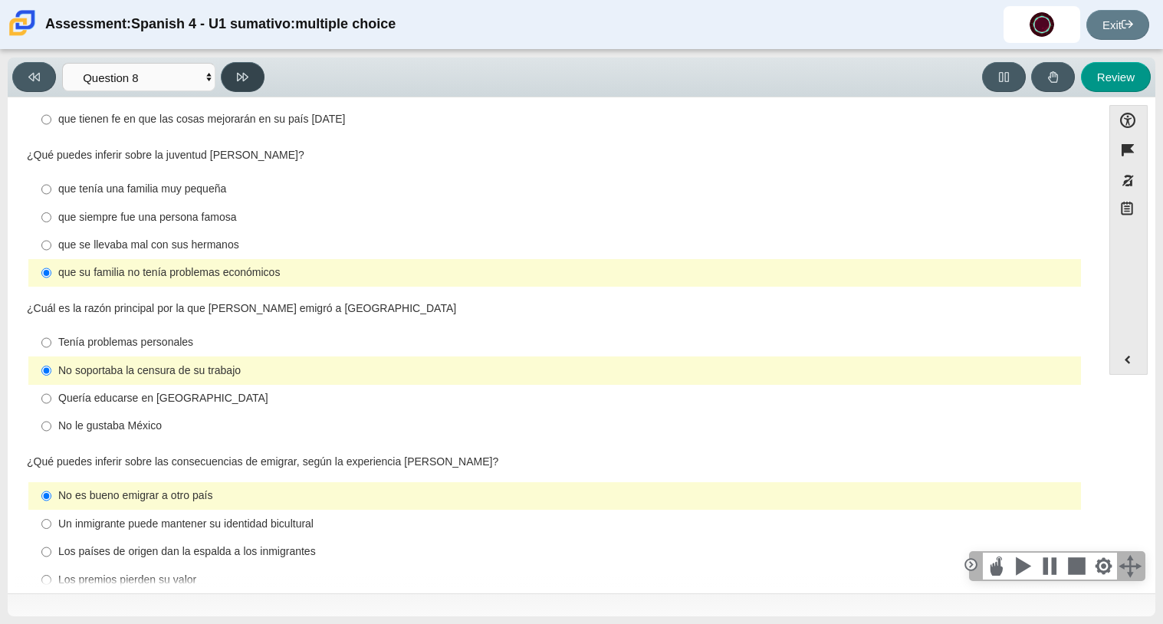
click at [260, 83] on button at bounding box center [243, 77] width 44 height 30
select select "review"
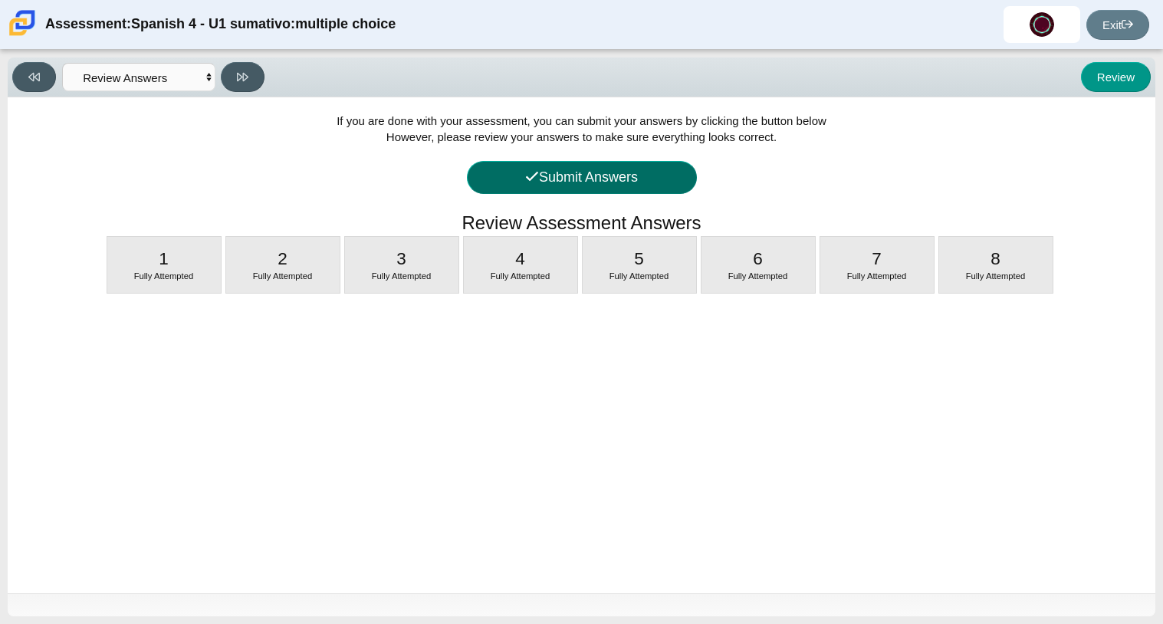
click at [580, 172] on button "Submit Answers" at bounding box center [582, 177] width 230 height 33
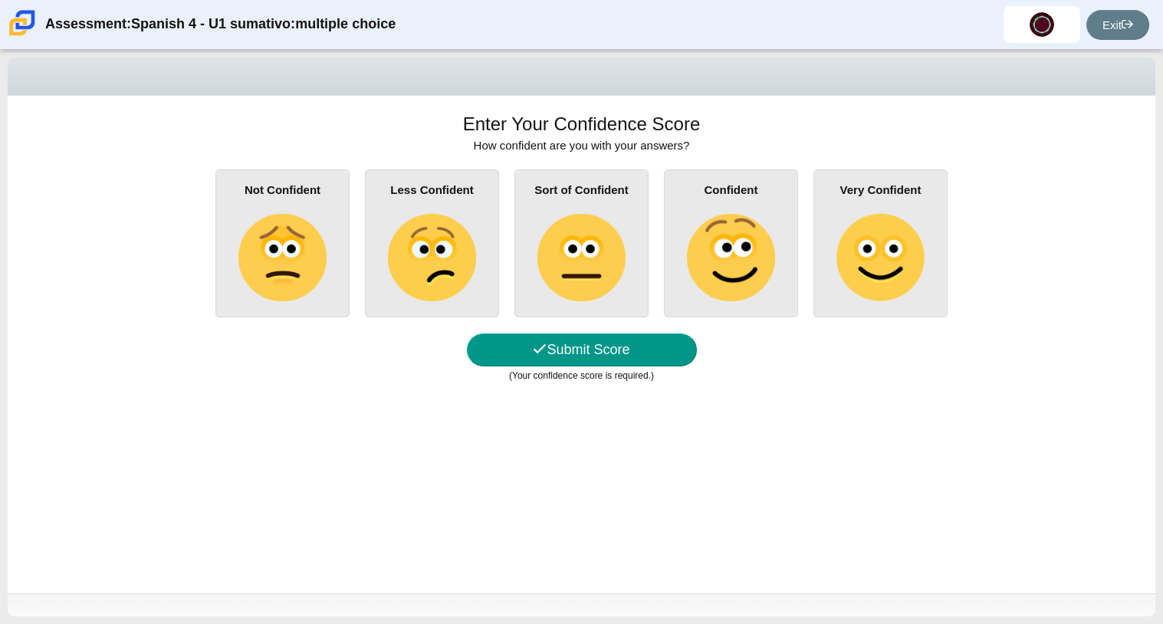
click at [629, 241] on div "Sort of Confident" at bounding box center [581, 243] width 134 height 148
click at [0, 0] on input "Sort of Confident" at bounding box center [0, 0] width 0 height 0
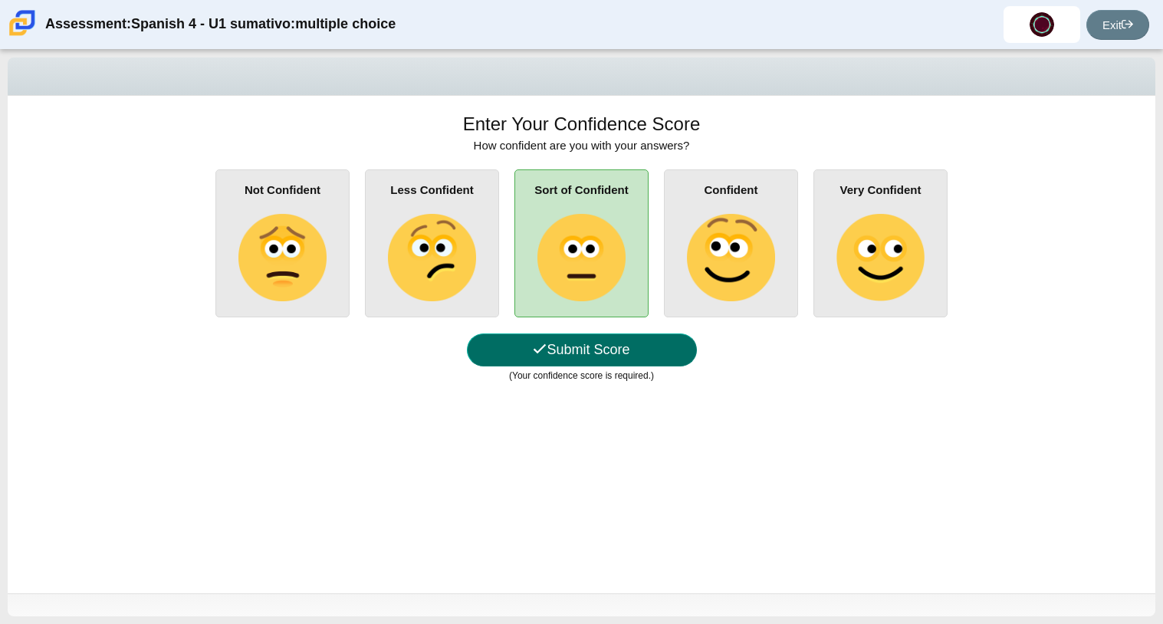
click at [624, 344] on button "Submit Score" at bounding box center [582, 349] width 230 height 33
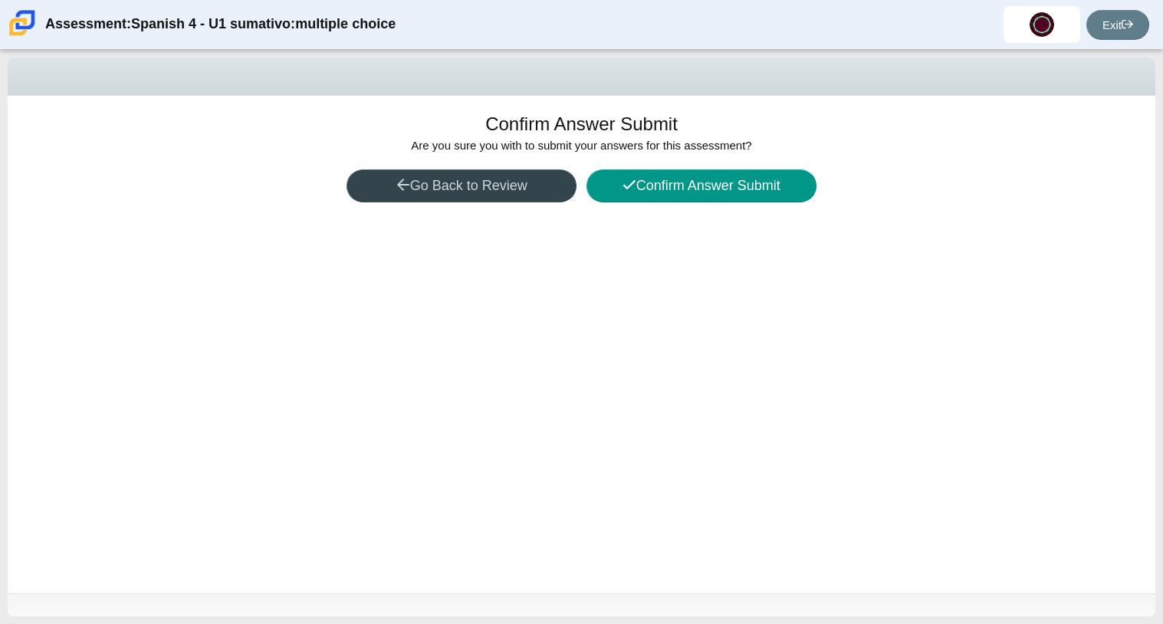
click at [551, 183] on button "Go Back to Review" at bounding box center [461, 185] width 230 height 33
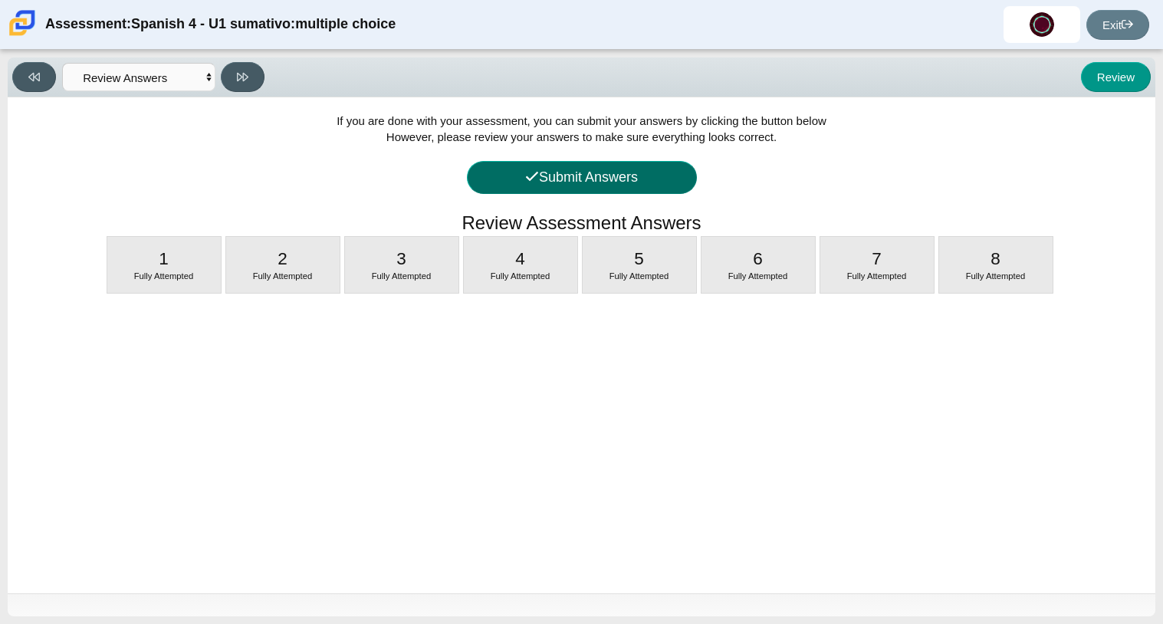
click at [551, 183] on button "Submit Answers" at bounding box center [582, 177] width 230 height 33
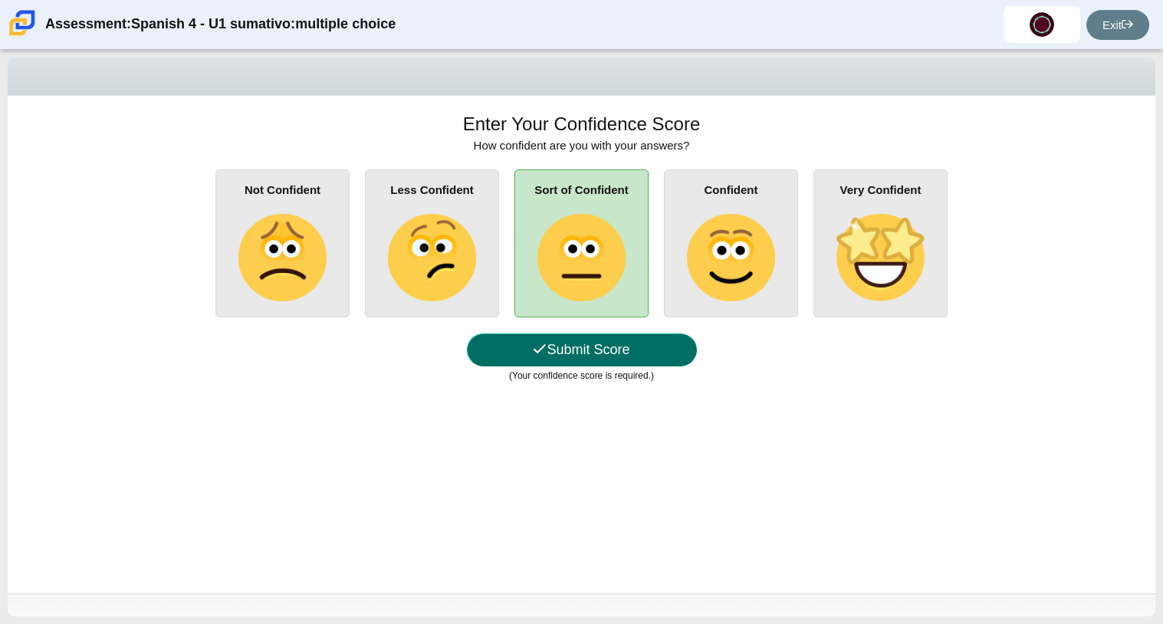
click at [569, 358] on button "Submit Score" at bounding box center [582, 349] width 230 height 33
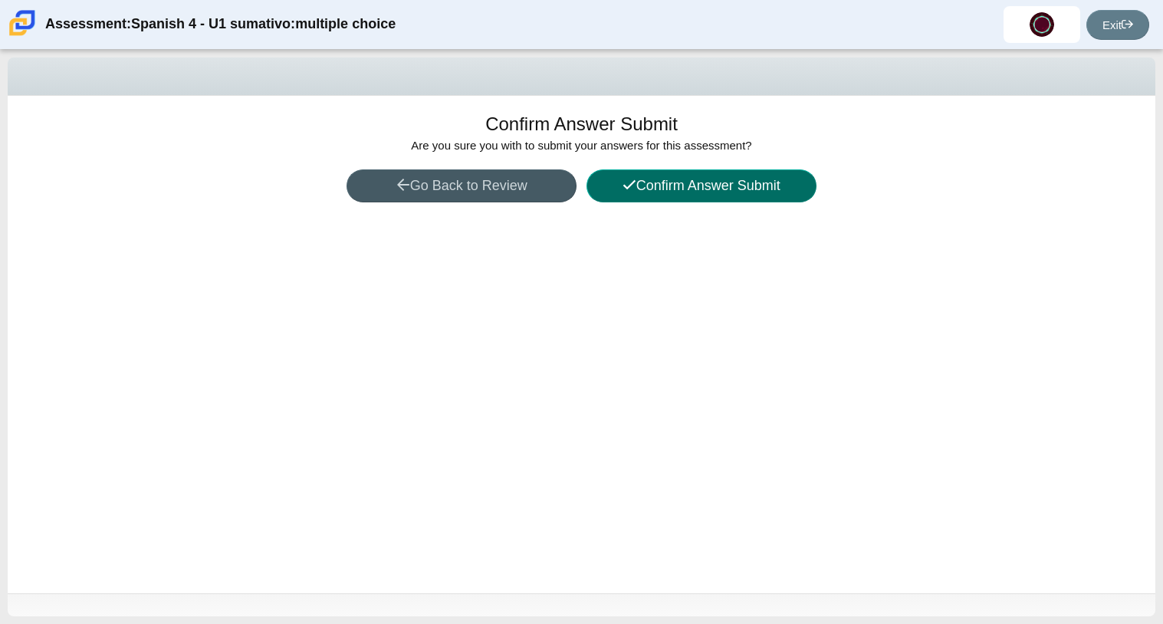
click at [681, 171] on button "Confirm Answer Submit" at bounding box center [701, 185] width 230 height 33
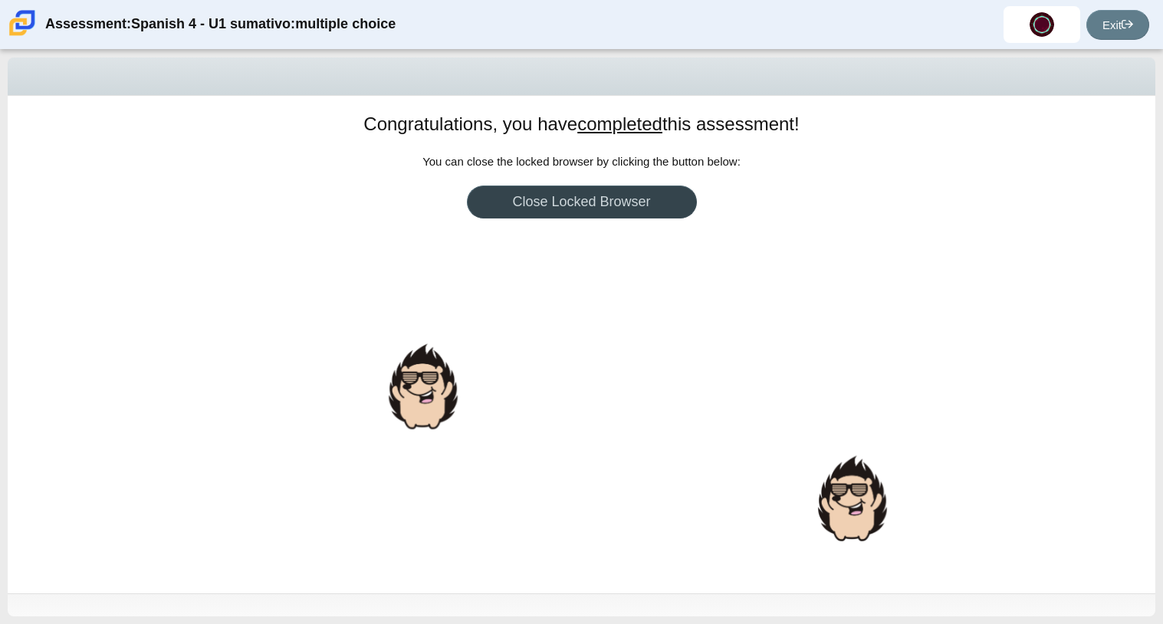
click at [658, 192] on link "Close Locked Browser" at bounding box center [582, 201] width 230 height 33
